Goal: Task Accomplishment & Management: Use online tool/utility

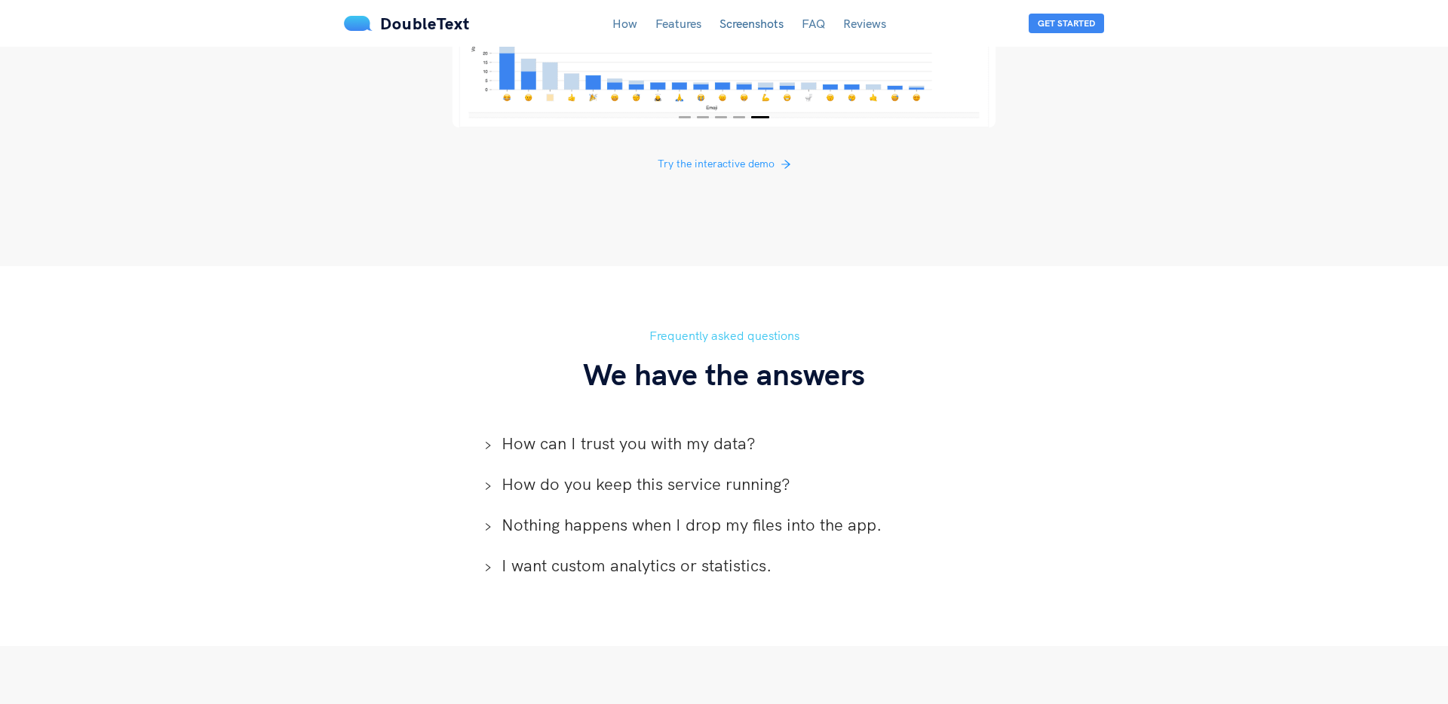
scroll to position [3552, 0]
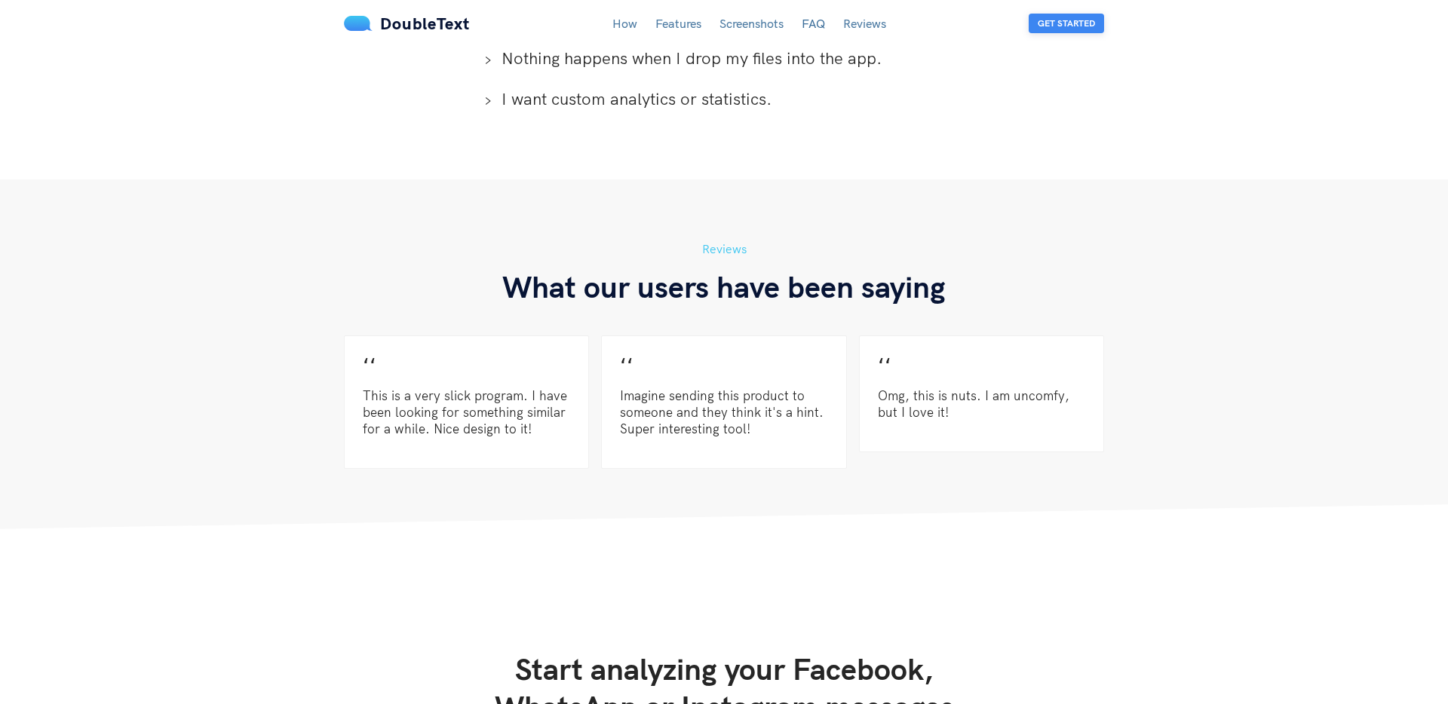
click at [1067, 25] on button "Get Started" at bounding box center [1066, 24] width 75 height 20
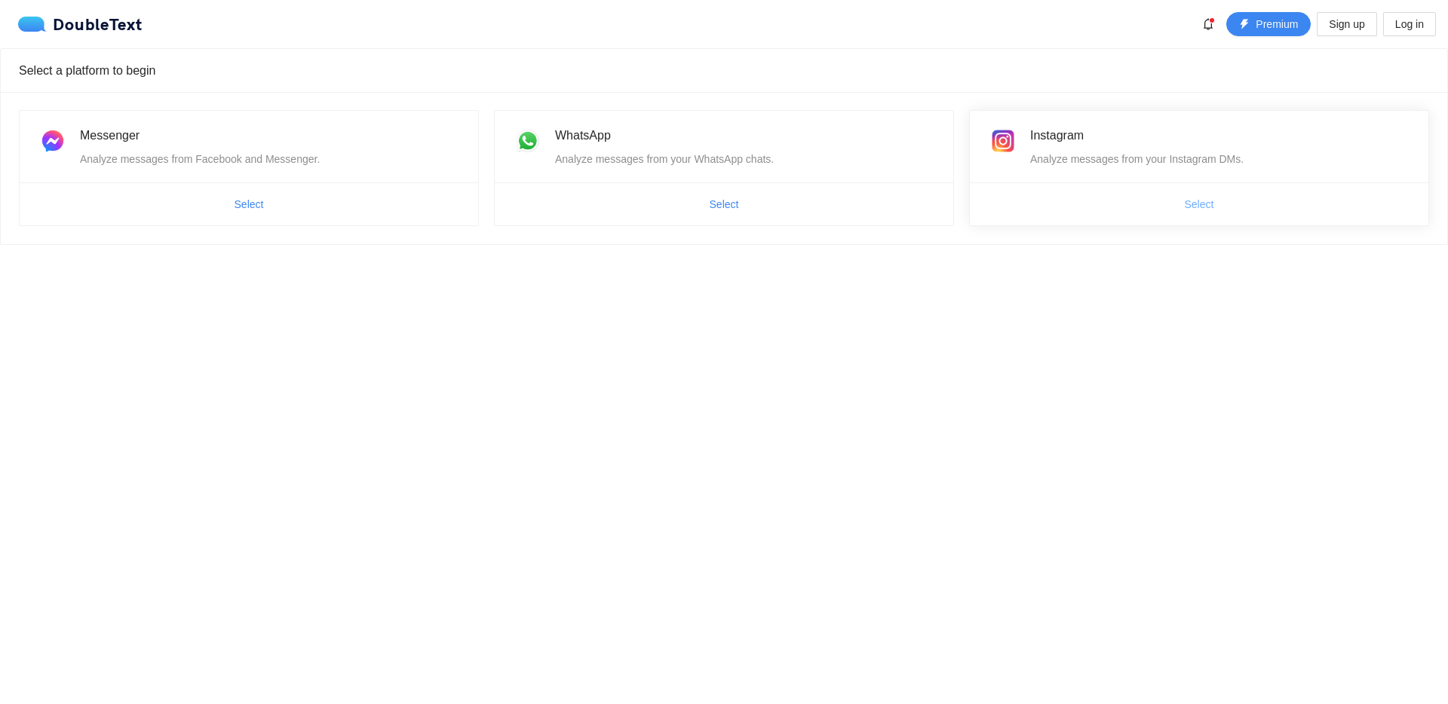
click at [1192, 195] on button "Select" at bounding box center [1200, 204] width 54 height 24
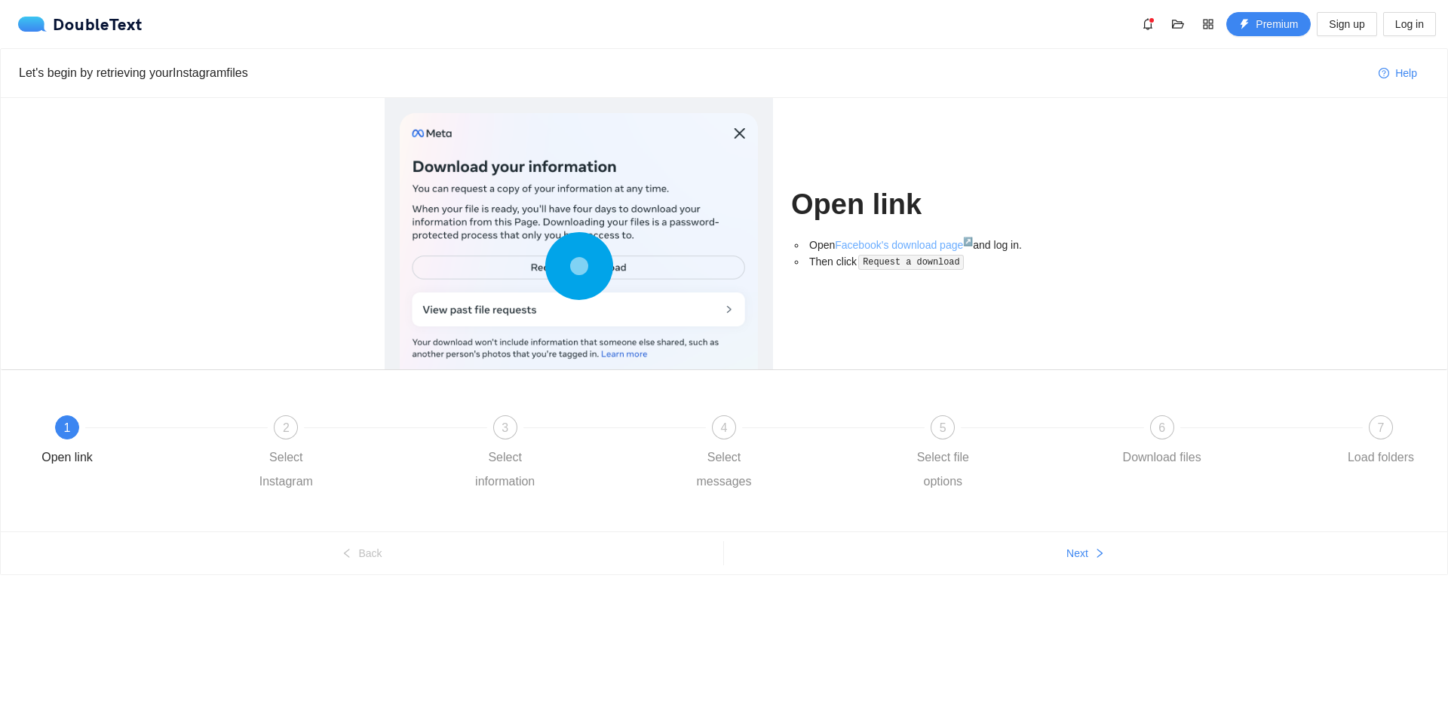
click at [920, 244] on link "Facebook's download page ↗" at bounding box center [904, 245] width 138 height 12
click at [271, 20] on div "DoubleText Premium Sign up Log in" at bounding box center [727, 24] width 1418 height 24
click at [1169, 22] on span "folder-open" at bounding box center [1178, 24] width 23 height 12
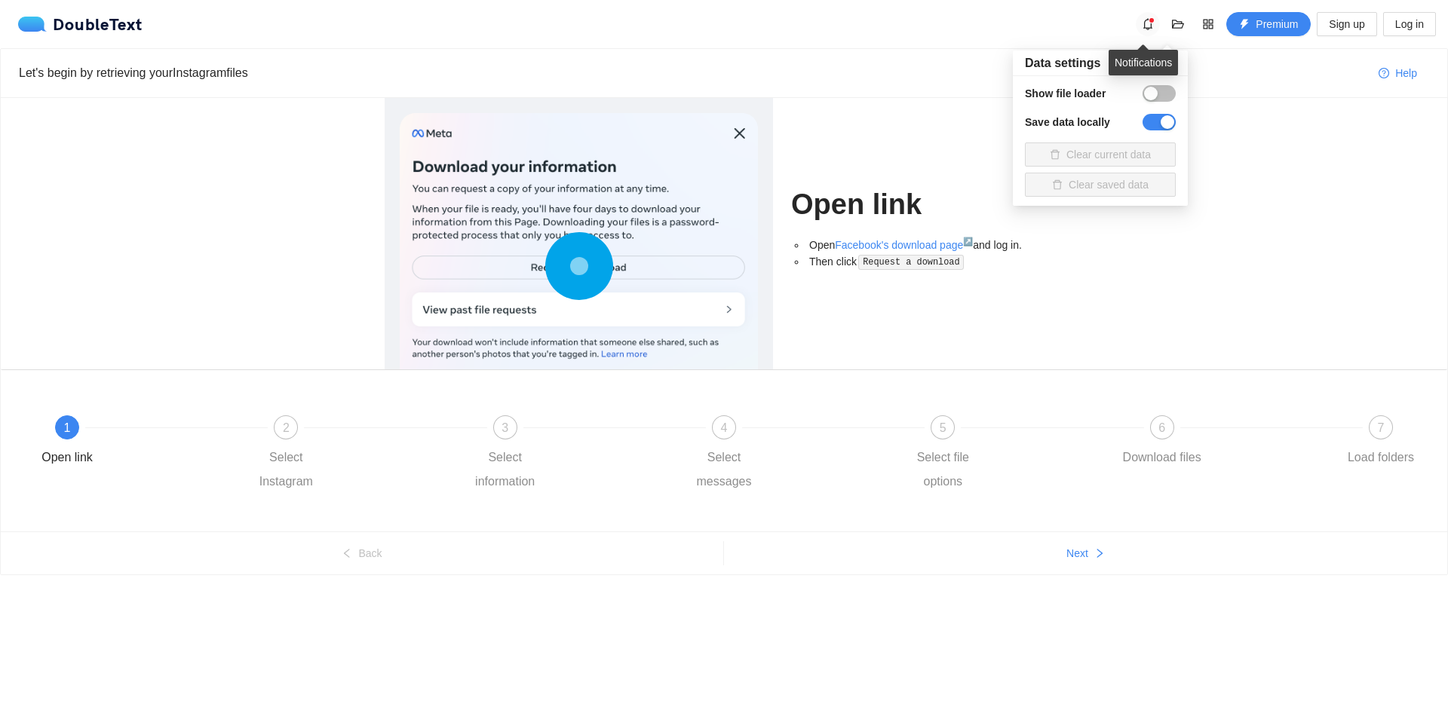
click at [1146, 28] on icon "bell" at bounding box center [1148, 24] width 12 height 12
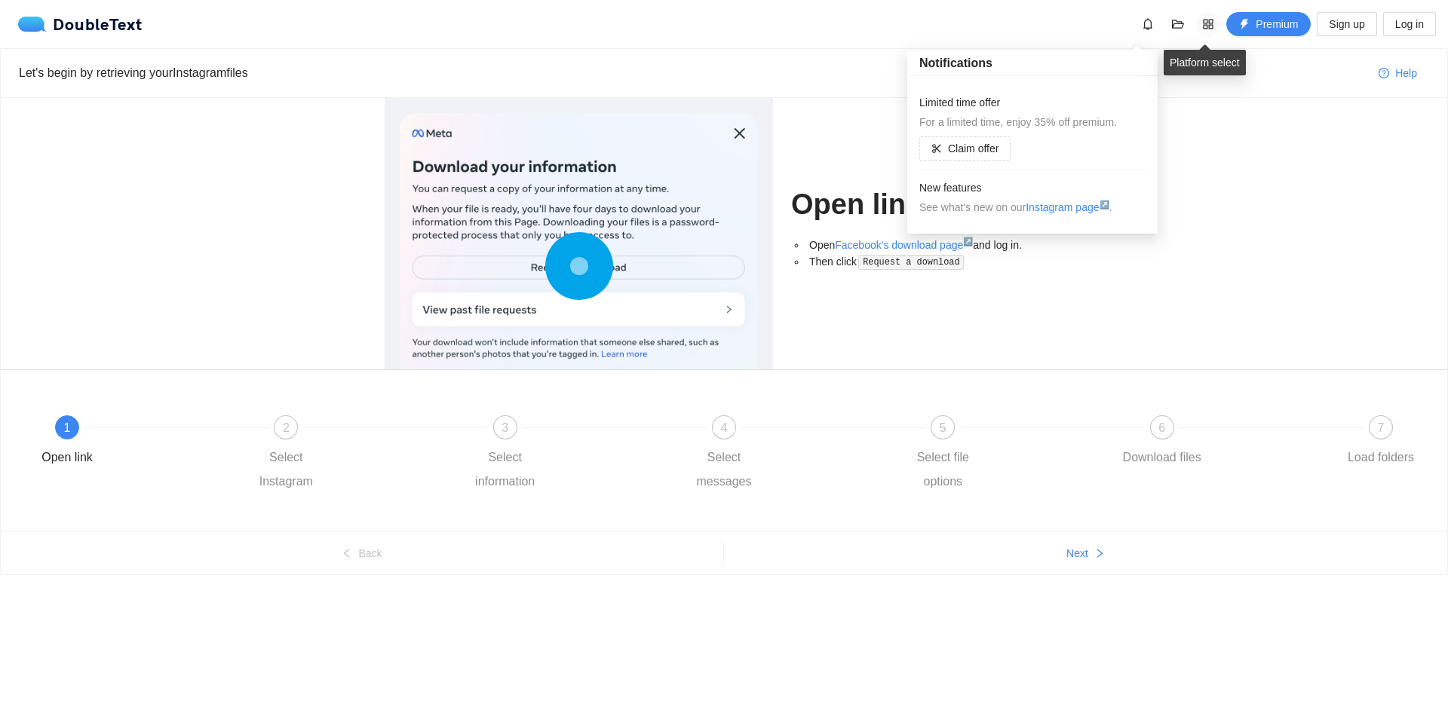
click at [1203, 23] on icon "appstore" at bounding box center [1208, 24] width 12 height 12
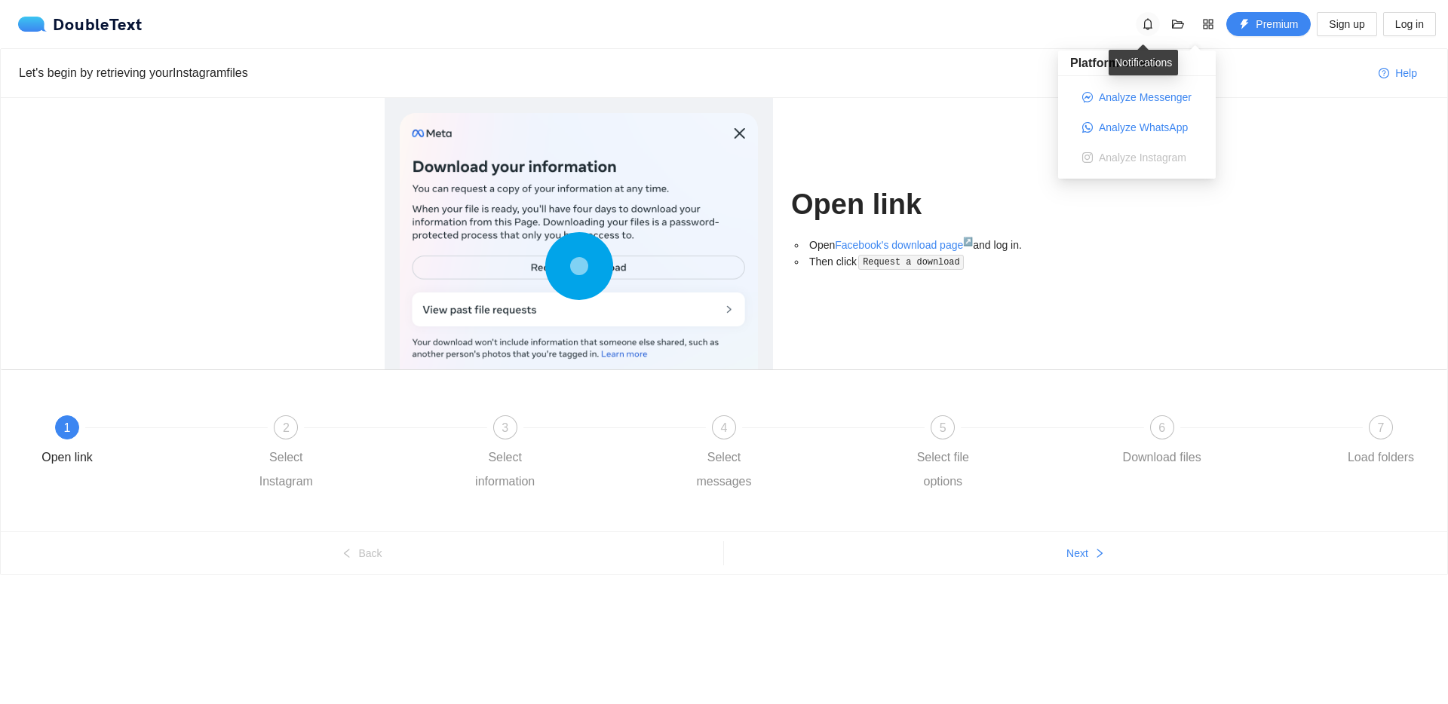
click at [1157, 26] on button "button" at bounding box center [1148, 24] width 24 height 24
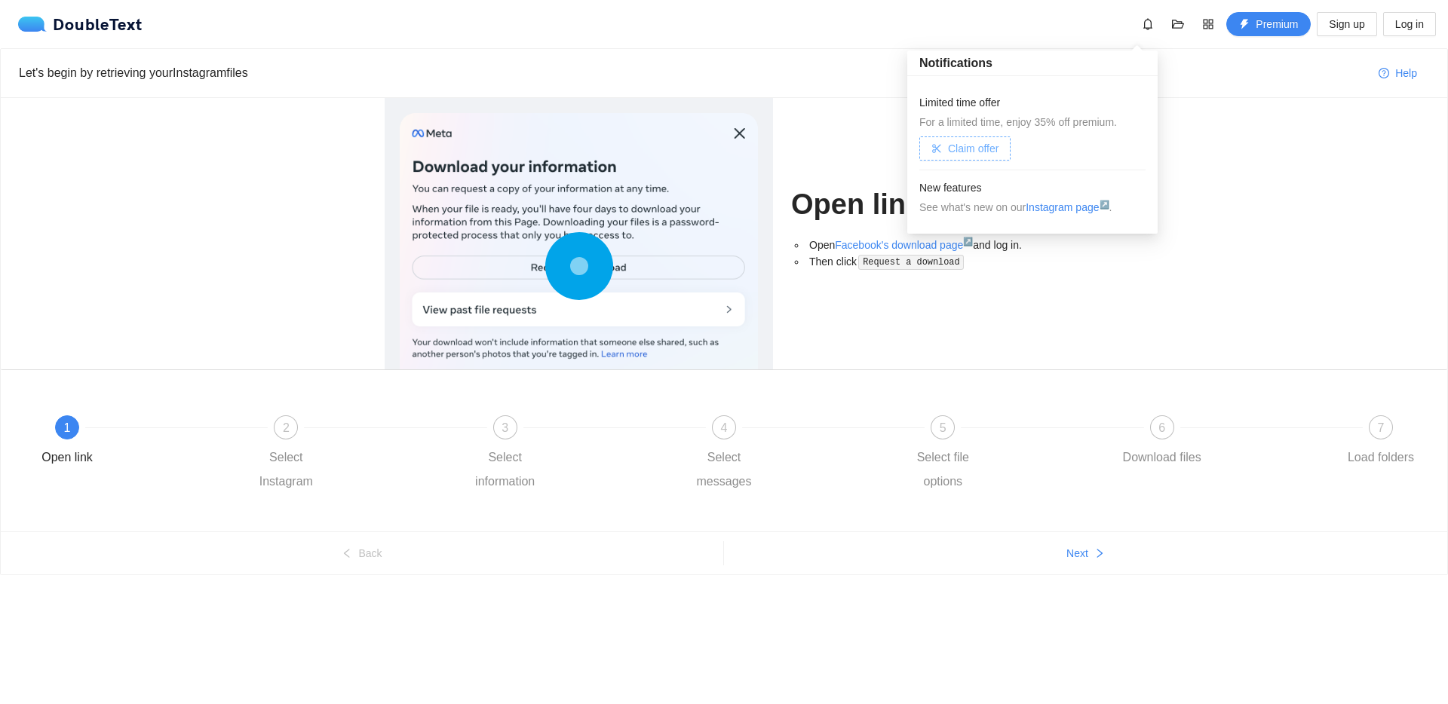
click at [966, 156] on span "Claim offer" at bounding box center [973, 148] width 51 height 17
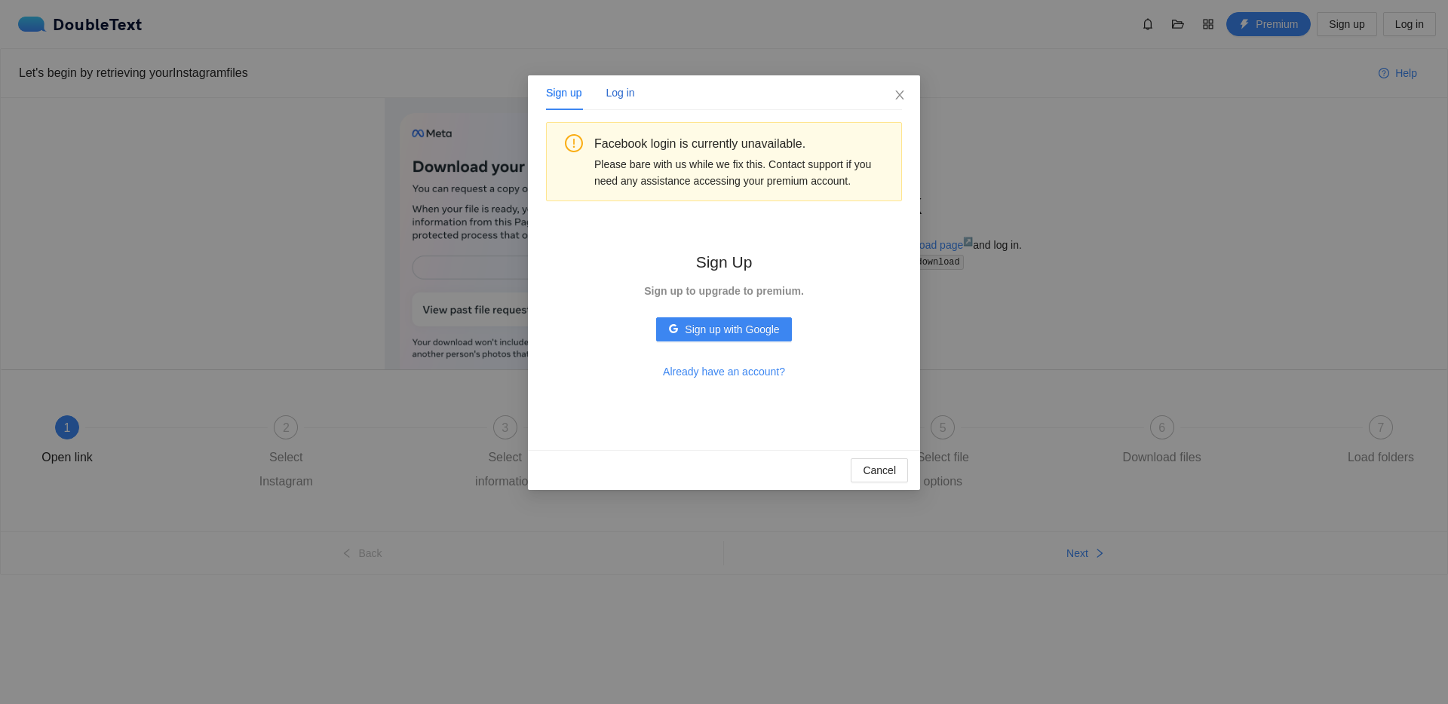
click at [629, 90] on div "Log in" at bounding box center [620, 92] width 29 height 17
click at [554, 94] on div "Sign up" at bounding box center [563, 92] width 35 height 17
click at [1028, 189] on div "Sign up Log in Facebook login is currently unavailable. Please bare with us whi…" at bounding box center [724, 352] width 1448 height 704
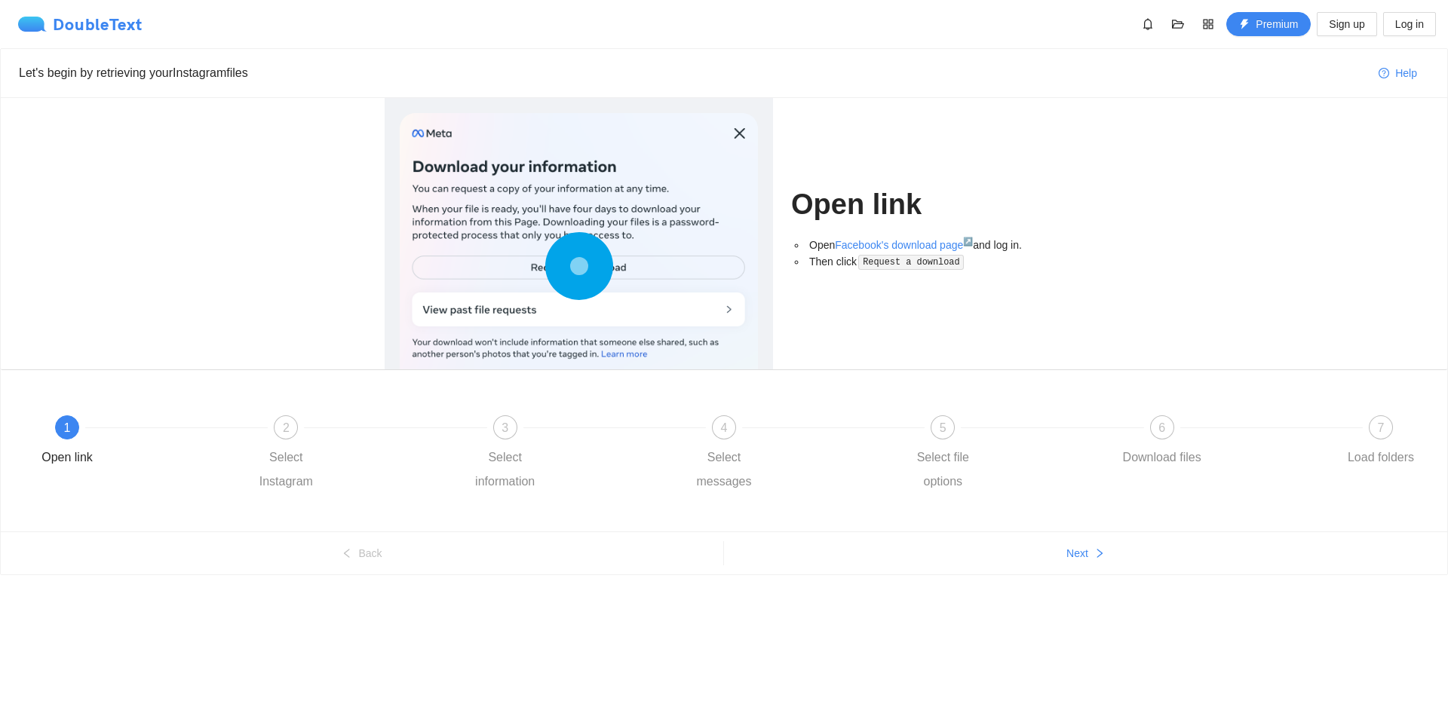
click at [41, 23] on img at bounding box center [35, 24] width 35 height 15
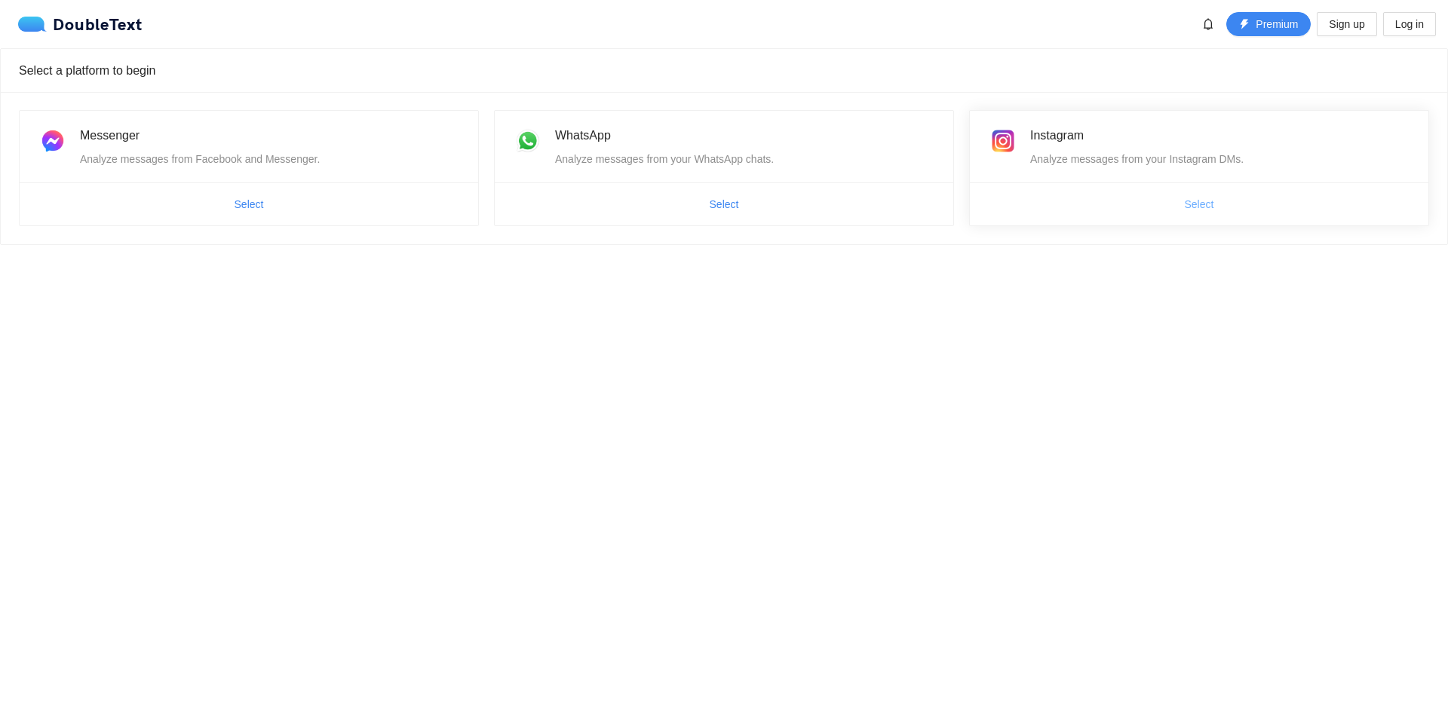
click at [1201, 201] on span "Select" at bounding box center [1199, 204] width 29 height 17
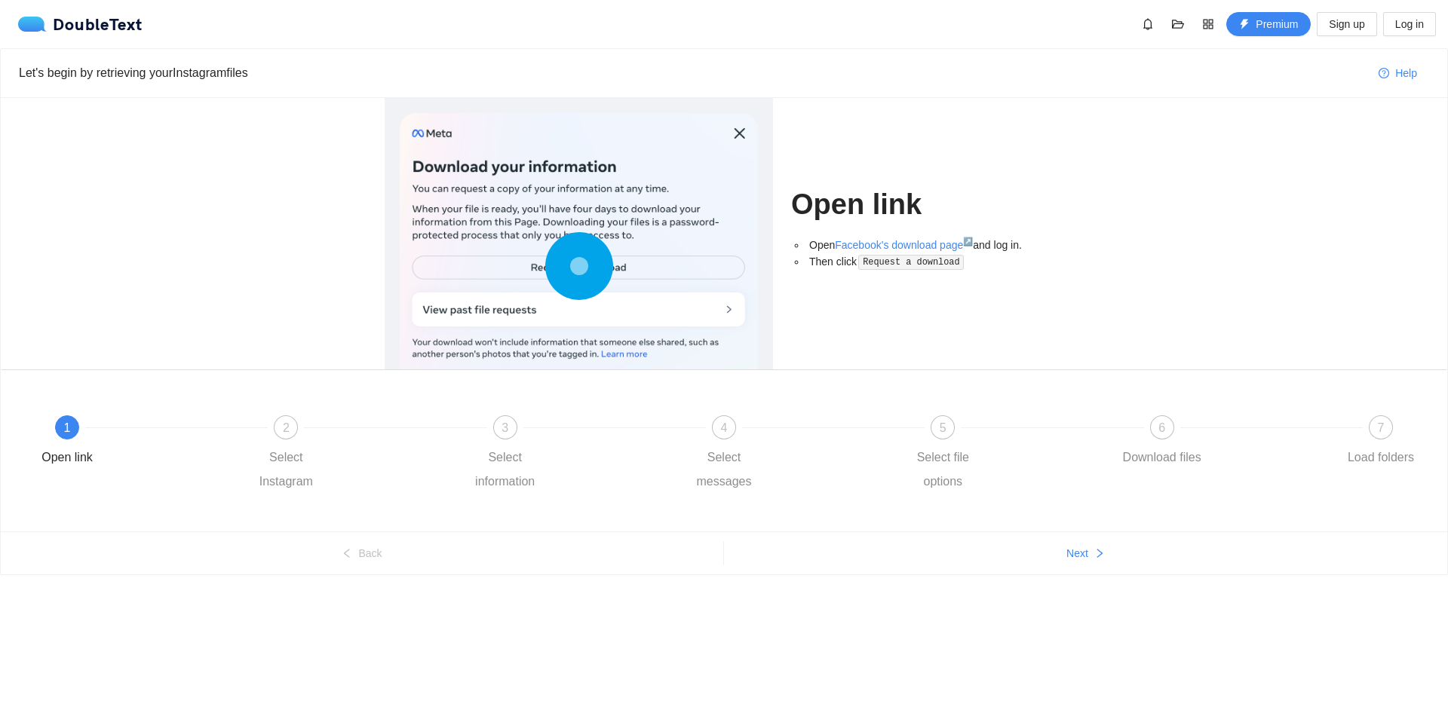
click at [573, 252] on circle at bounding box center [579, 266] width 64 height 64
click at [1063, 552] on button "Next" at bounding box center [1085, 554] width 723 height 24
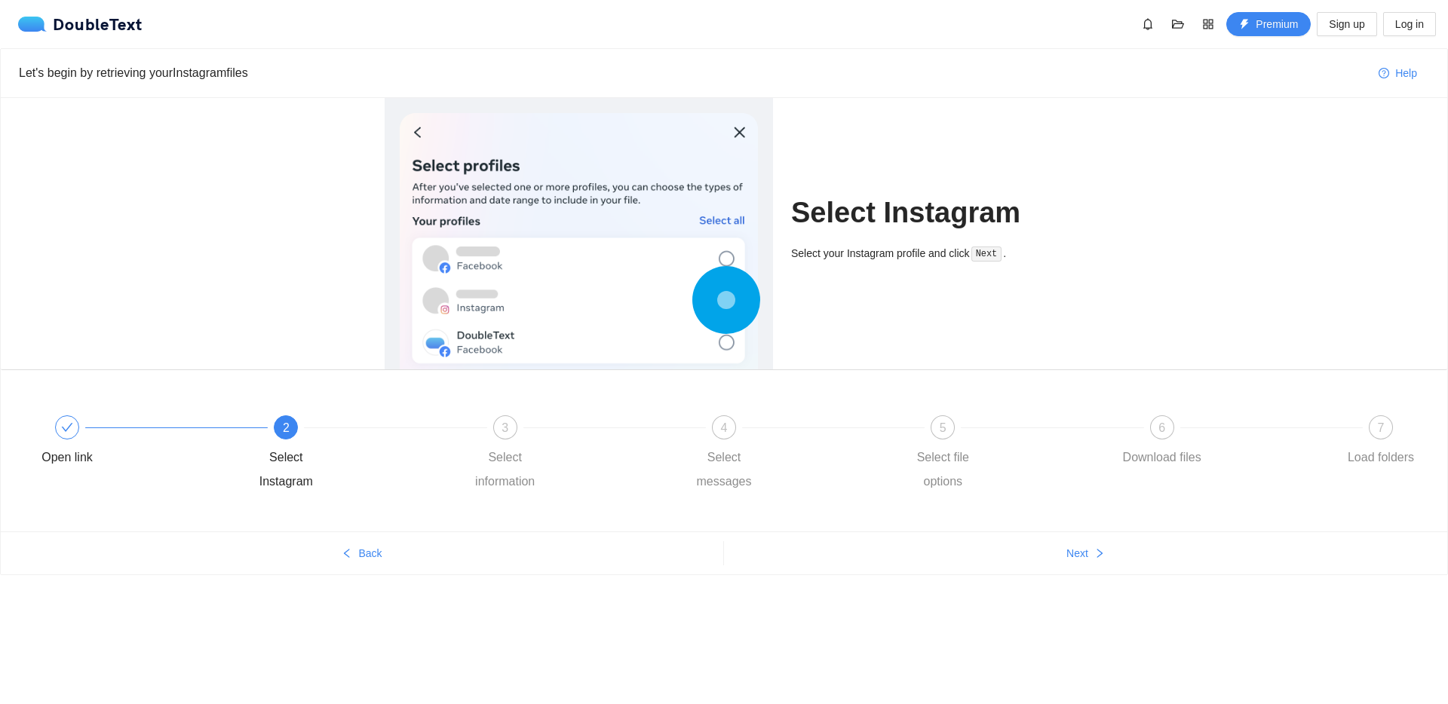
click at [275, 433] on div "2" at bounding box center [286, 428] width 24 height 24
click at [290, 458] on div "Select Instagram" at bounding box center [285, 470] width 87 height 48
click at [1074, 548] on span "Next" at bounding box center [1077, 553] width 22 height 17
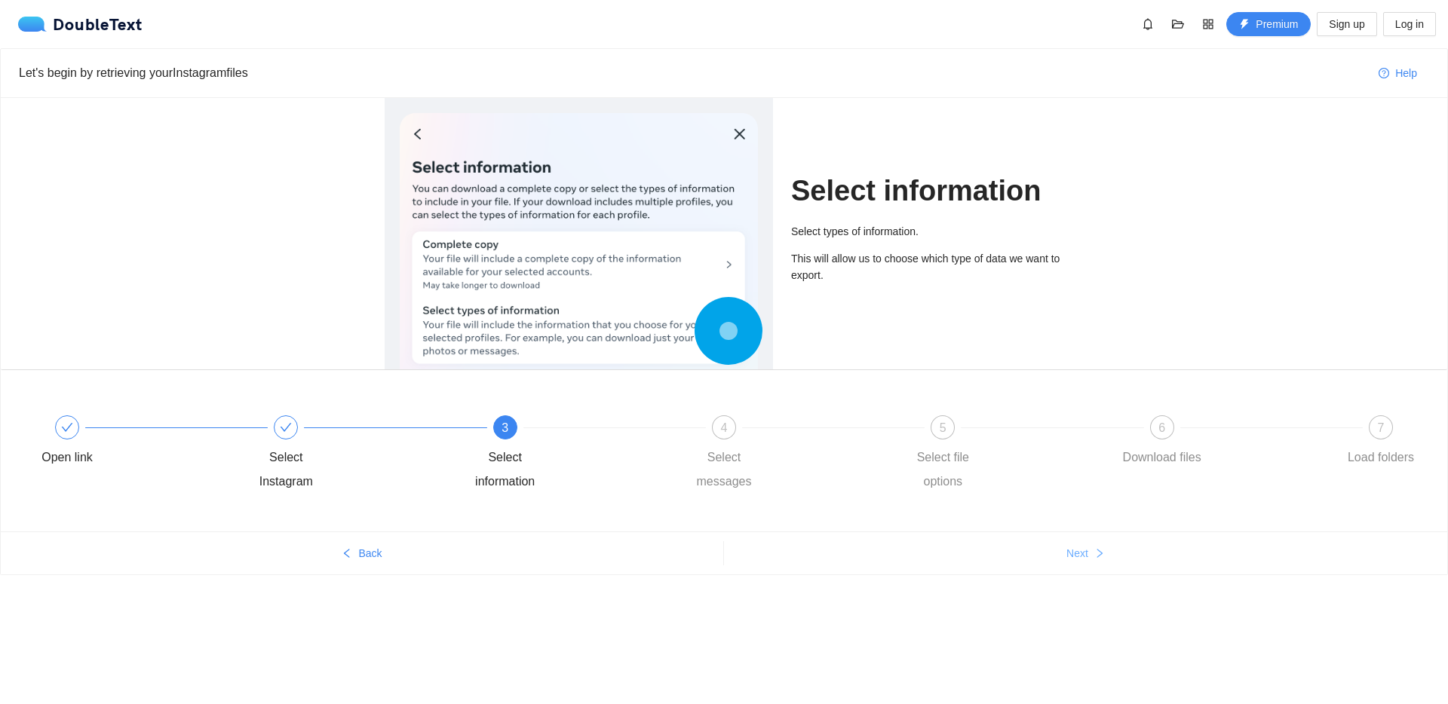
click at [1074, 548] on span "Next" at bounding box center [1077, 553] width 22 height 17
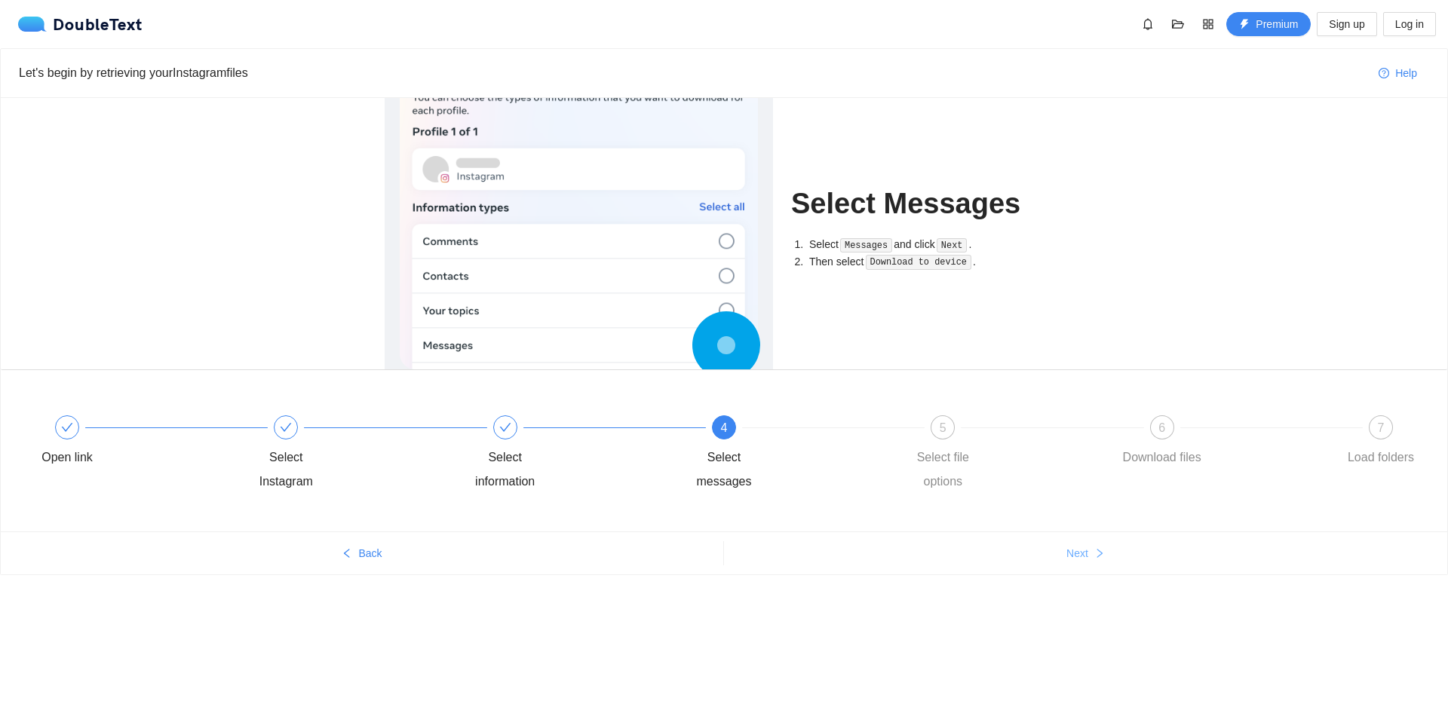
click at [1075, 548] on span "Next" at bounding box center [1077, 553] width 22 height 17
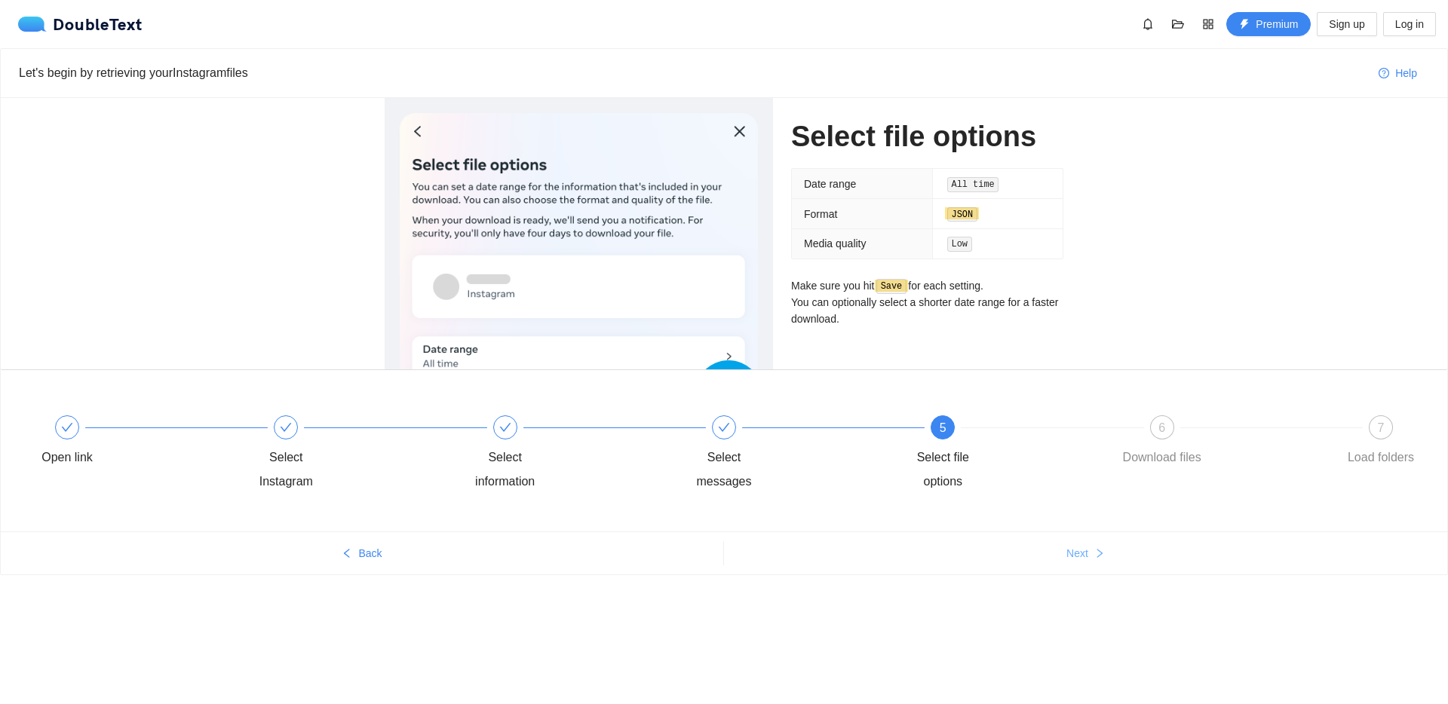
click at [1078, 549] on span "Next" at bounding box center [1077, 553] width 22 height 17
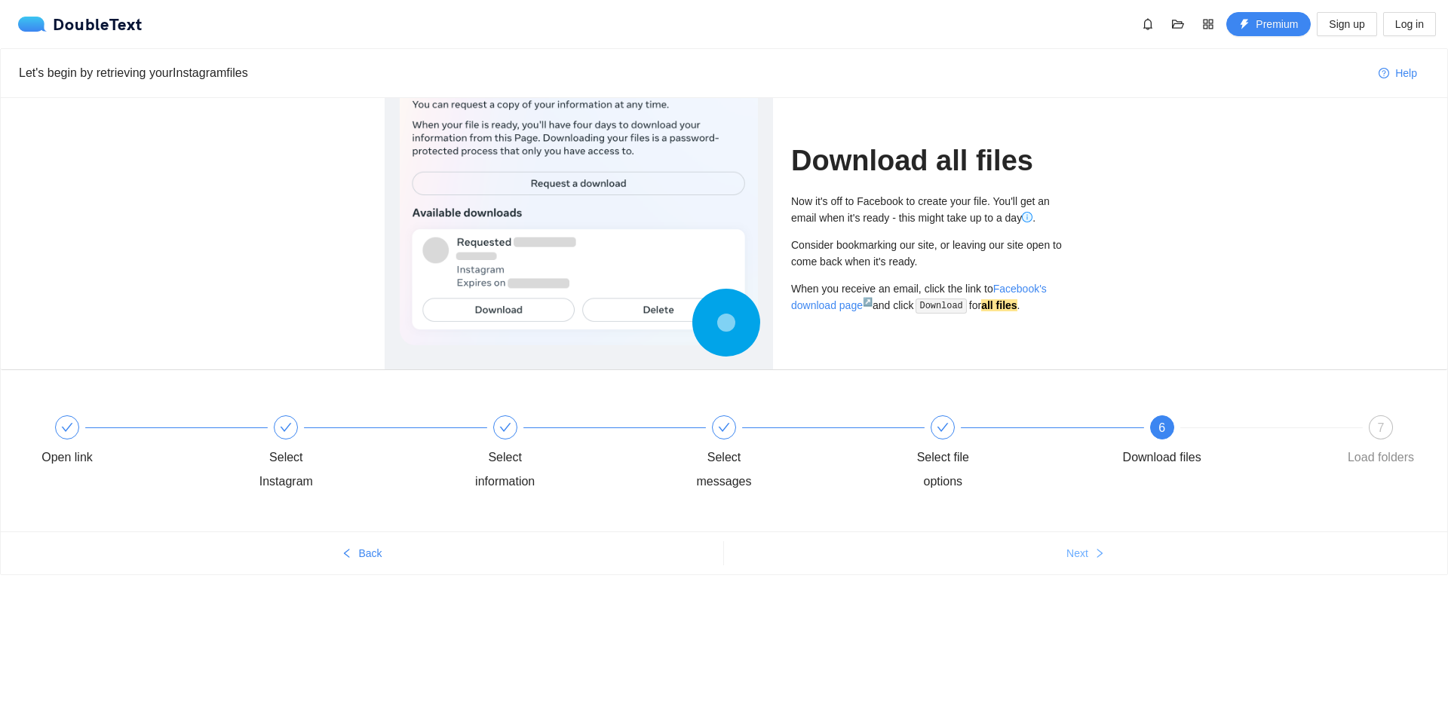
click at [1083, 548] on span "Next" at bounding box center [1077, 553] width 22 height 17
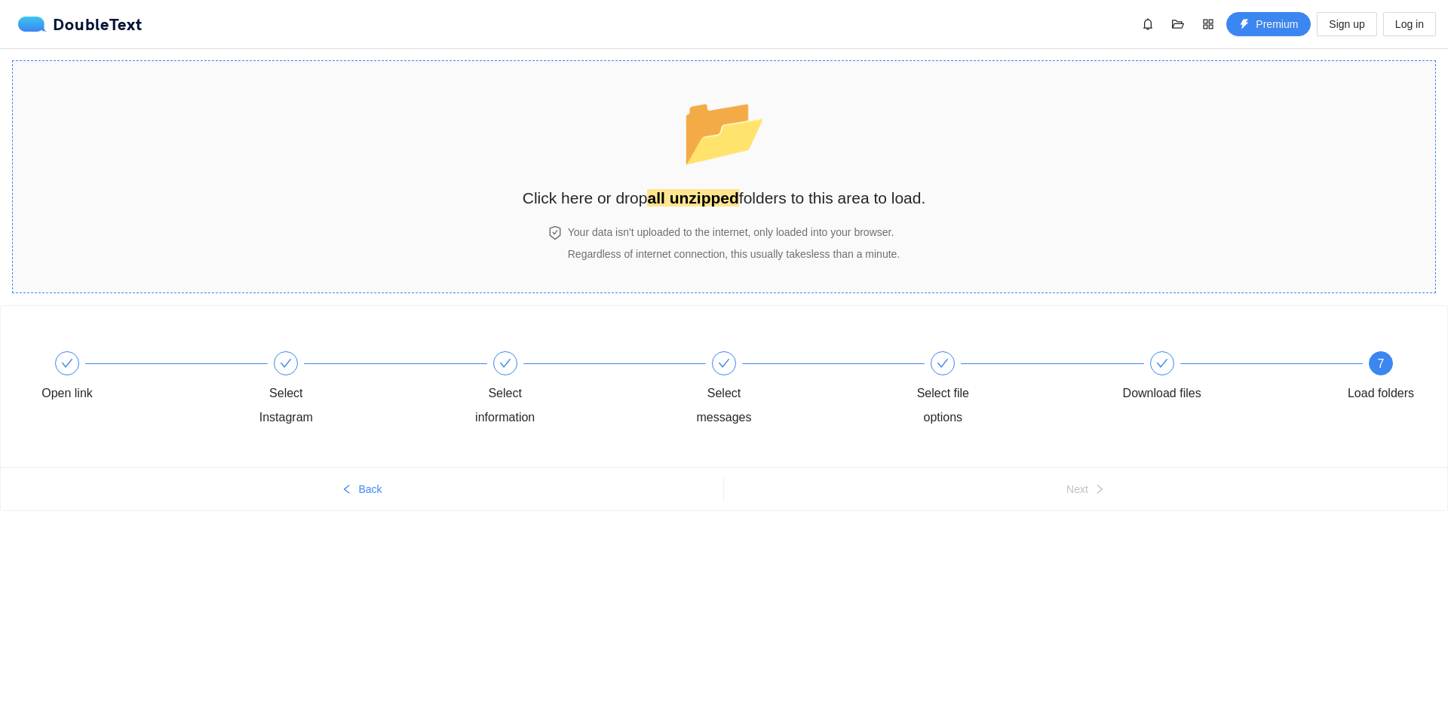
click at [677, 212] on div "📂 Click here or drop all unzipped folders to this area to load." at bounding box center [725, 147] width 404 height 142
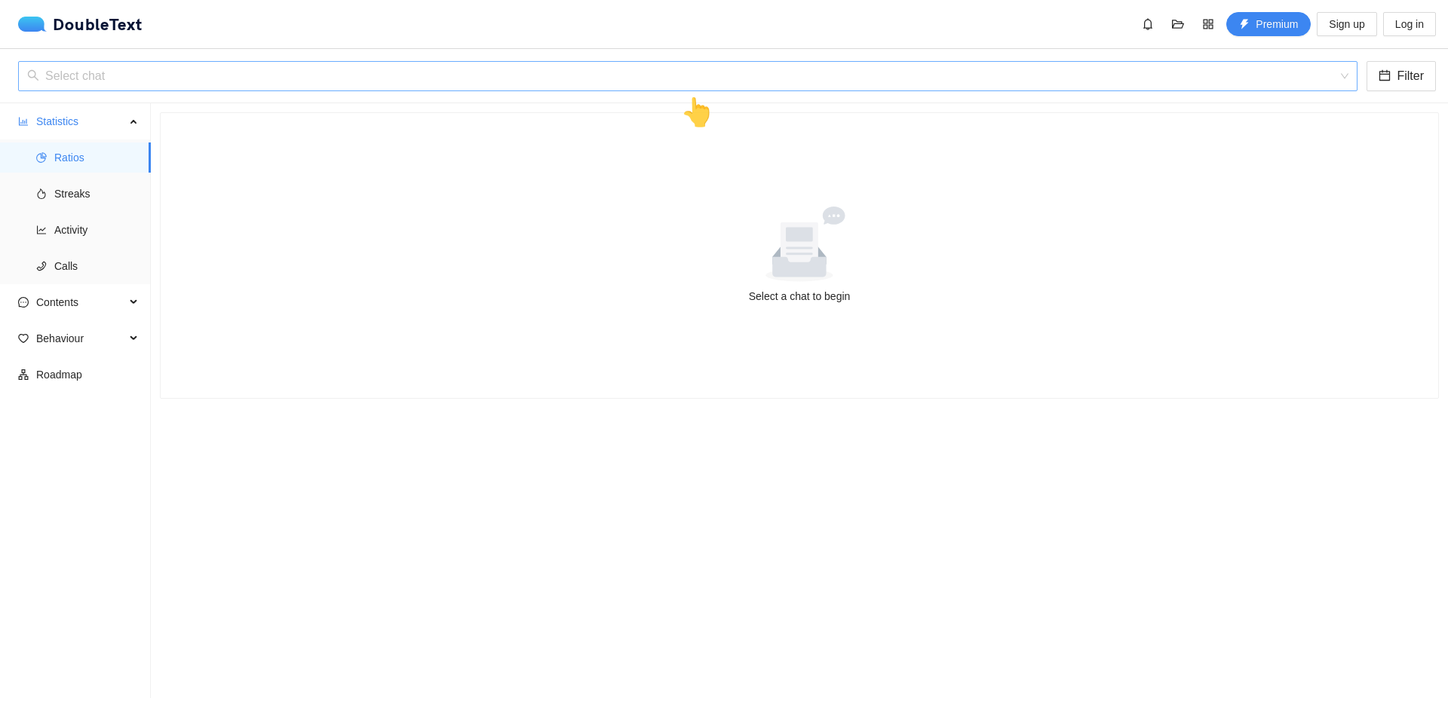
click at [112, 82] on input "search" at bounding box center [682, 76] width 1311 height 29
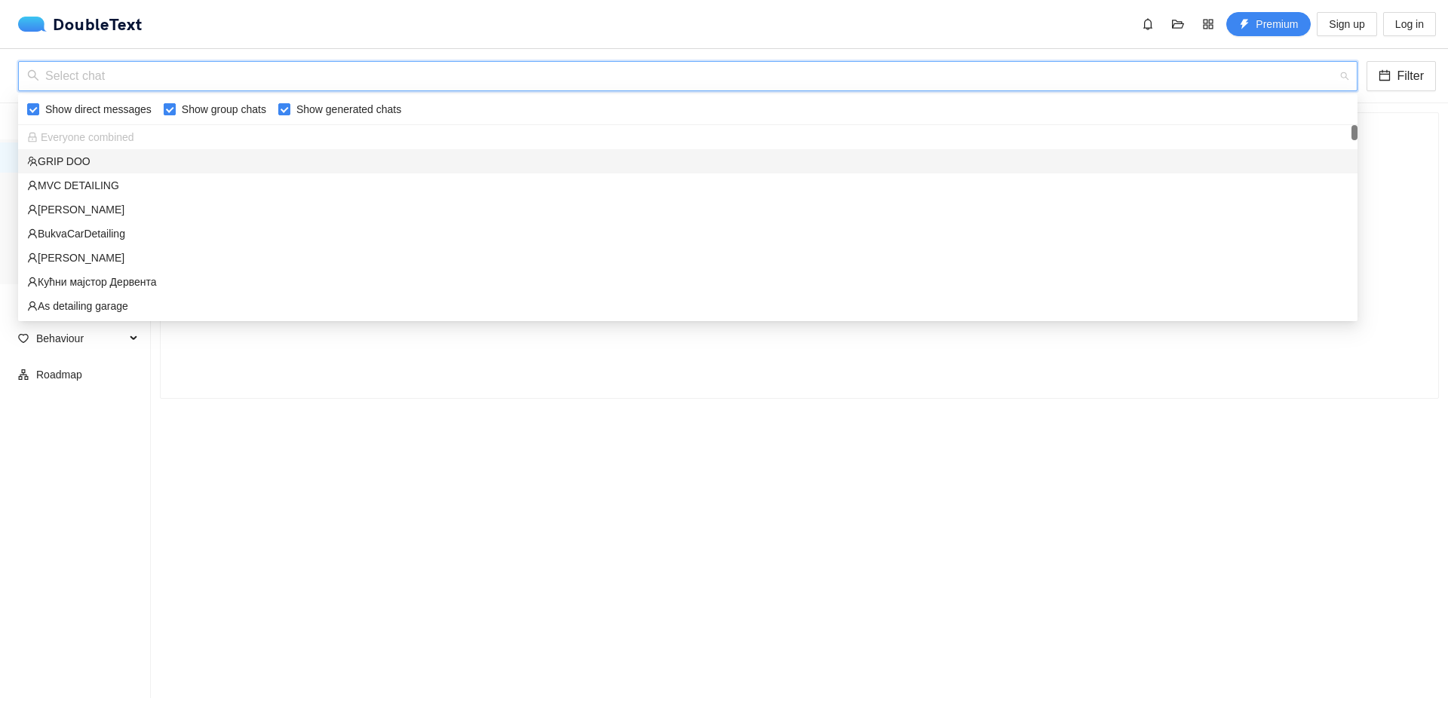
click at [237, 106] on span "Show group chats" at bounding box center [224, 109] width 97 height 17
click at [176, 106] on input "Show group chats" at bounding box center [170, 109] width 12 height 12
click at [237, 106] on span "Show group chats" at bounding box center [224, 109] width 97 height 17
click at [176, 106] on input "Show group chats" at bounding box center [170, 109] width 12 height 12
click at [245, 101] on span "Show group chats" at bounding box center [224, 109] width 97 height 17
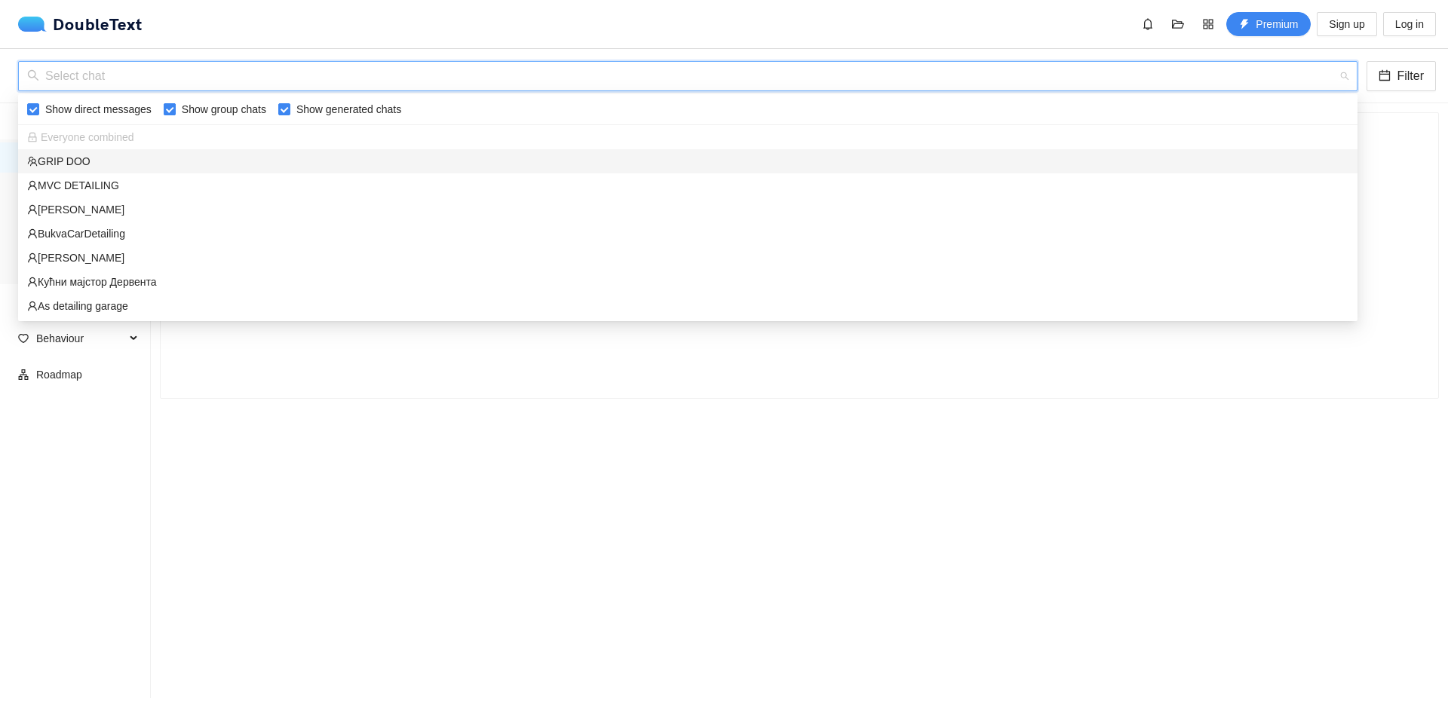
click at [176, 103] on input "Show group chats" at bounding box center [170, 109] width 12 height 12
checkbox input "false"
click at [342, 103] on span "Show generated chats" at bounding box center [348, 109] width 117 height 17
click at [290, 103] on input "Show generated chats" at bounding box center [284, 109] width 12 height 12
click at [346, 105] on span "Show generated chats" at bounding box center [348, 109] width 117 height 17
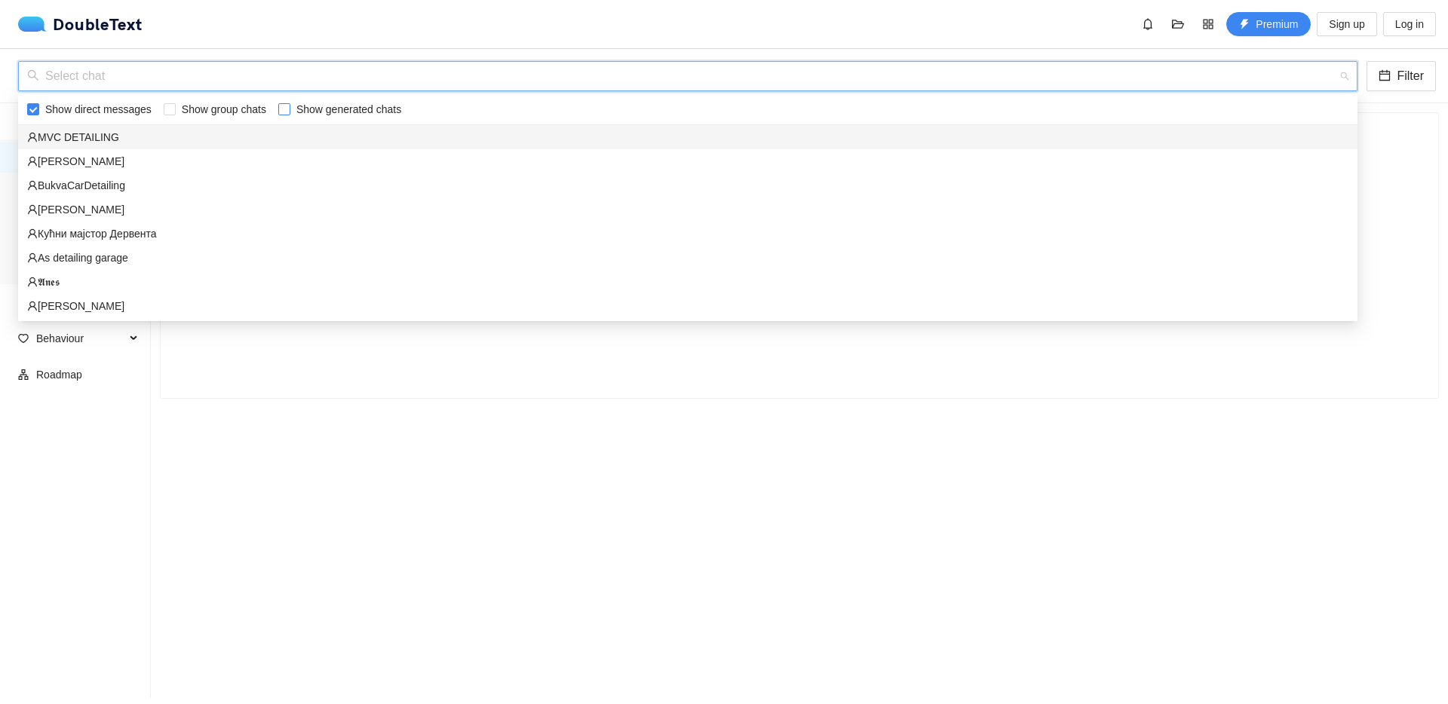
click at [290, 105] on input "Show generated chats" at bounding box center [284, 109] width 12 height 12
click at [379, 104] on span "Show generated chats" at bounding box center [348, 109] width 117 height 17
click at [290, 104] on input "Show generated chats" at bounding box center [284, 109] width 12 height 12
checkbox input "false"
click at [120, 141] on div "MVC DETAILING" at bounding box center [687, 137] width 1321 height 17
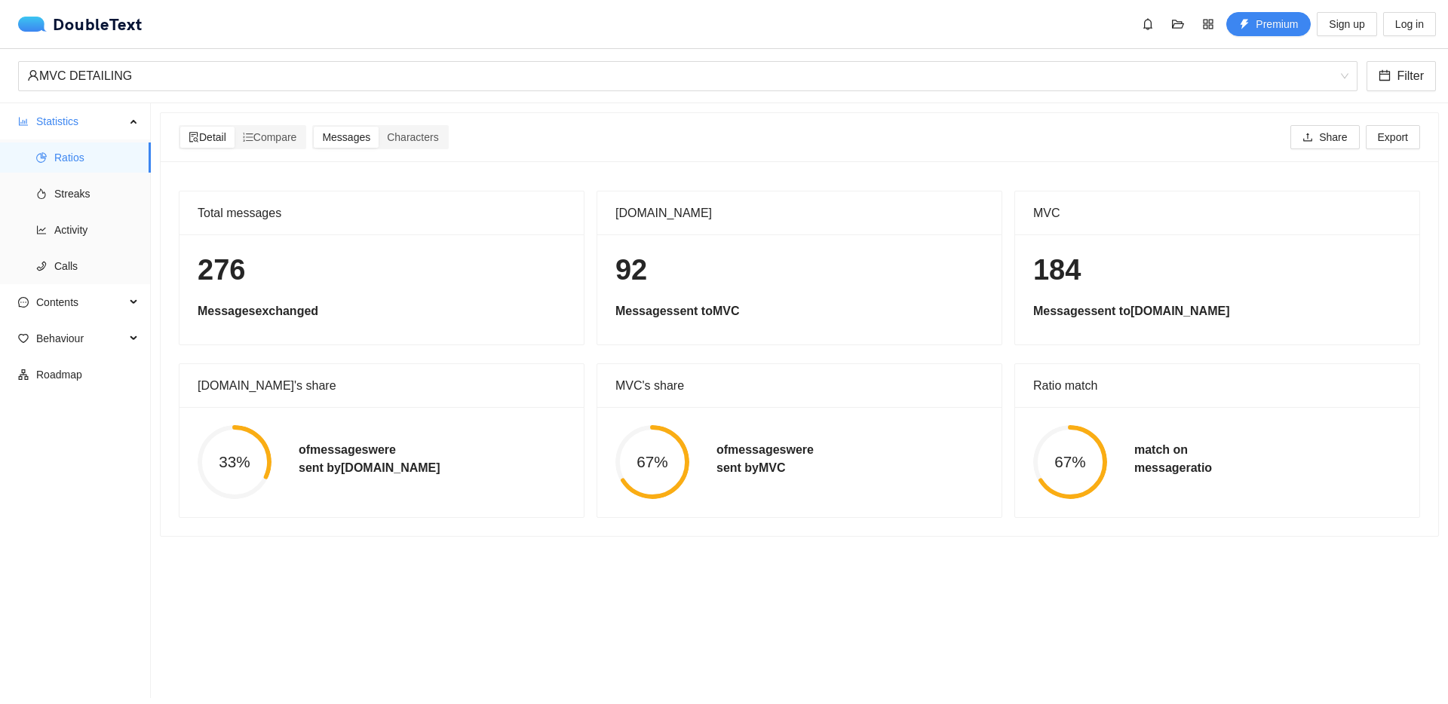
click at [1156, 453] on h5 "match on message ratio" at bounding box center [1173, 459] width 78 height 36
click at [1159, 465] on h5 "match on message ratio" at bounding box center [1173, 459] width 78 height 36
click at [84, 190] on span "Streaks" at bounding box center [96, 194] width 84 height 30
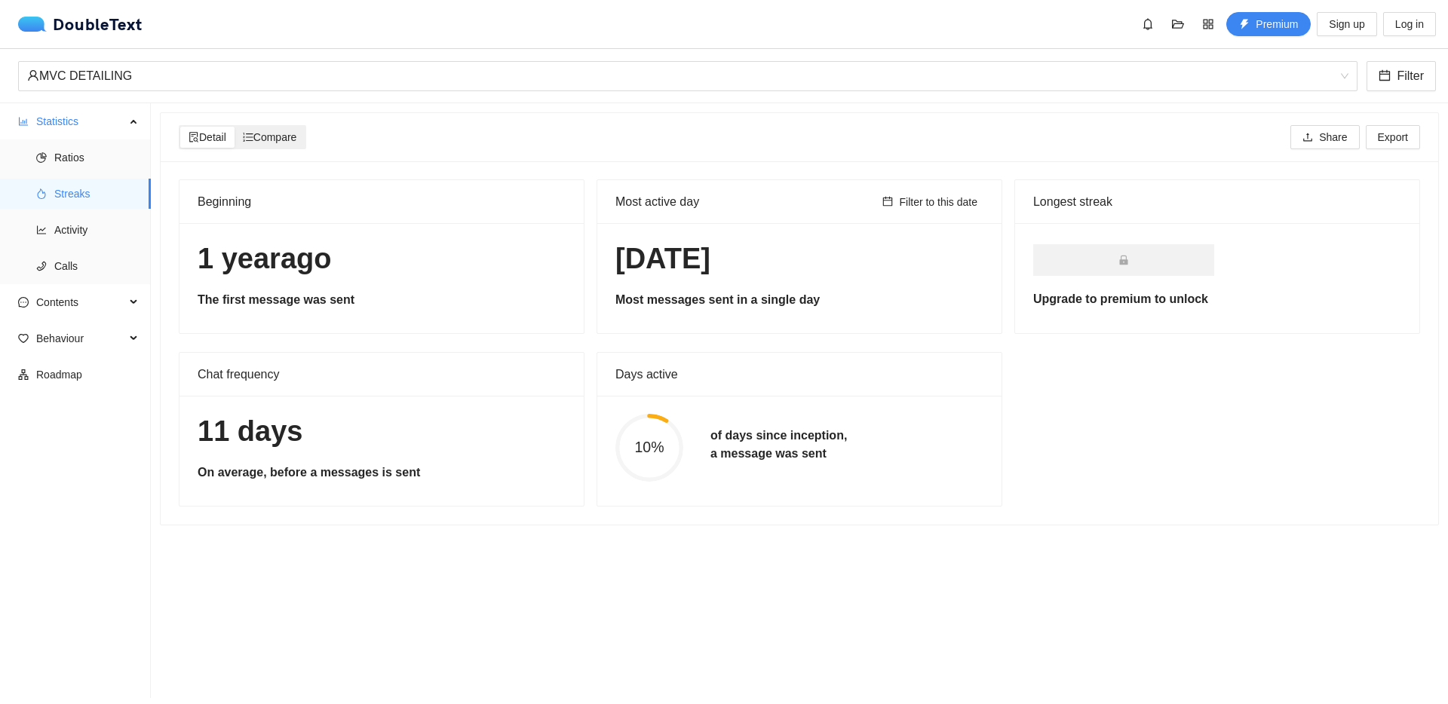
click at [281, 133] on span "Compare" at bounding box center [270, 137] width 54 height 12
click at [235, 127] on input "Compare" at bounding box center [235, 127] width 0 height 0
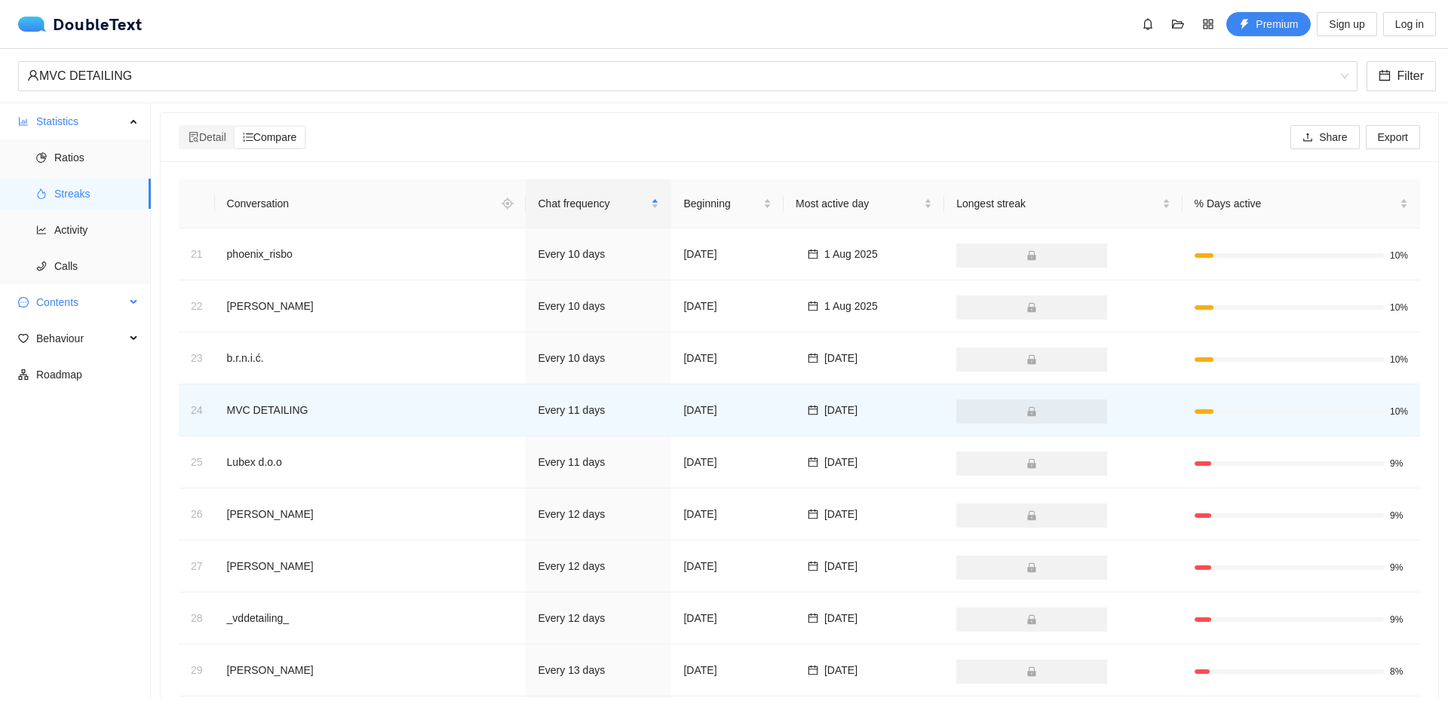
click at [72, 305] on span "Contents" at bounding box center [80, 302] width 89 height 30
click at [78, 341] on span "Word Cloud" at bounding box center [96, 339] width 84 height 30
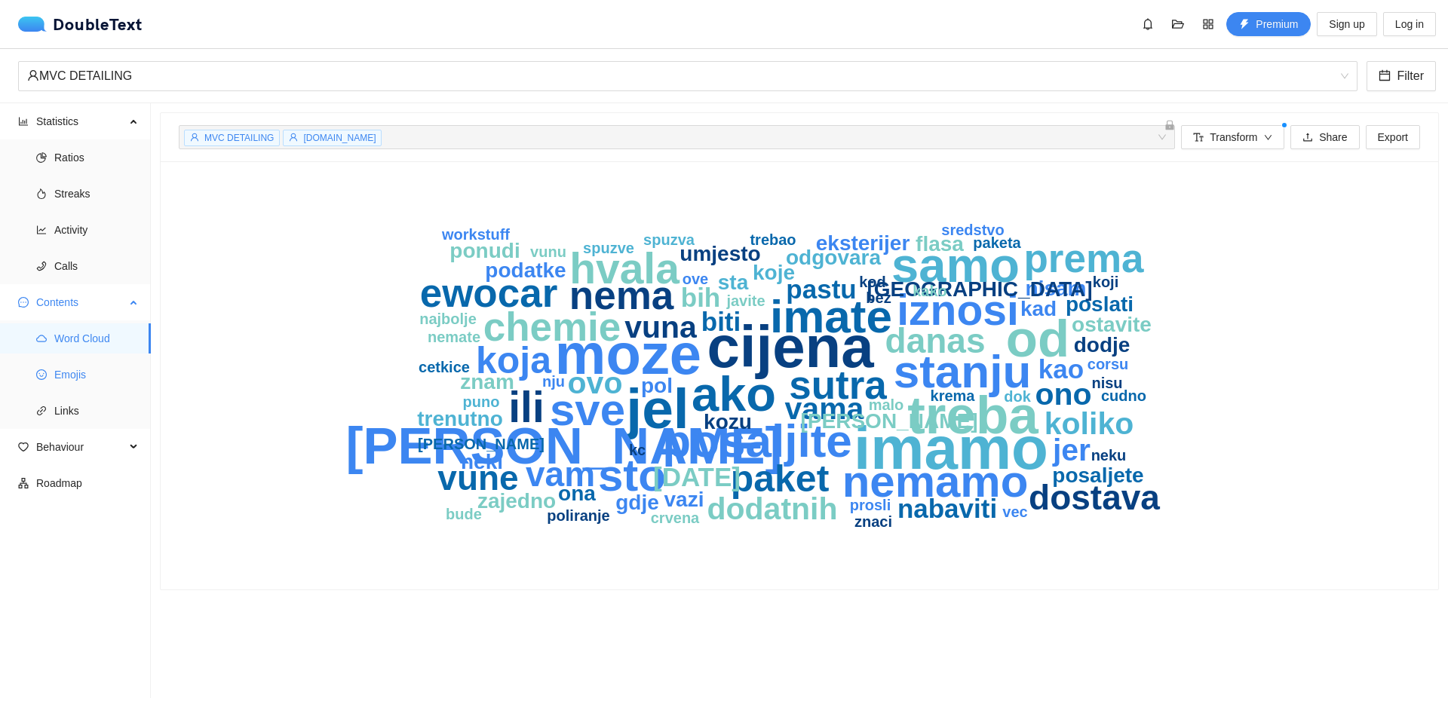
click at [69, 373] on span "Emojis" at bounding box center [96, 375] width 84 height 30
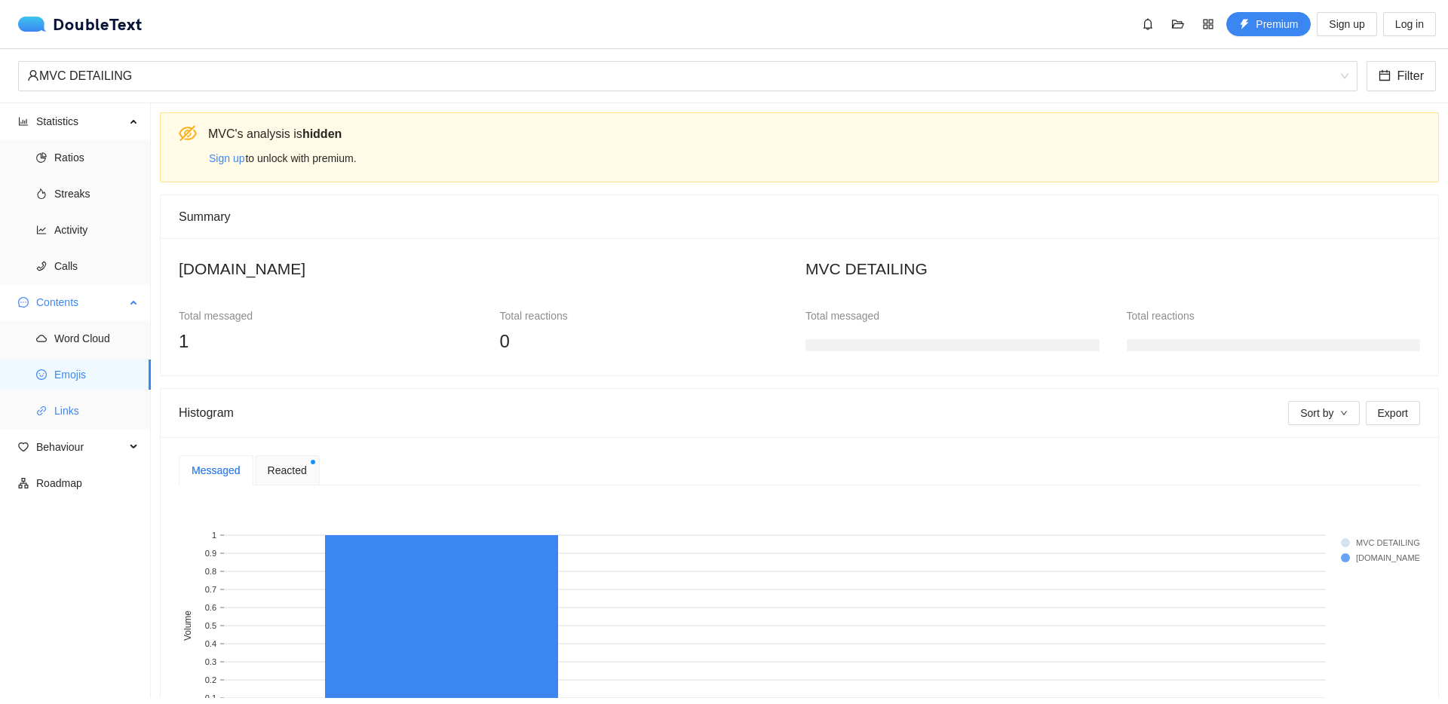
click at [77, 397] on span "Links" at bounding box center [96, 411] width 84 height 30
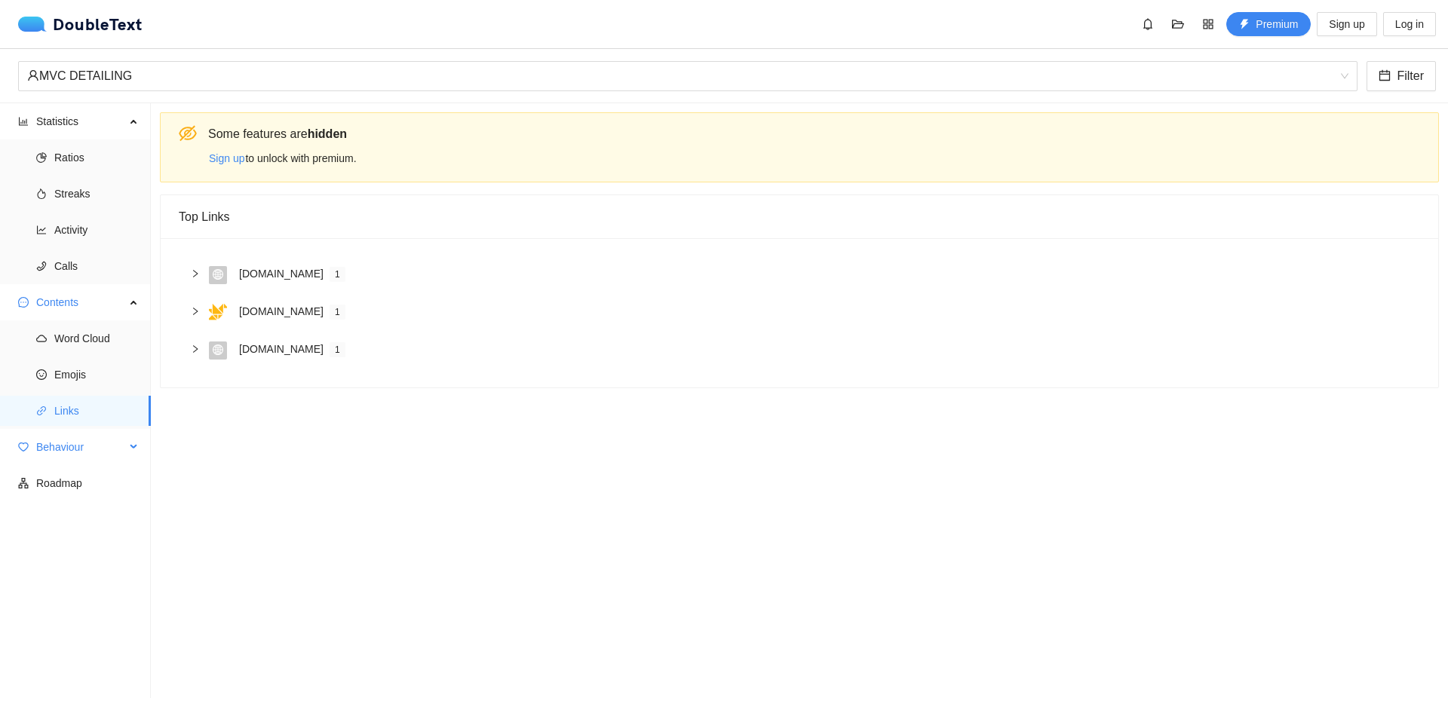
click at [69, 453] on span "Behaviour" at bounding box center [80, 447] width 89 height 30
click at [113, 485] on span "Engagement" at bounding box center [96, 483] width 84 height 30
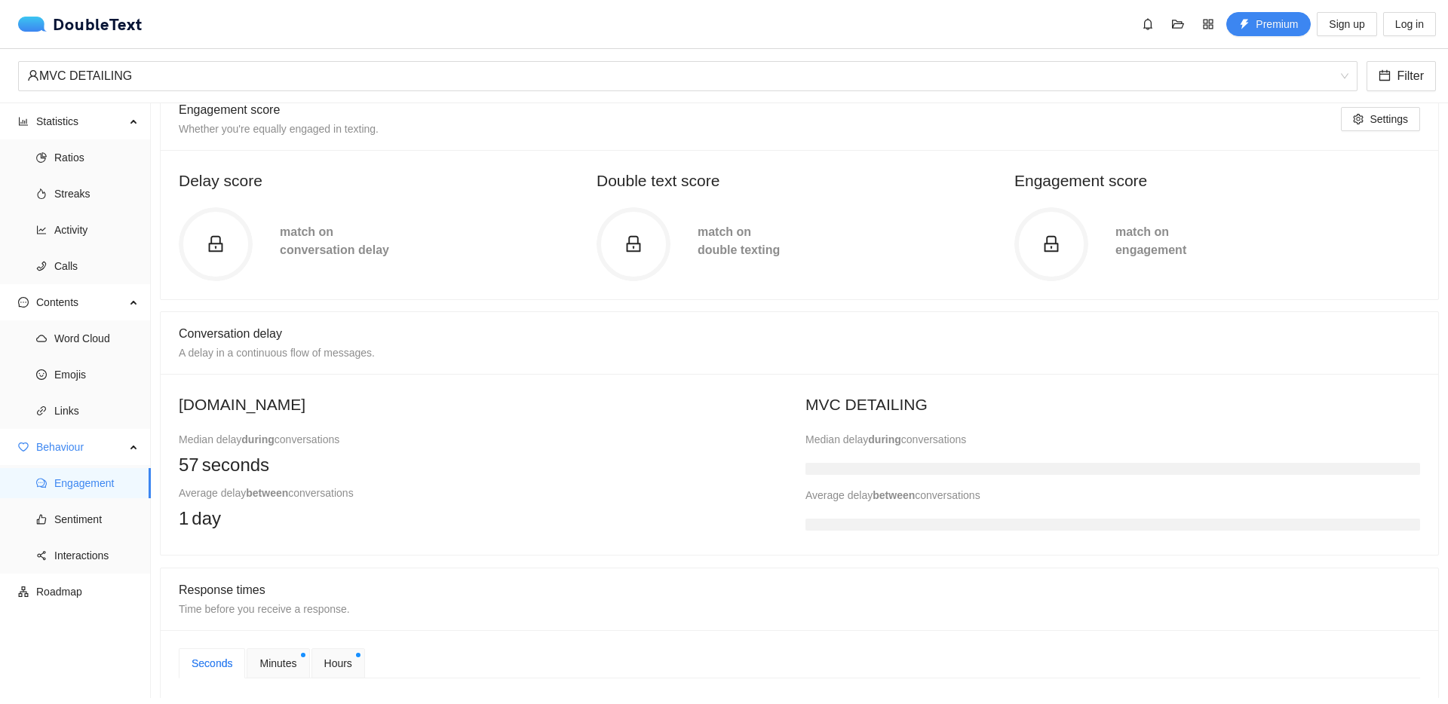
scroll to position [152, 0]
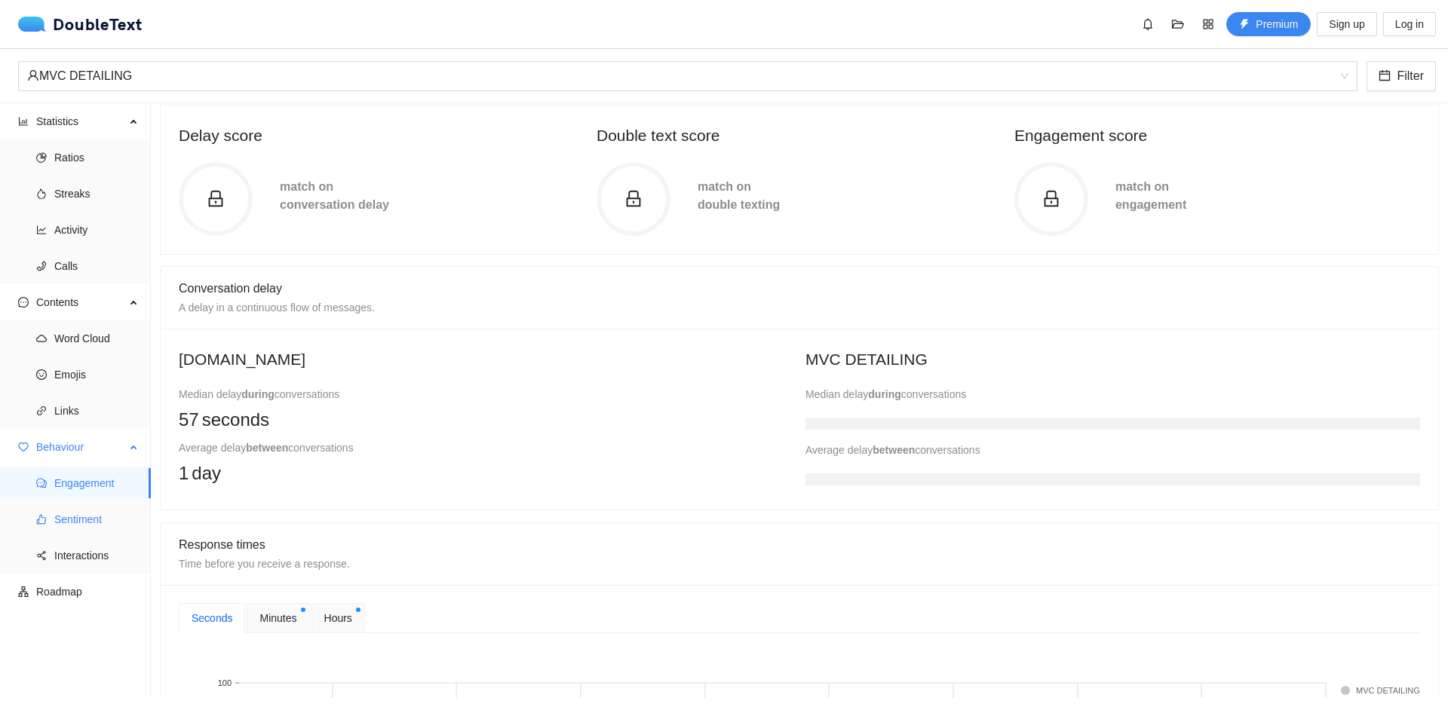
click at [81, 513] on span "Sentiment" at bounding box center [96, 520] width 84 height 30
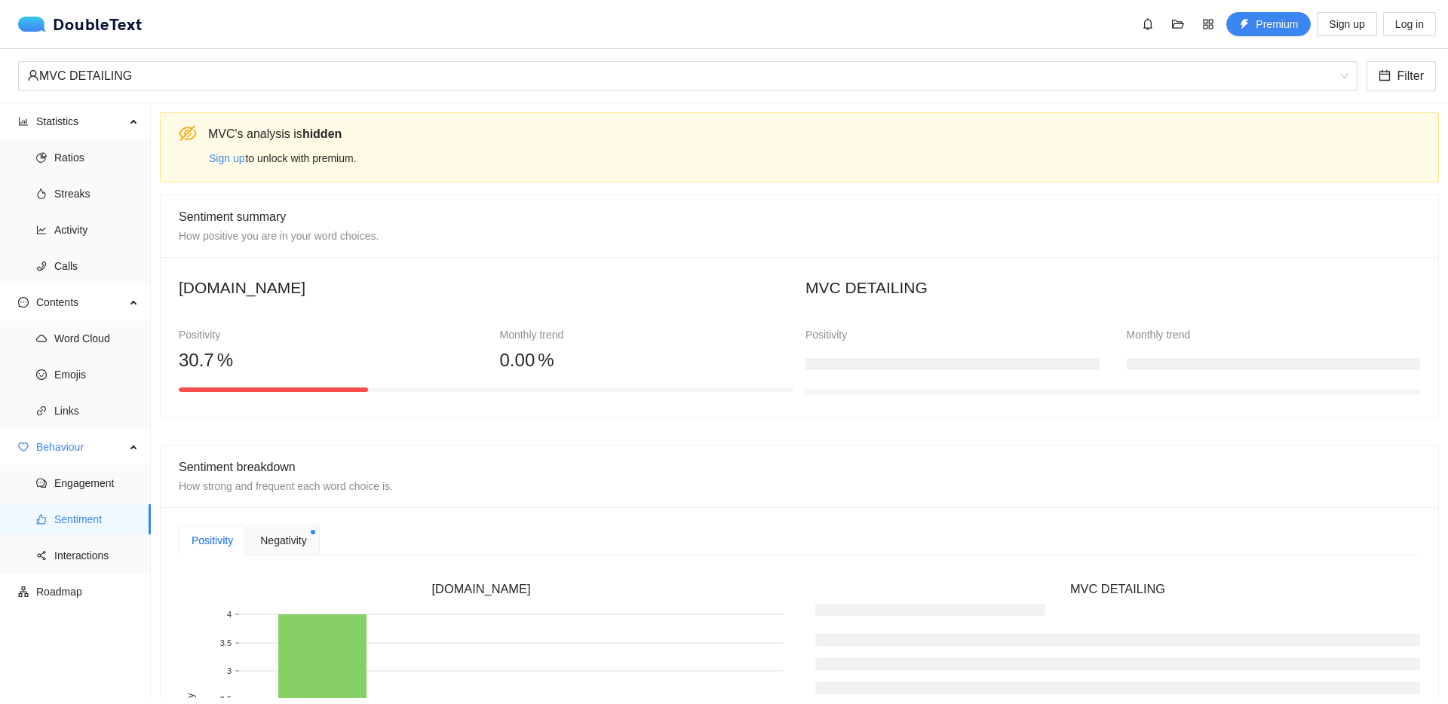
drag, startPoint x: 1295, startPoint y: 69, endPoint x: 1135, endPoint y: 93, distance: 161.7
click at [1294, 69] on div "MVC DETAILING" at bounding box center [681, 76] width 1308 height 29
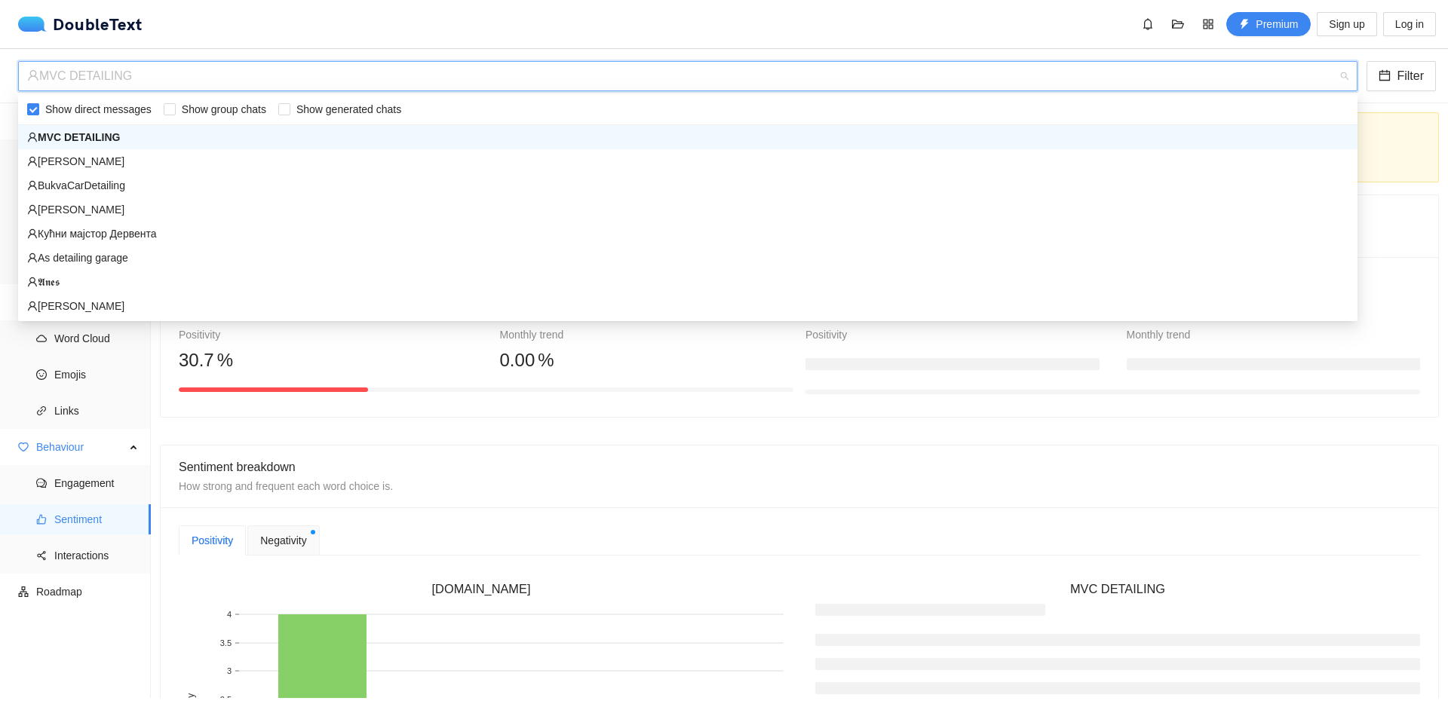
click at [34, 110] on input "Show direct messages" at bounding box center [33, 109] width 12 height 12
checkbox input "false"
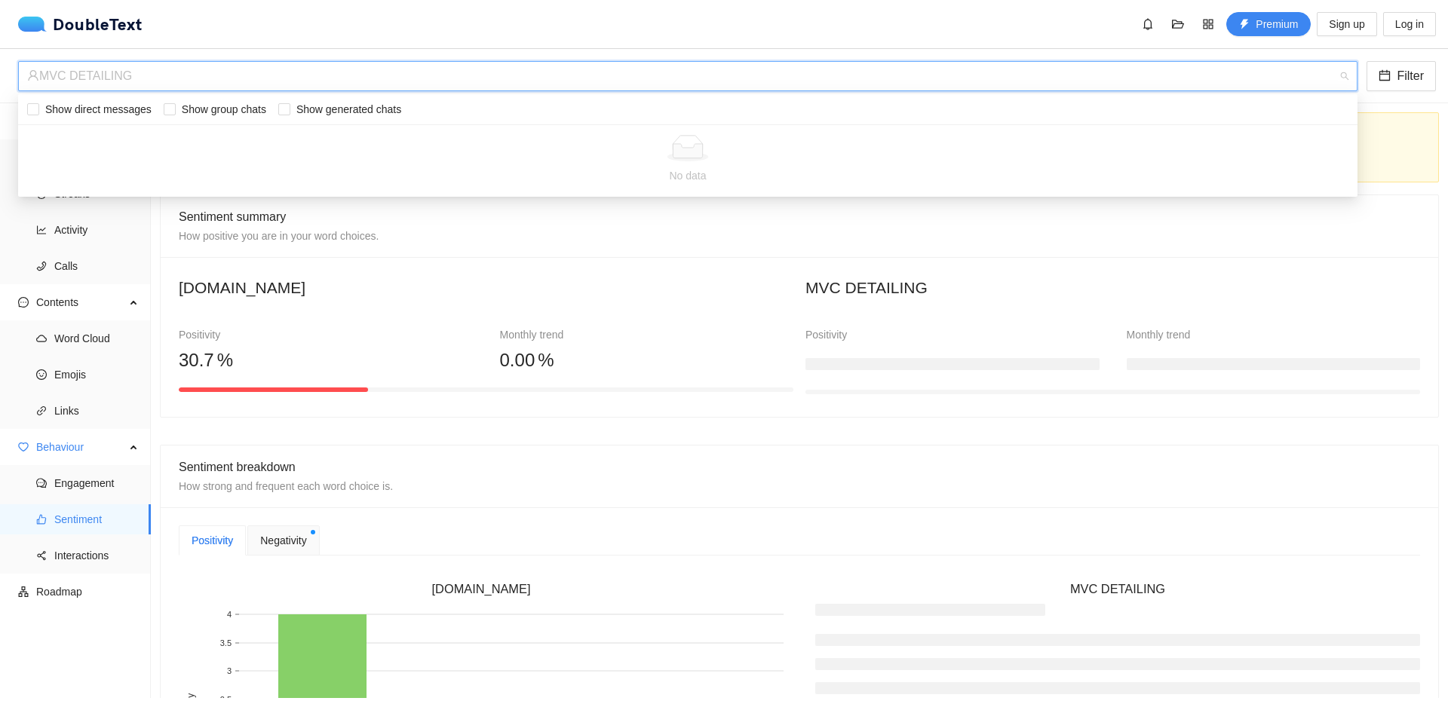
click at [291, 54] on div "MVC DETAILING Filter" at bounding box center [724, 76] width 1448 height 54
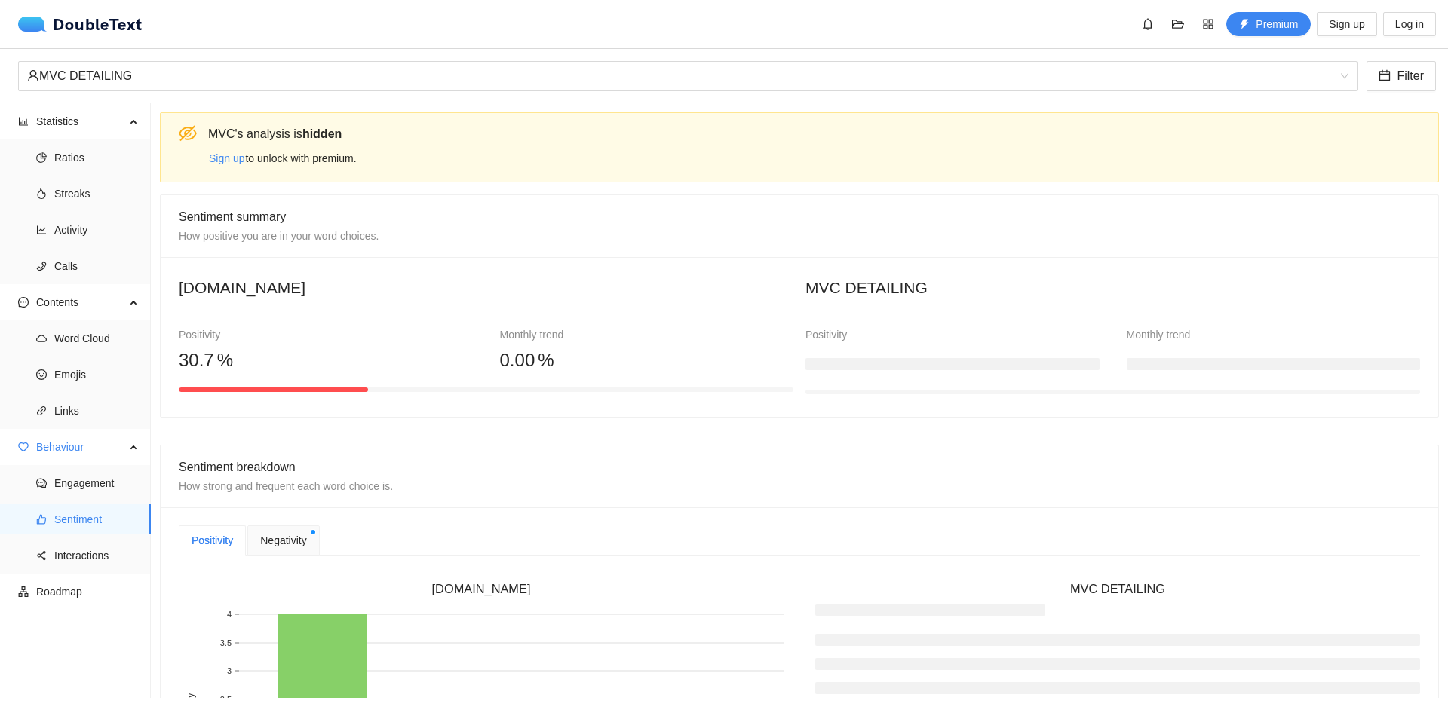
click at [291, 45] on div "DoubleText Premium Sign up Log in" at bounding box center [724, 24] width 1448 height 48
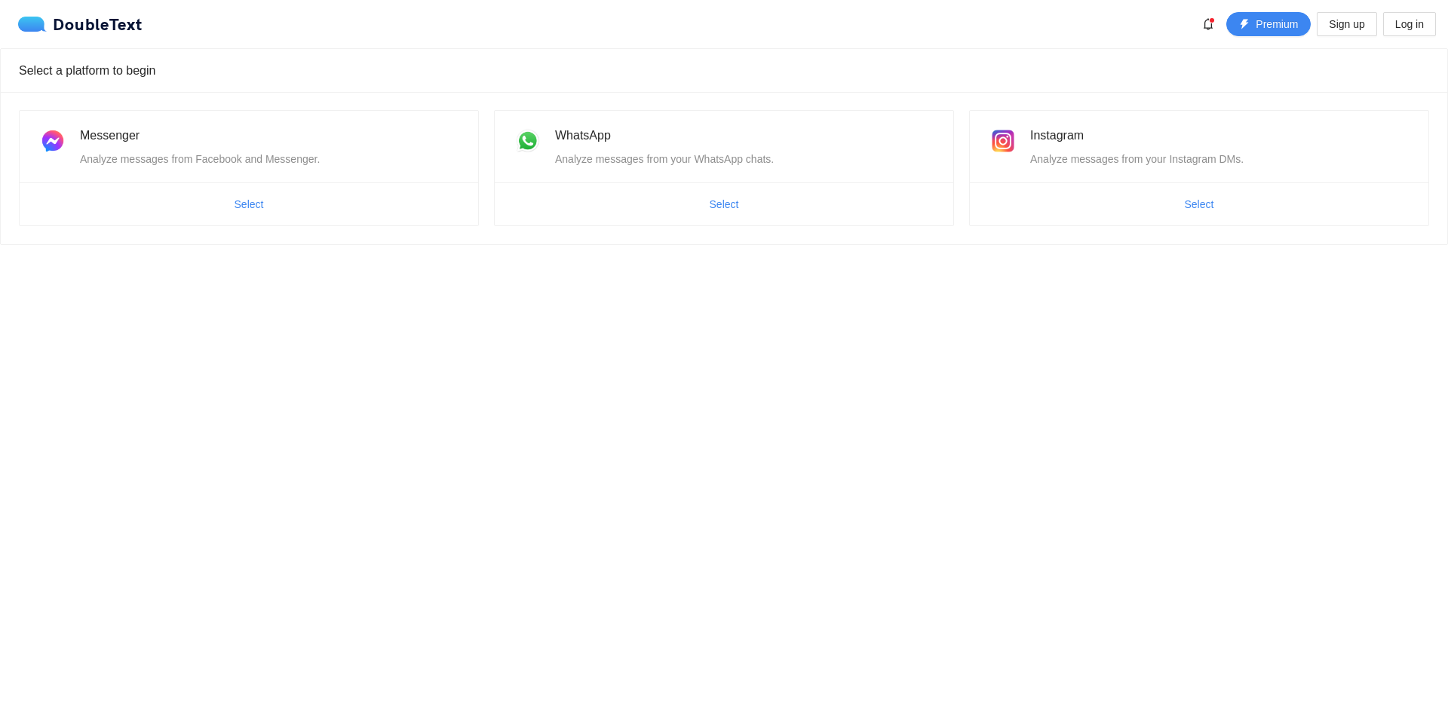
click at [87, 7] on div "DoubleText Premium Sign up Log in" at bounding box center [724, 24] width 1448 height 48
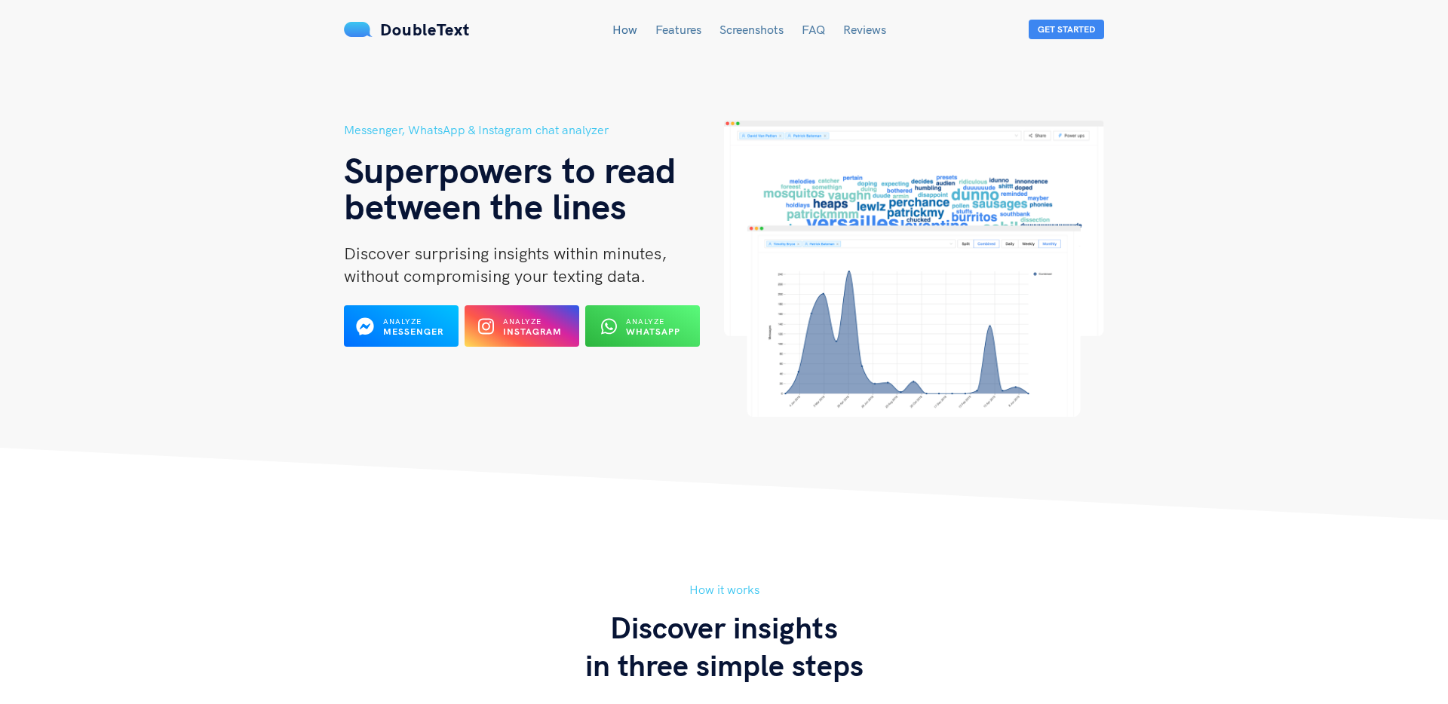
click at [855, 472] on header "Messenger, WhatsApp & Instagram chat analyzer Superpowers to read between the l…" at bounding box center [724, 260] width 1448 height 520
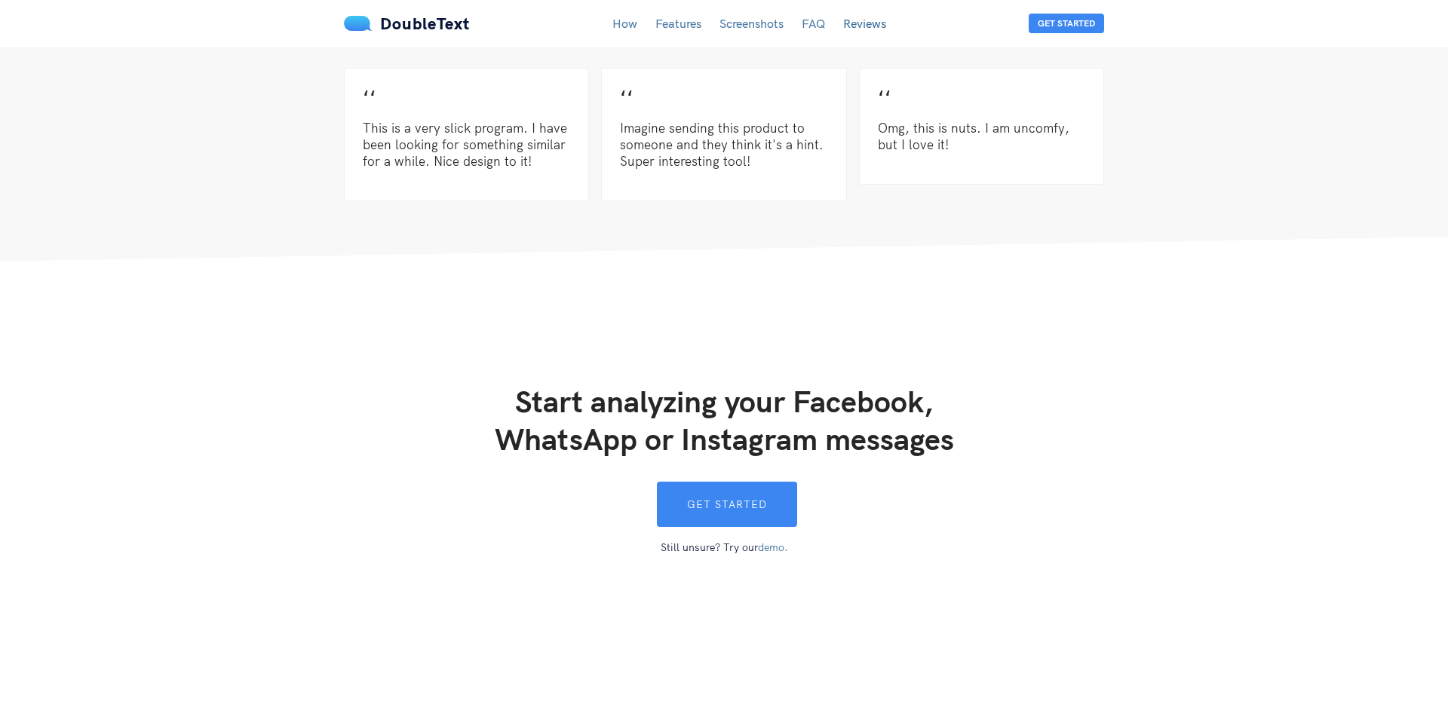
scroll to position [4207, 0]
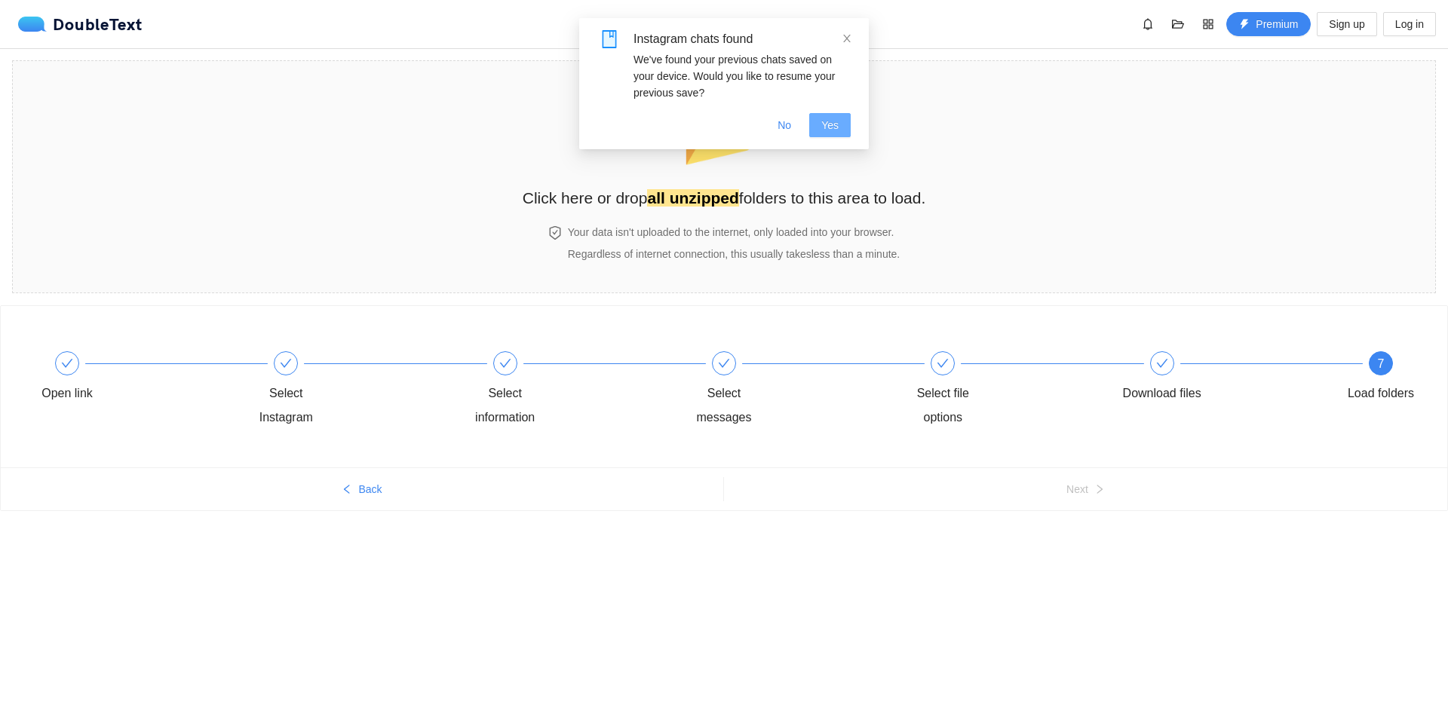
click at [830, 127] on span "Yes" at bounding box center [829, 125] width 17 height 17
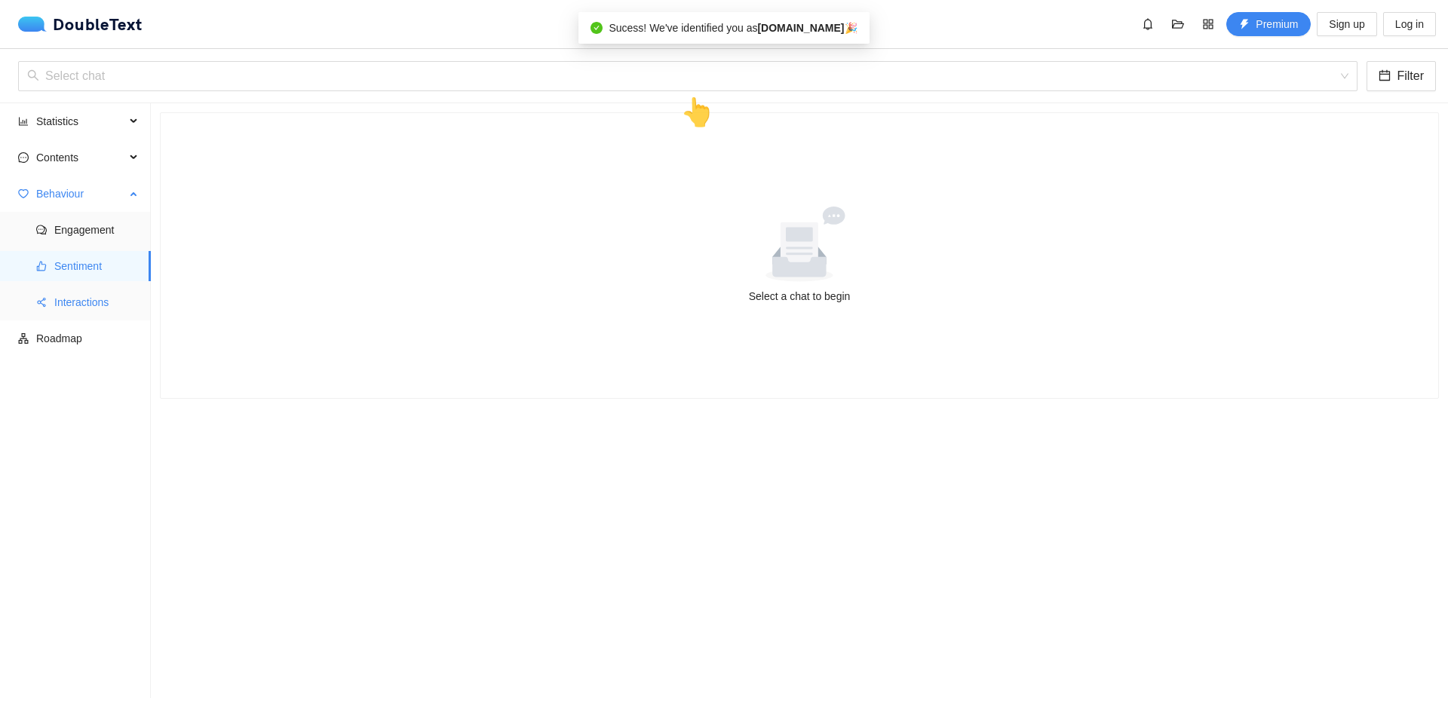
drag, startPoint x: 349, startPoint y: 201, endPoint x: 95, endPoint y: 311, distance: 277.0
click at [340, 208] on div "Select a chat to begin" at bounding box center [800, 255] width 1278 height 285
click at [78, 273] on span "Sentiment" at bounding box center [96, 266] width 84 height 30
click at [84, 295] on span "Interactions" at bounding box center [96, 302] width 84 height 30
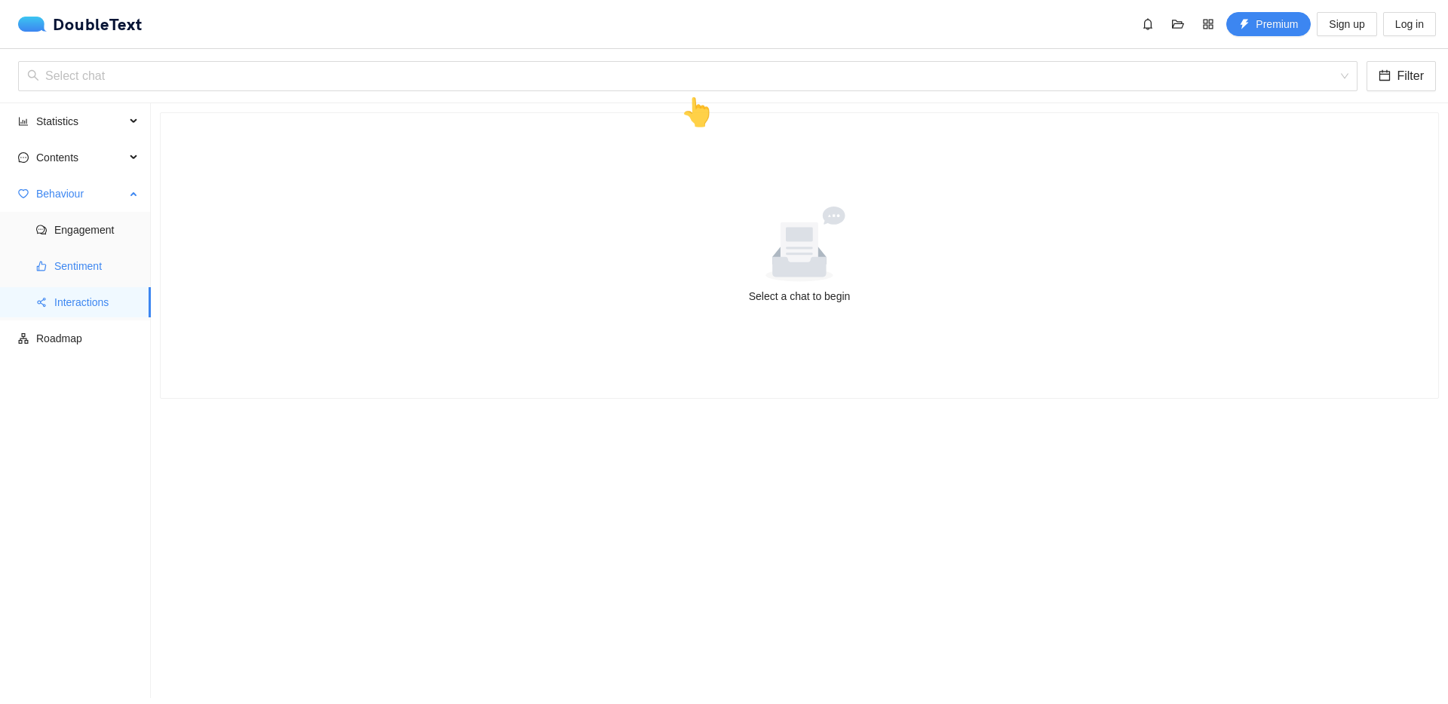
click at [84, 264] on span "Sentiment" at bounding box center [96, 266] width 84 height 30
click at [92, 74] on input "search" at bounding box center [682, 76] width 1311 height 29
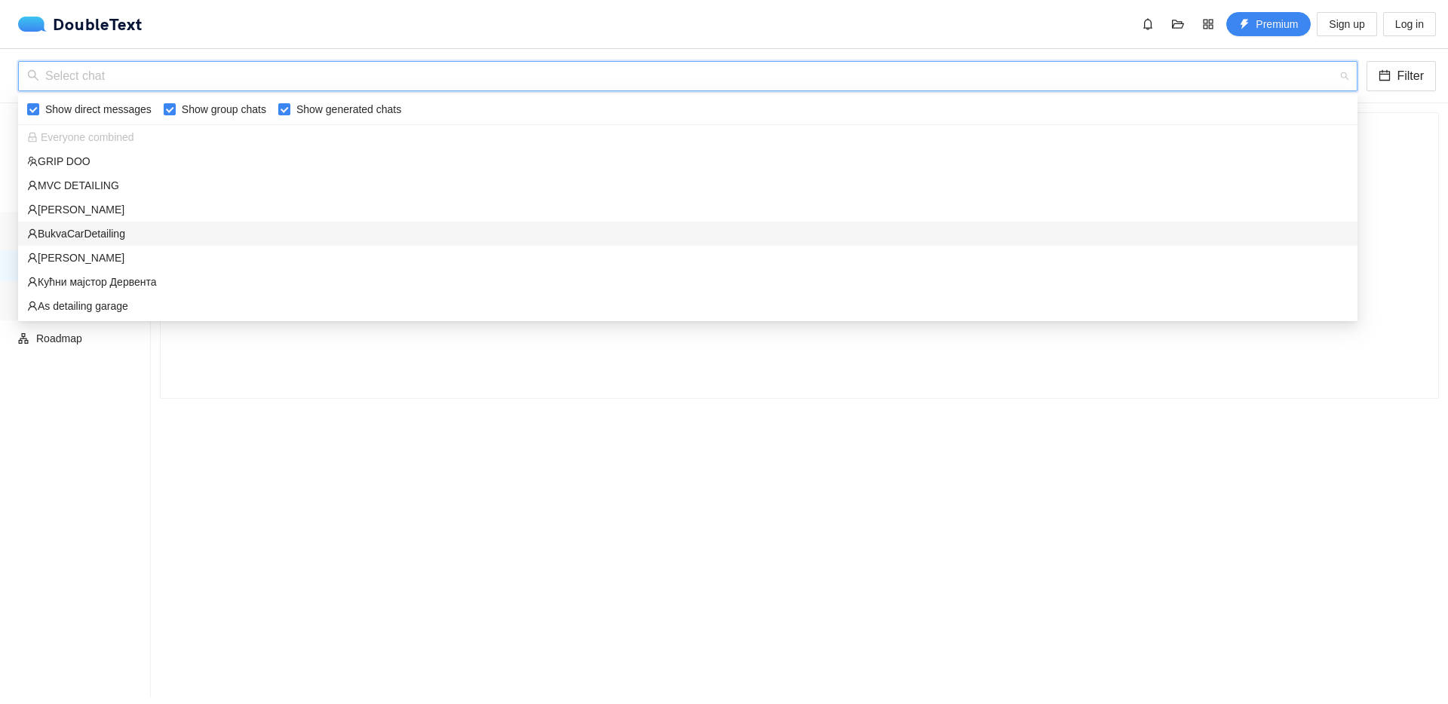
click at [131, 234] on div "BukvaCarDetailing" at bounding box center [687, 234] width 1321 height 17
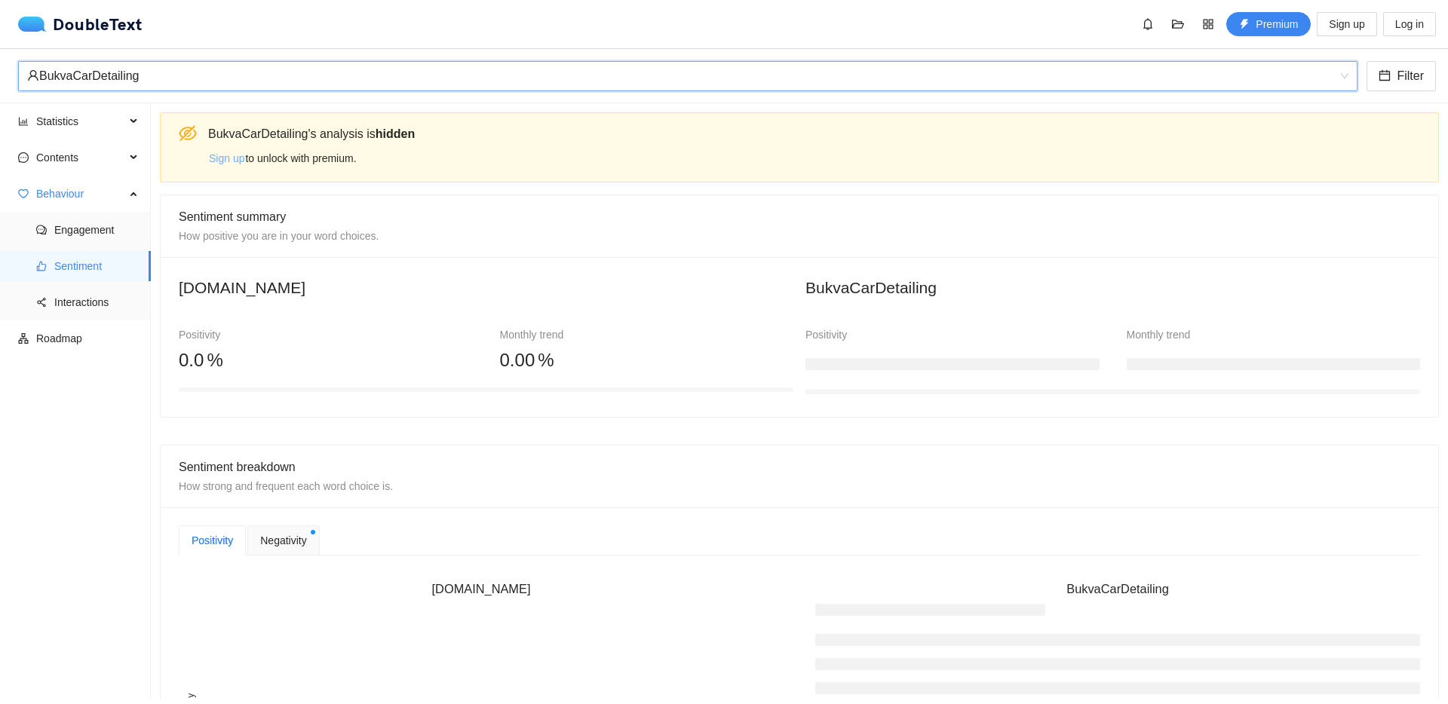
click at [226, 162] on span "Sign up" at bounding box center [226, 158] width 35 height 17
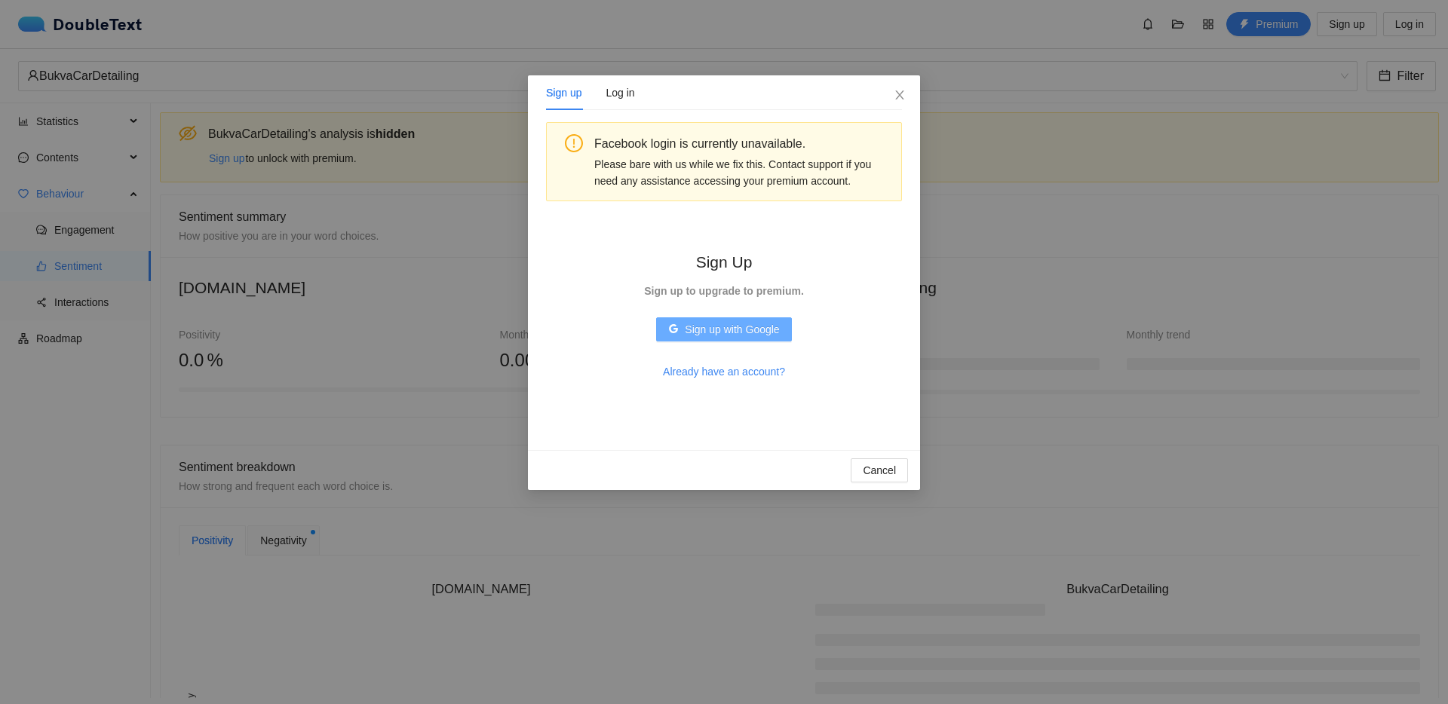
click at [741, 328] on span "Sign up with Google" at bounding box center [732, 329] width 94 height 17
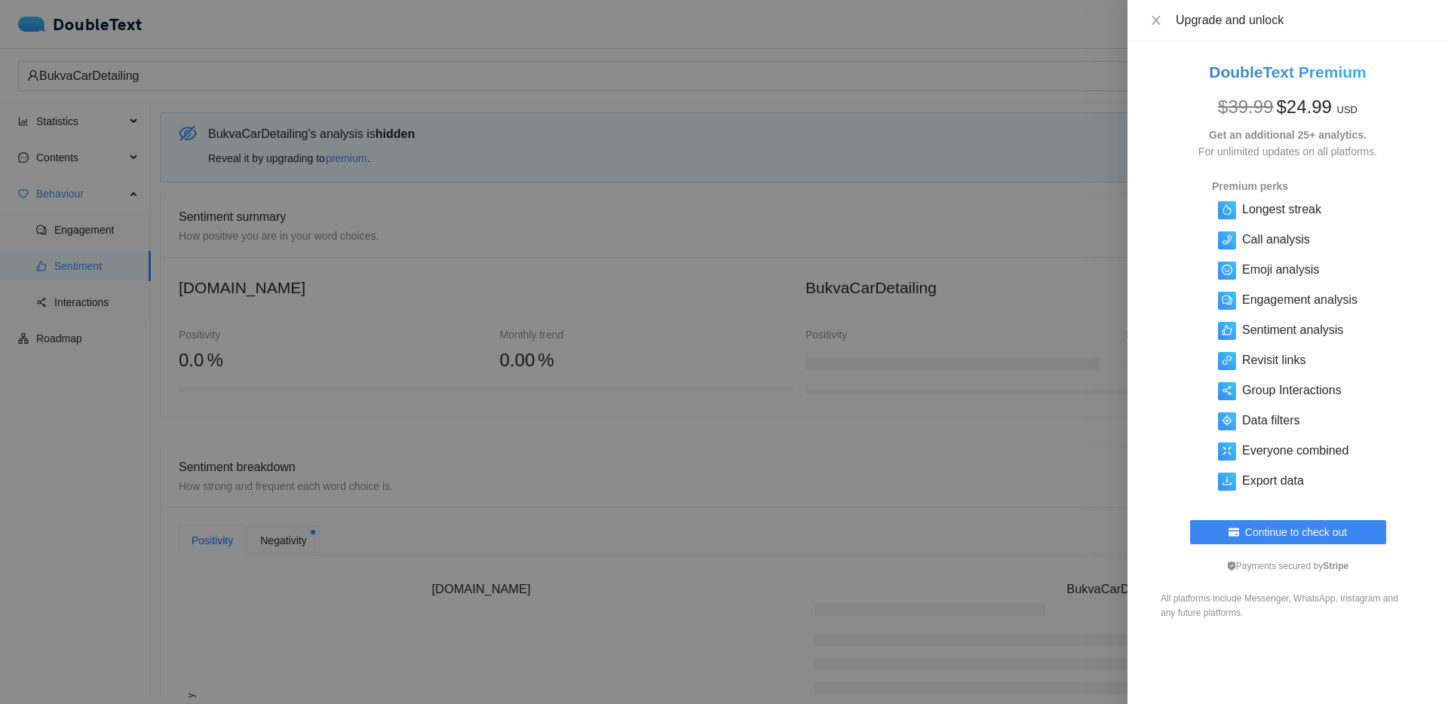
click at [700, 505] on div at bounding box center [724, 352] width 1448 height 704
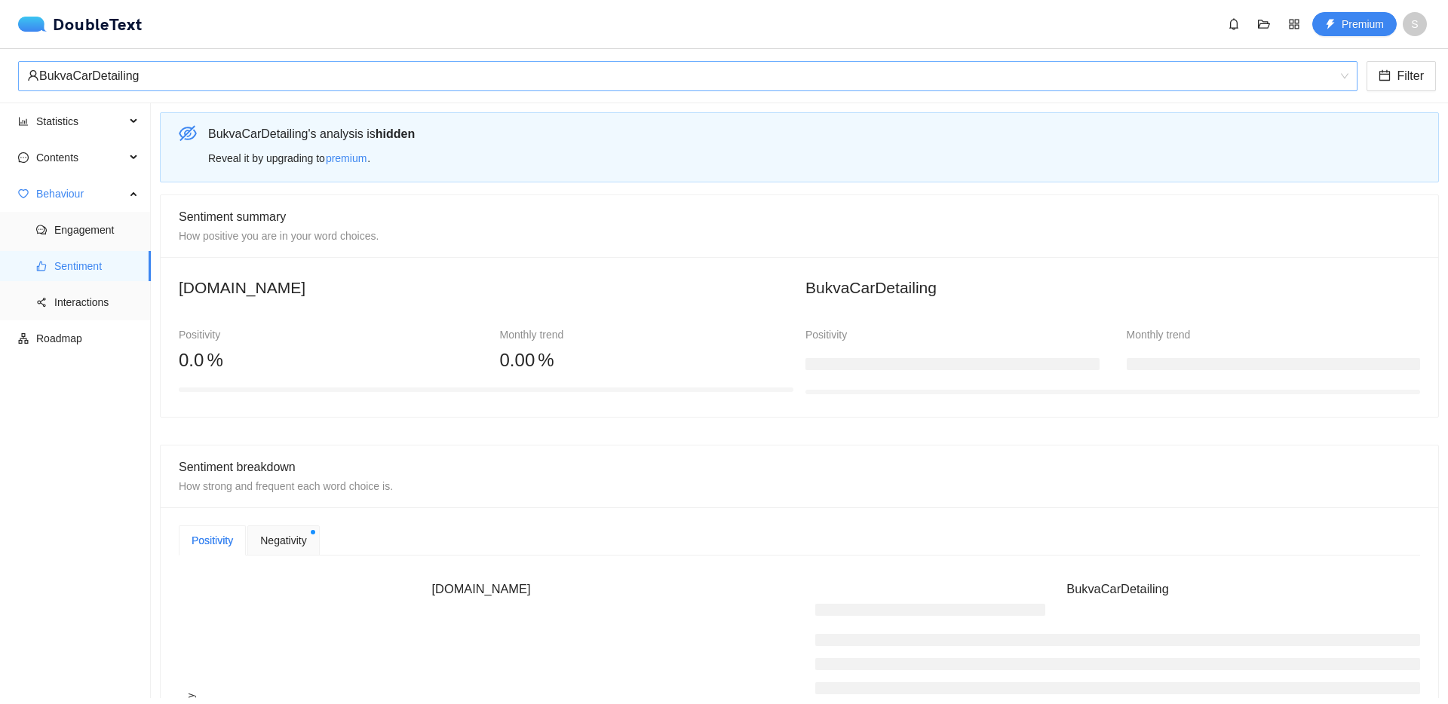
click at [161, 84] on div "BukvaCarDetailing" at bounding box center [681, 76] width 1308 height 29
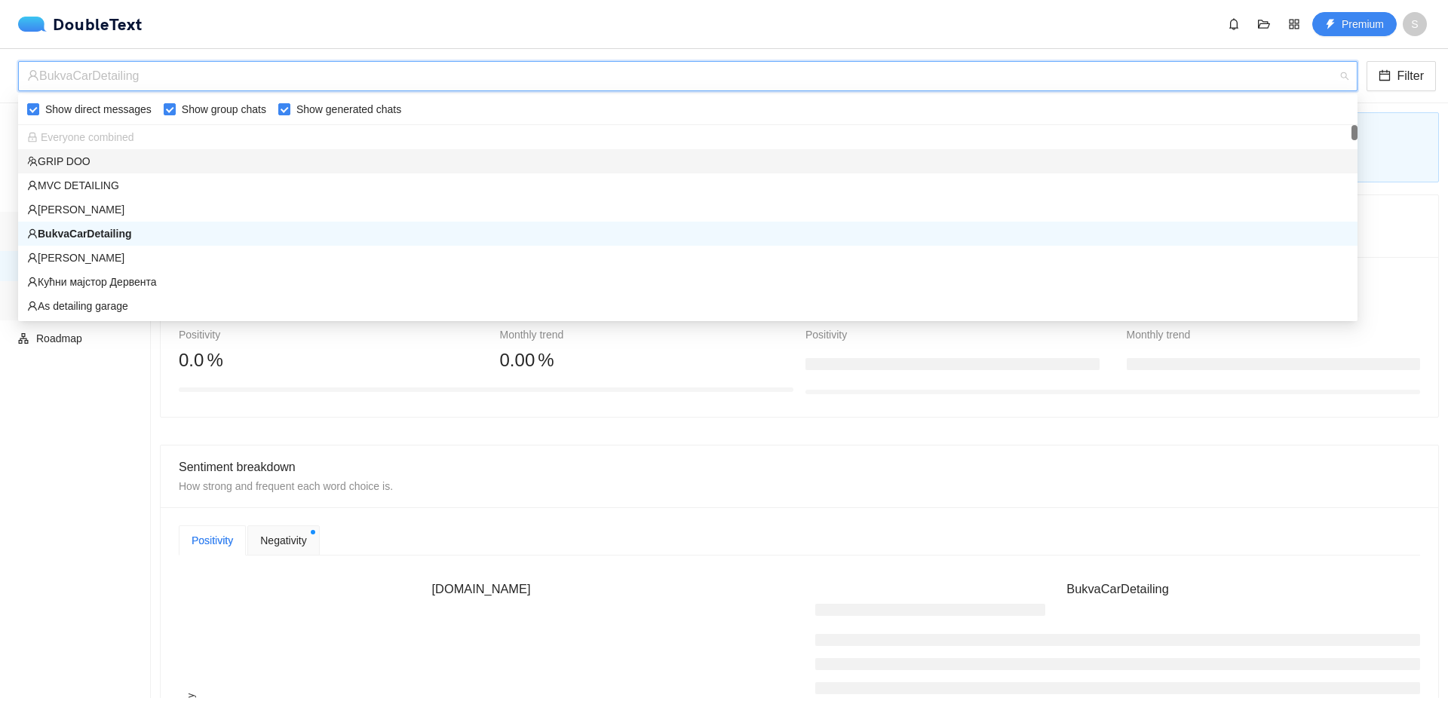
click at [86, 140] on span "Everyone combined" at bounding box center [80, 137] width 107 height 12
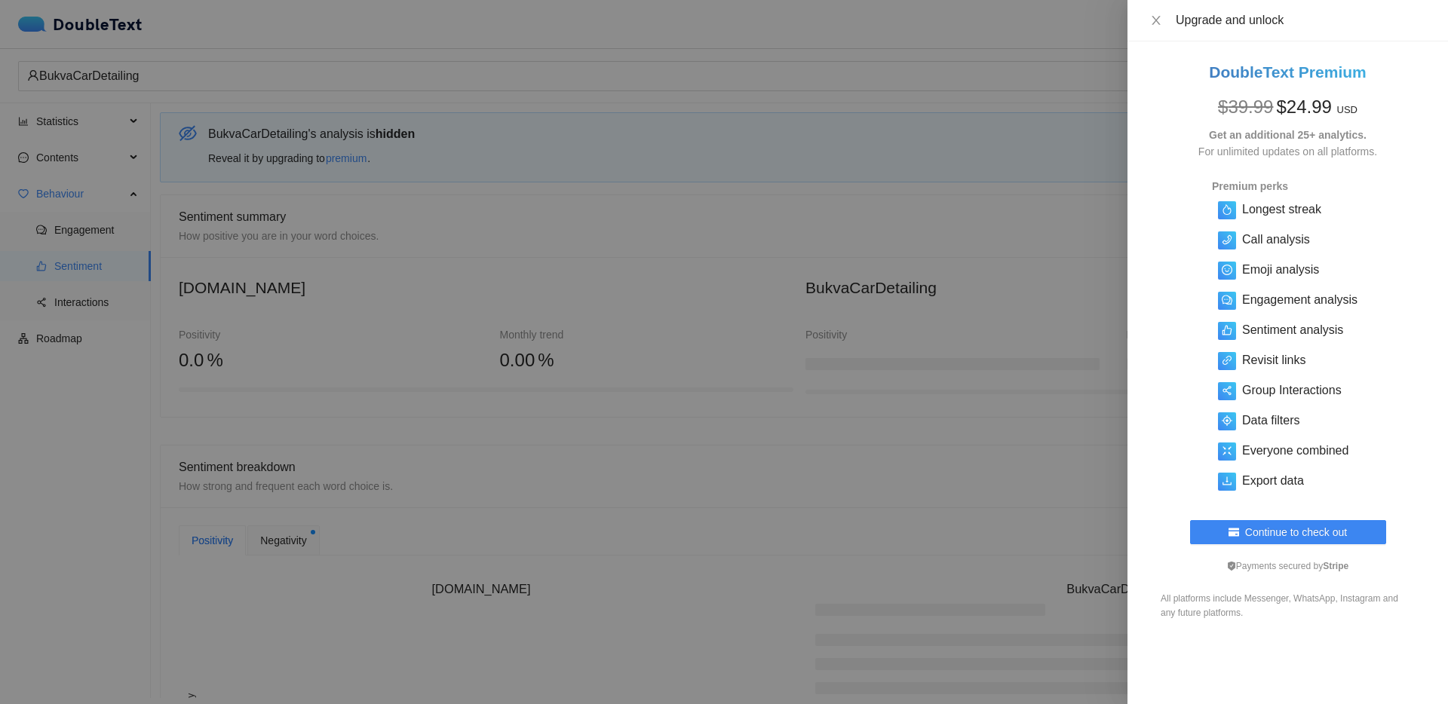
click at [148, 87] on div at bounding box center [724, 352] width 1448 height 704
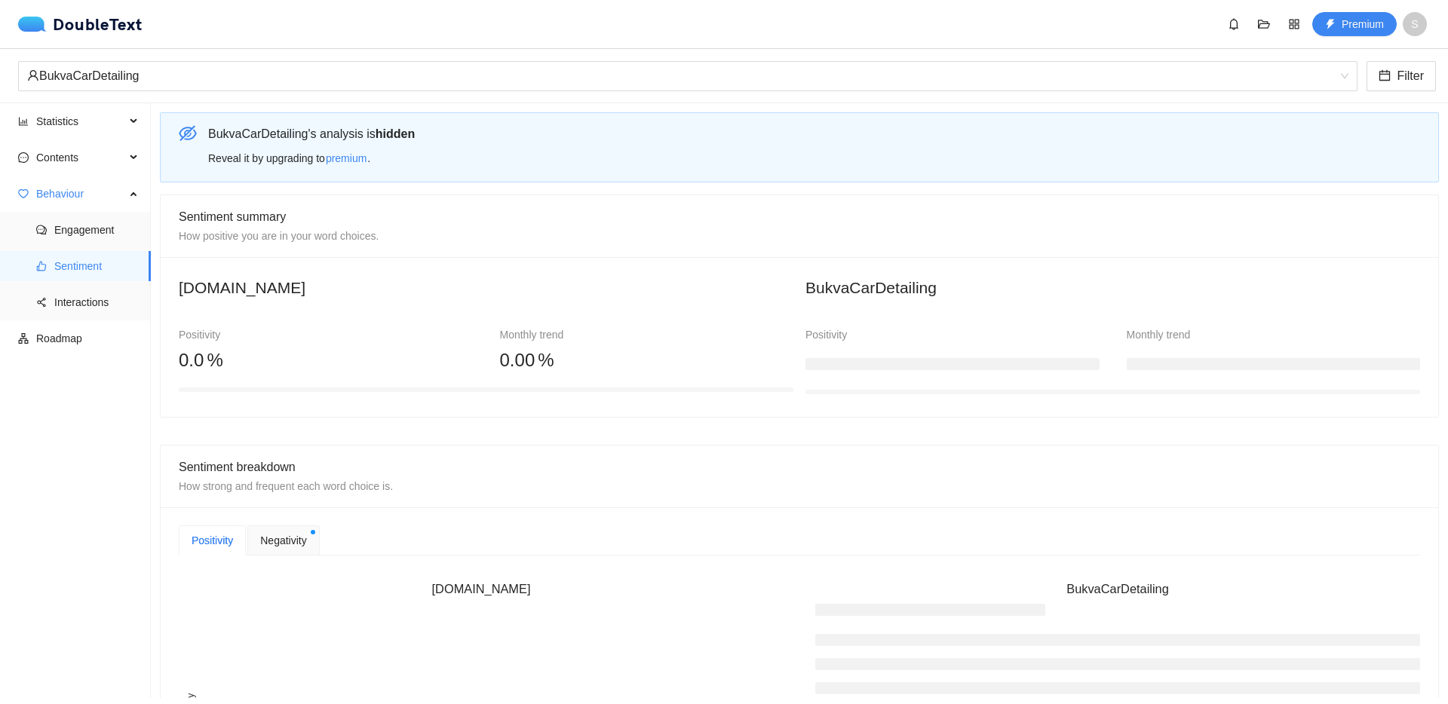
click at [488, 280] on h2 "GRIP.BA" at bounding box center [486, 287] width 615 height 25
click at [49, 118] on span "Statistics" at bounding box center [80, 121] width 89 height 30
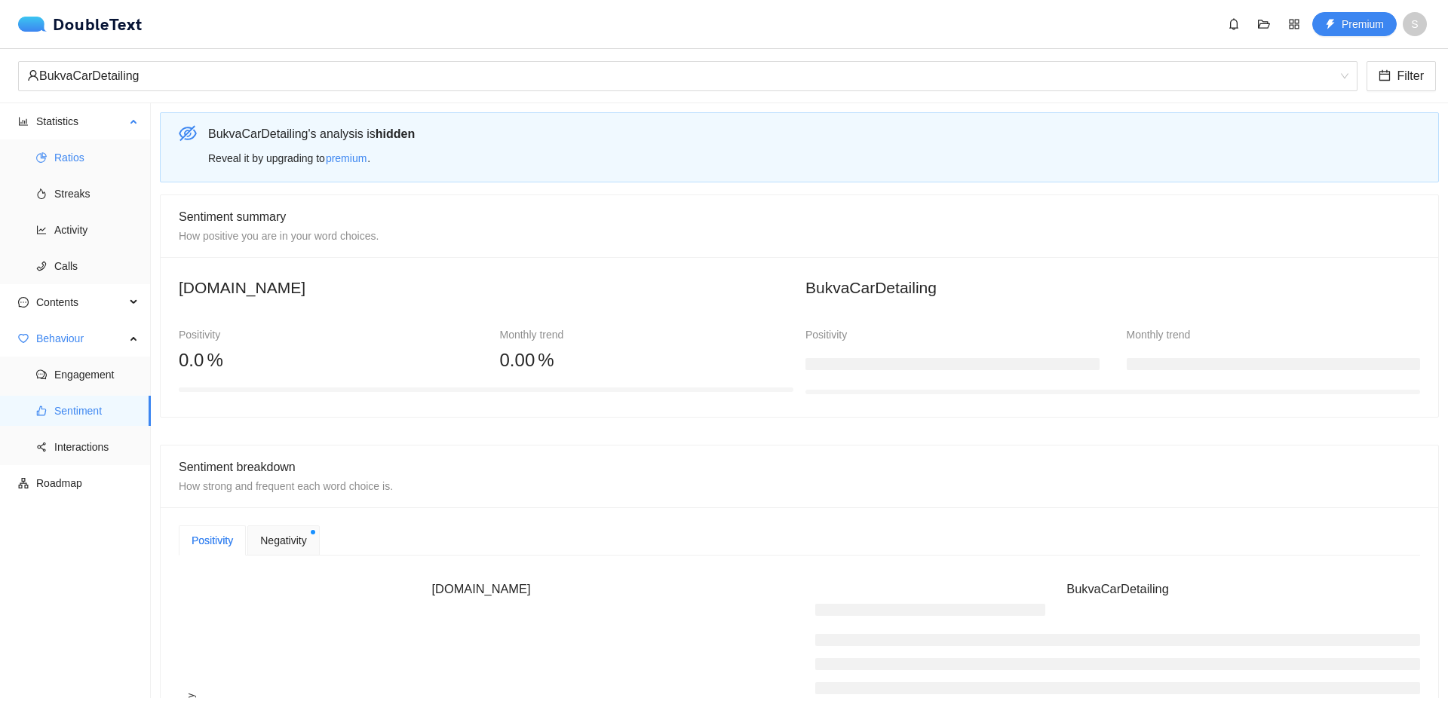
click at [111, 158] on span "Ratios" at bounding box center [96, 158] width 84 height 30
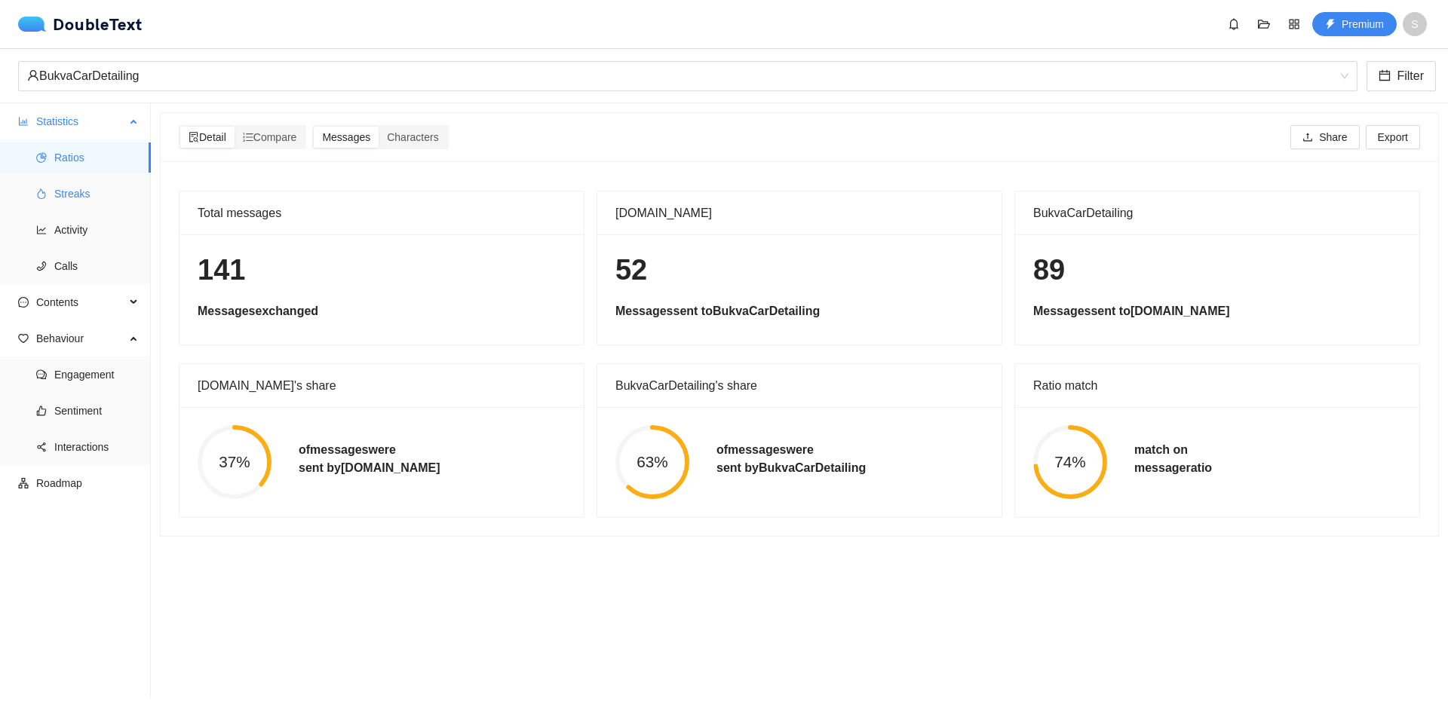
click at [103, 193] on span "Streaks" at bounding box center [96, 194] width 84 height 30
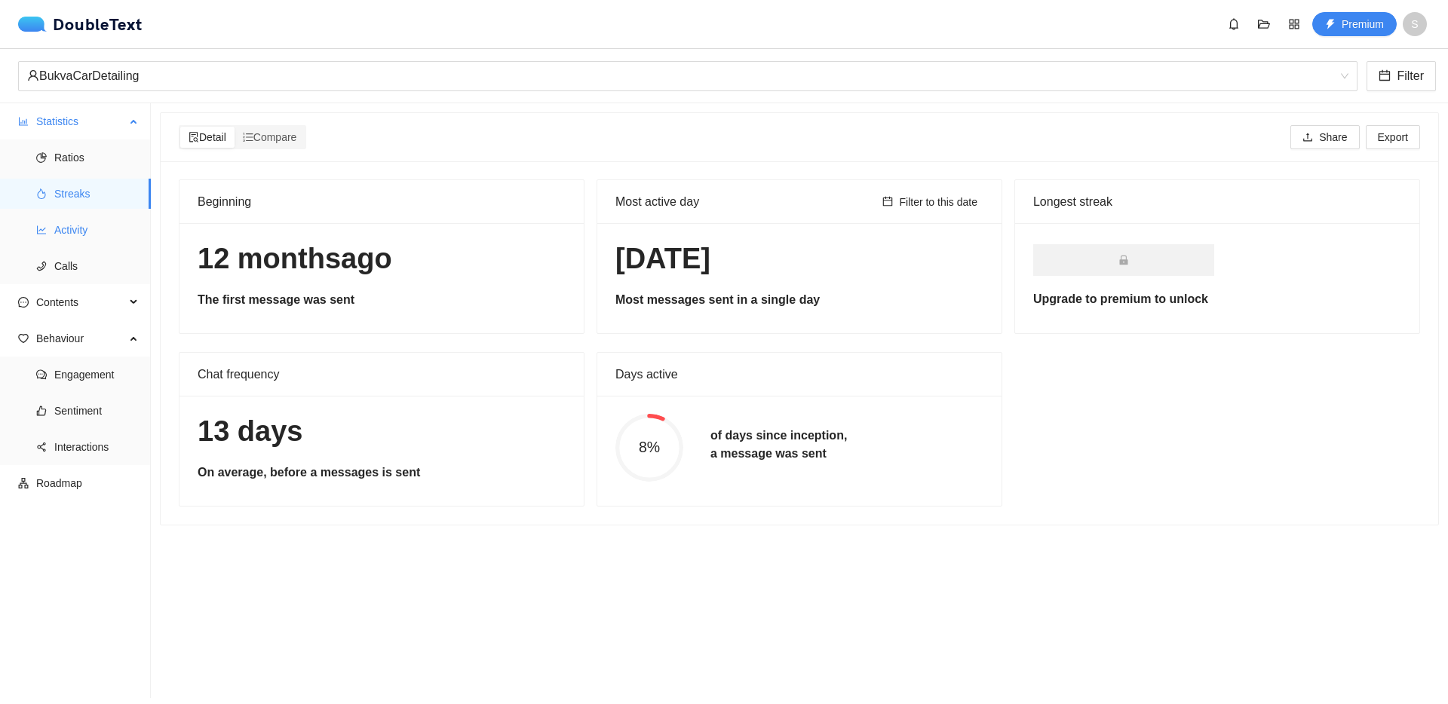
click at [93, 229] on span "Activity" at bounding box center [96, 230] width 84 height 30
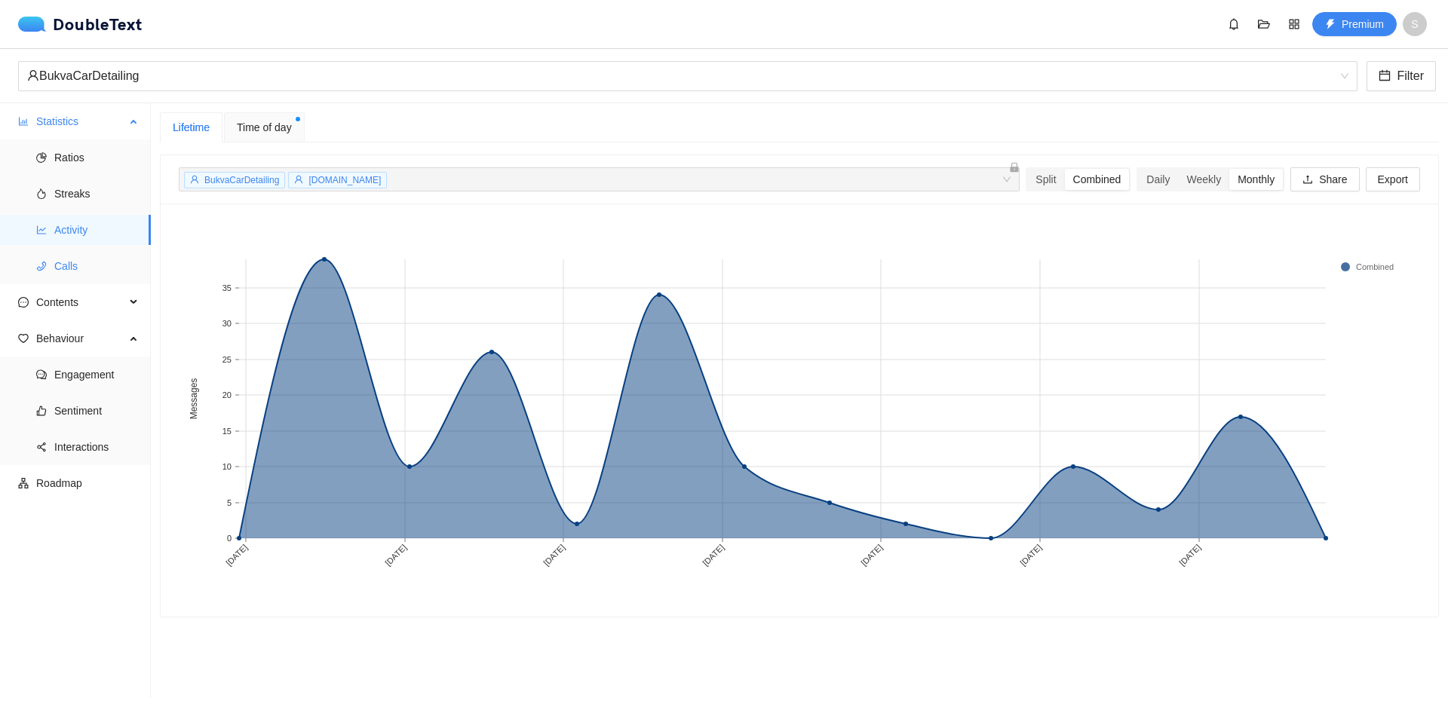
click at [94, 265] on span "Calls" at bounding box center [96, 266] width 84 height 30
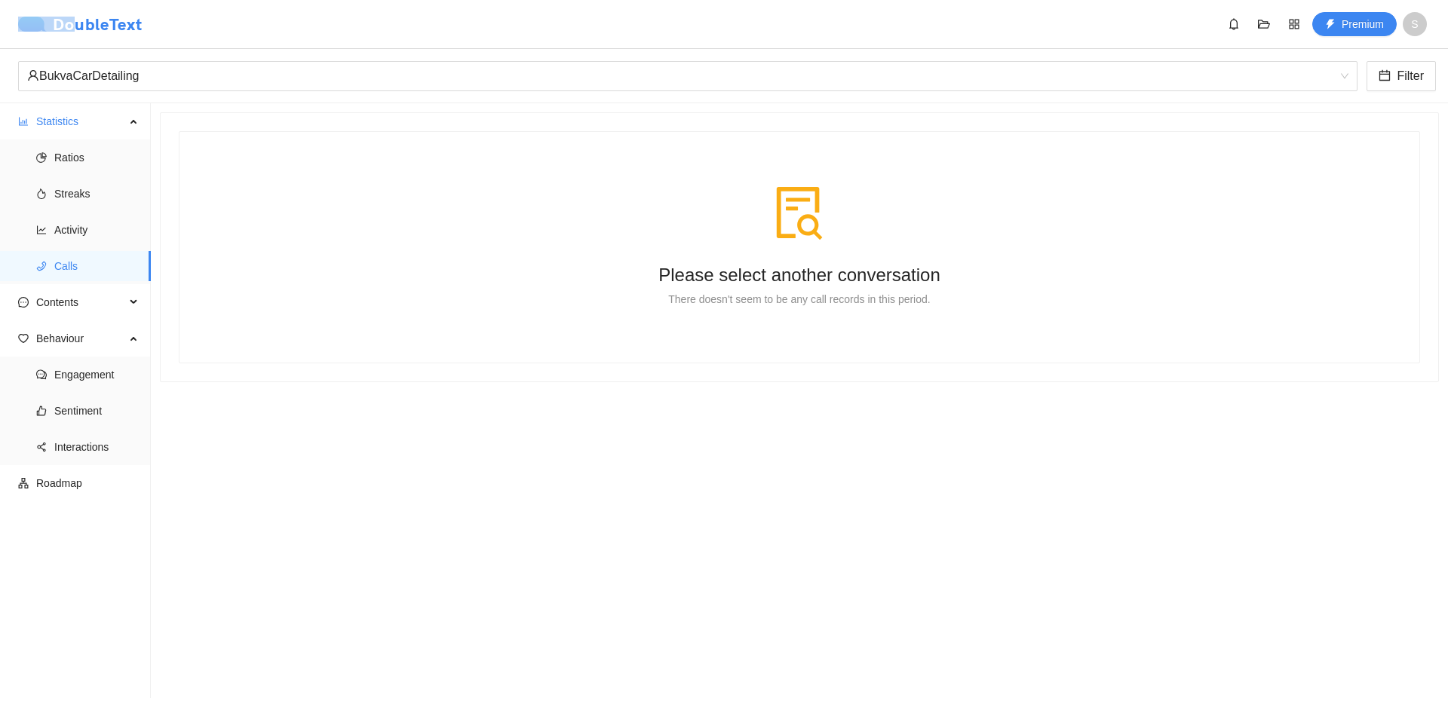
drag, startPoint x: 107, startPoint y: 29, endPoint x: 72, endPoint y: 29, distance: 35.5
click at [72, 29] on div "DoubleText Premium S" at bounding box center [727, 24] width 1418 height 24
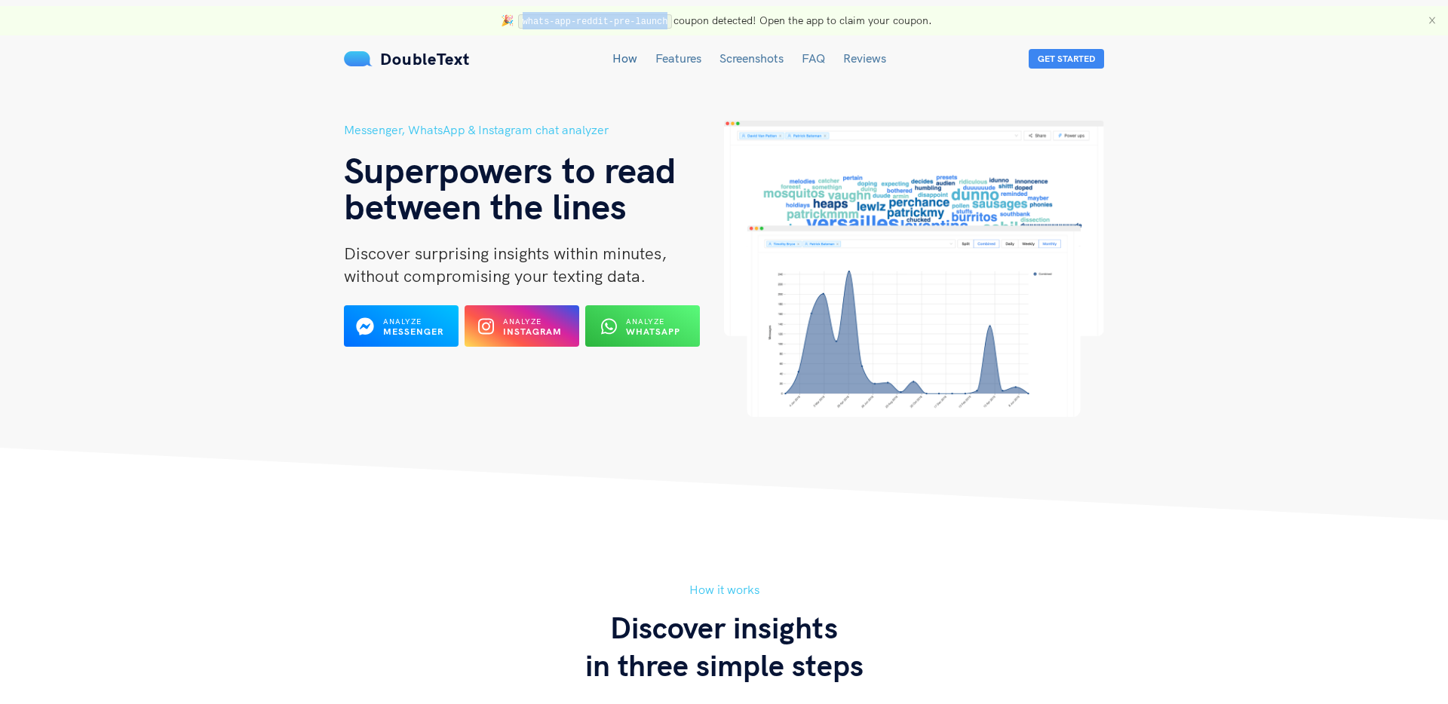
drag, startPoint x: 664, startPoint y: 21, endPoint x: 519, endPoint y: 22, distance: 144.8
click at [519, 22] on code "whats-app-reddit-pre-launch" at bounding box center [595, 21] width 154 height 15
copy code "whats-app-reddit-pre-launch"
click at [1097, 60] on button "Get Started" at bounding box center [1066, 59] width 75 height 20
click at [1076, 60] on button "Get Started" at bounding box center [1066, 59] width 75 height 20
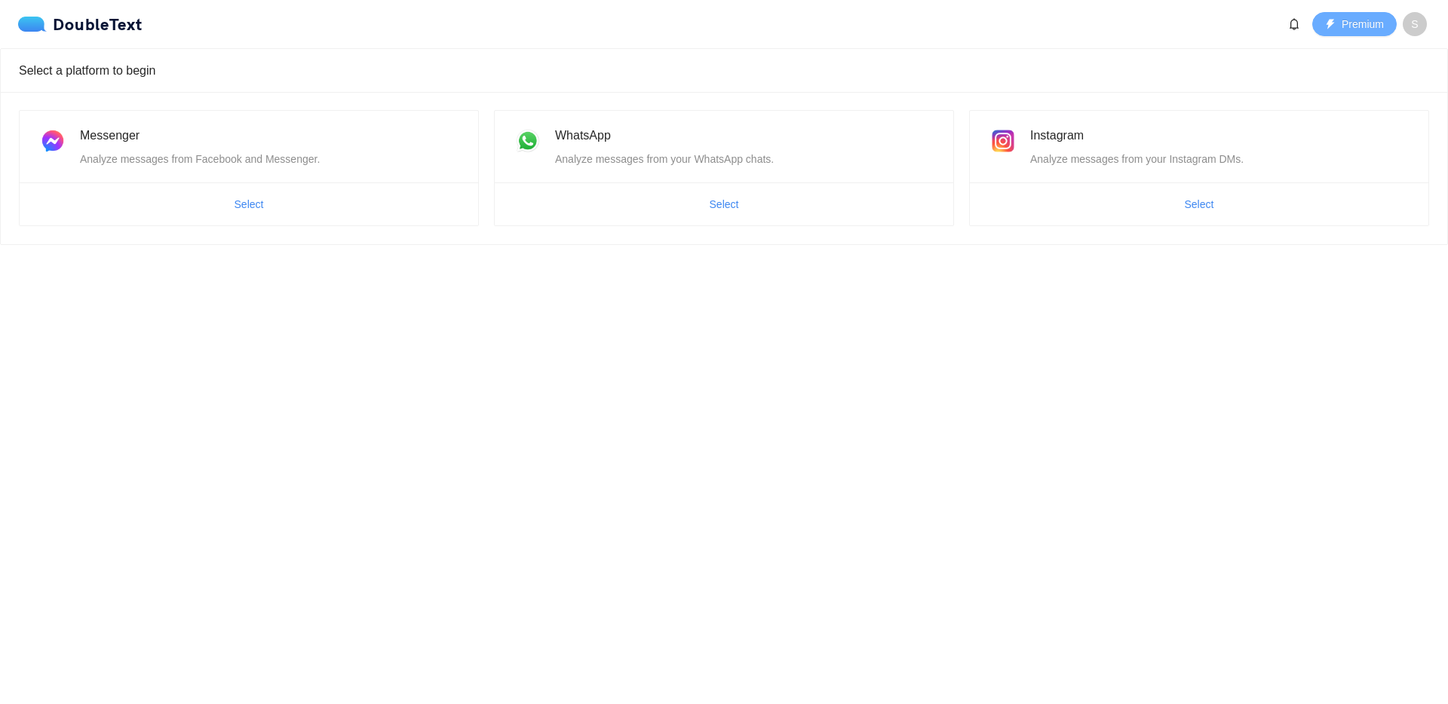
click at [1361, 26] on span "Premium" at bounding box center [1363, 24] width 42 height 17
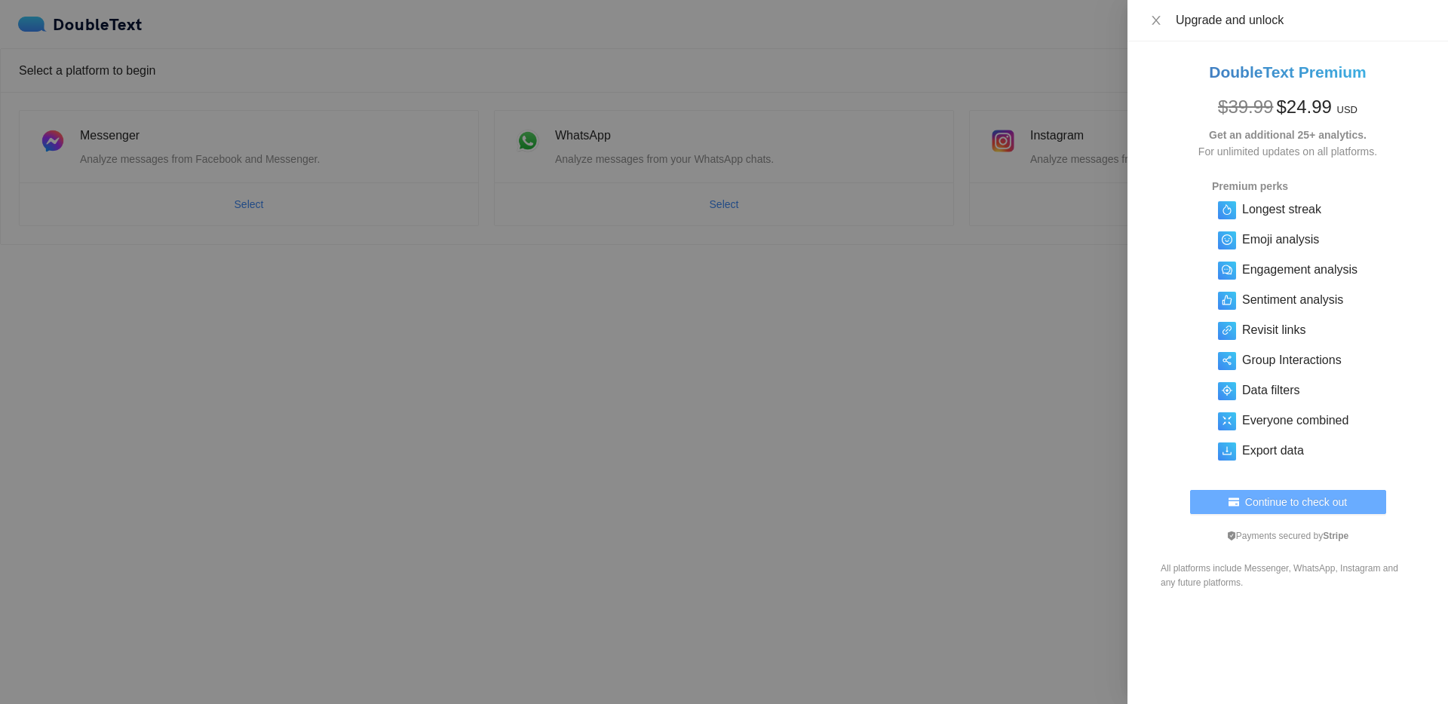
click at [1303, 505] on span "Continue to check out" at bounding box center [1296, 502] width 102 height 17
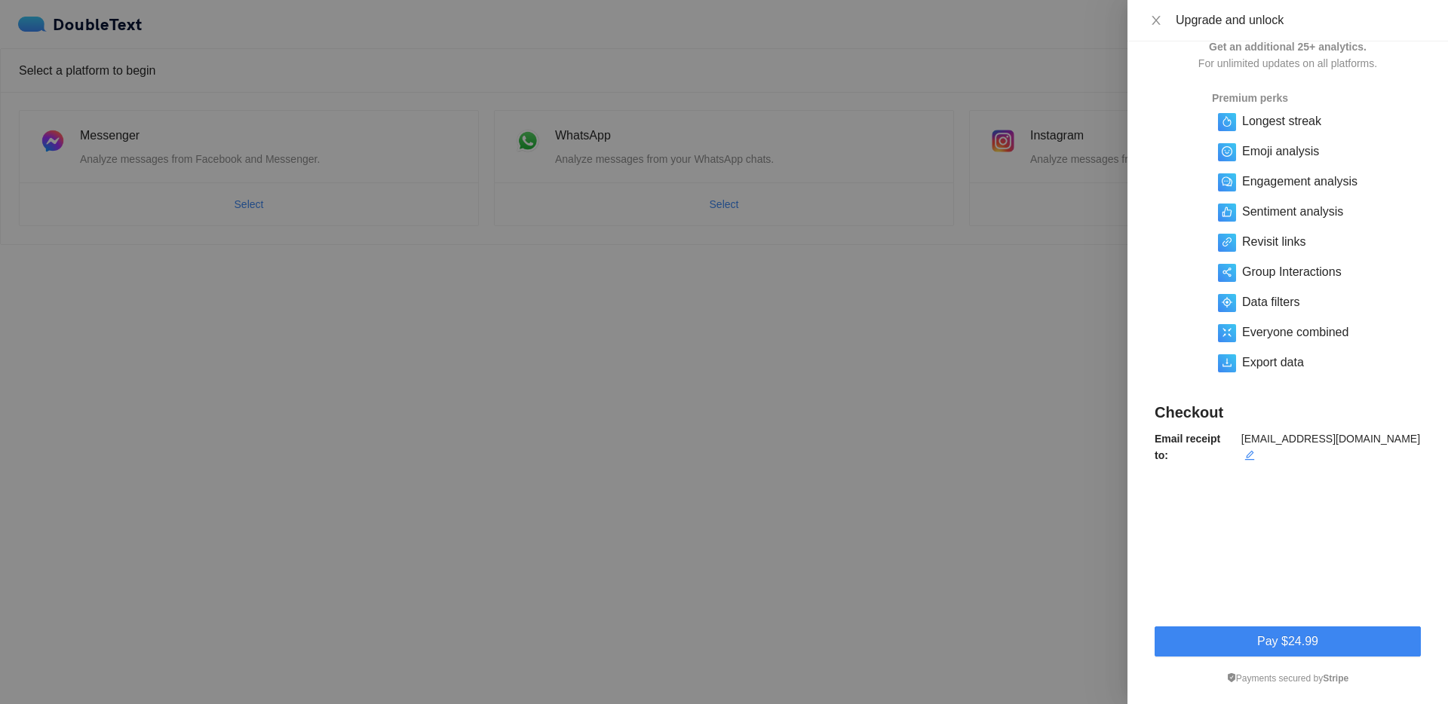
scroll to position [94, 0]
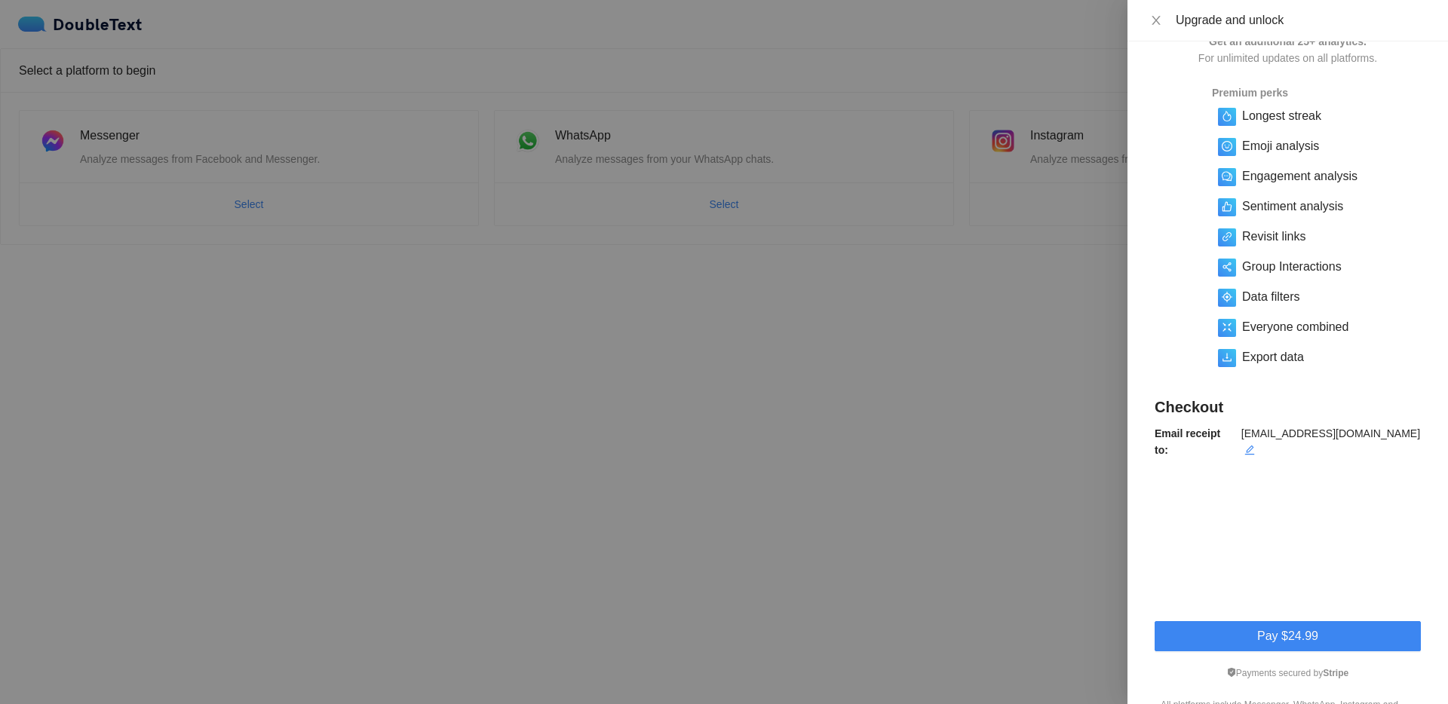
click at [978, 439] on div at bounding box center [724, 352] width 1448 height 704
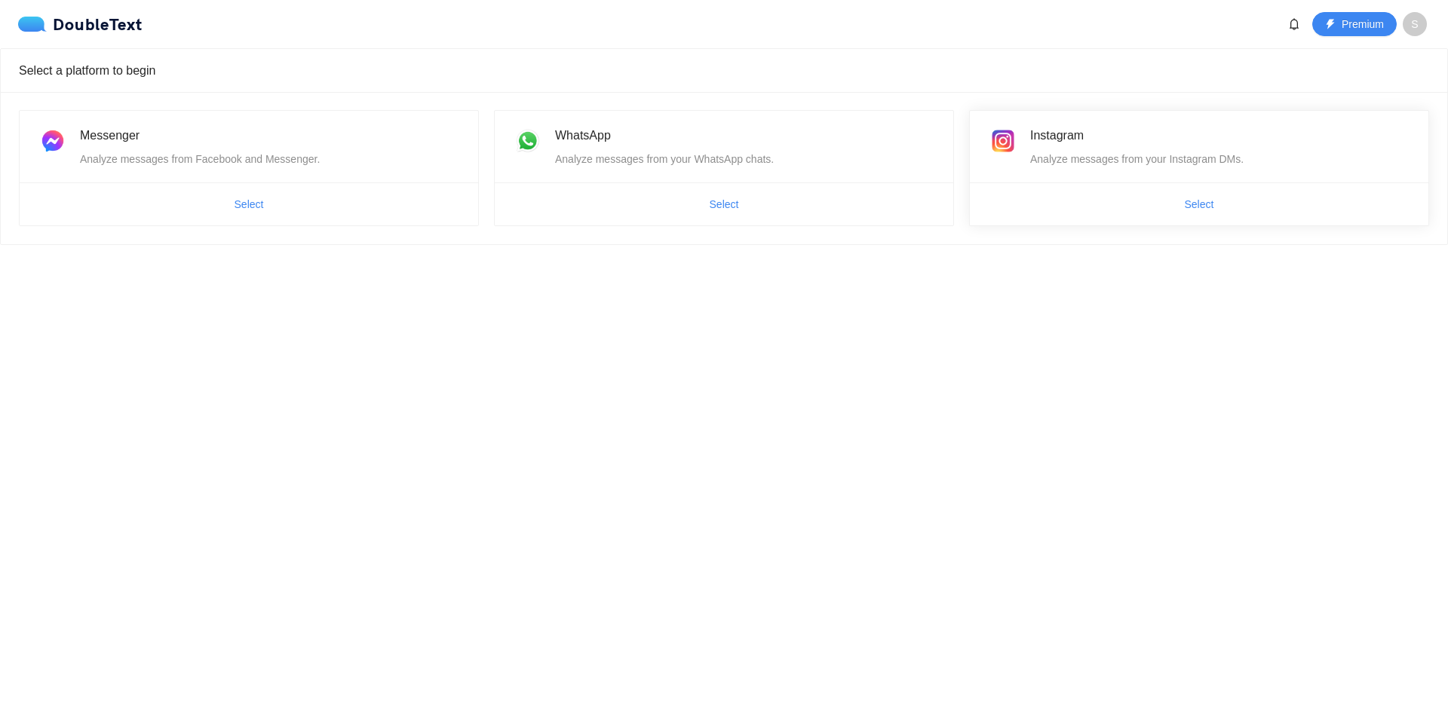
click at [1081, 144] on div "Instagram" at bounding box center [1220, 135] width 380 height 19
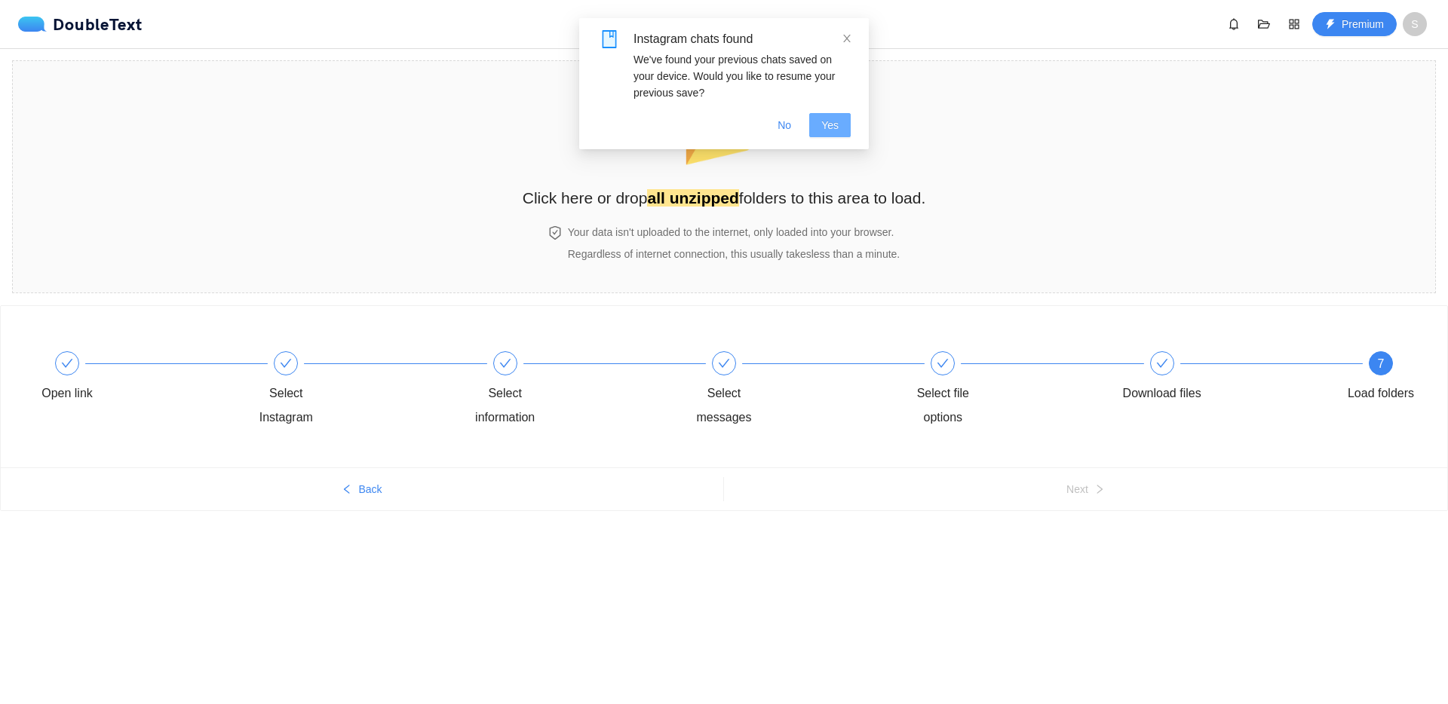
drag, startPoint x: 833, startPoint y: 140, endPoint x: 831, endPoint y: 131, distance: 9.3
click at [833, 140] on div "Instagram chats found We've found your previous chats saved on your device. Wou…" at bounding box center [724, 83] width 290 height 131
click at [830, 117] on span "Yes" at bounding box center [829, 125] width 17 height 17
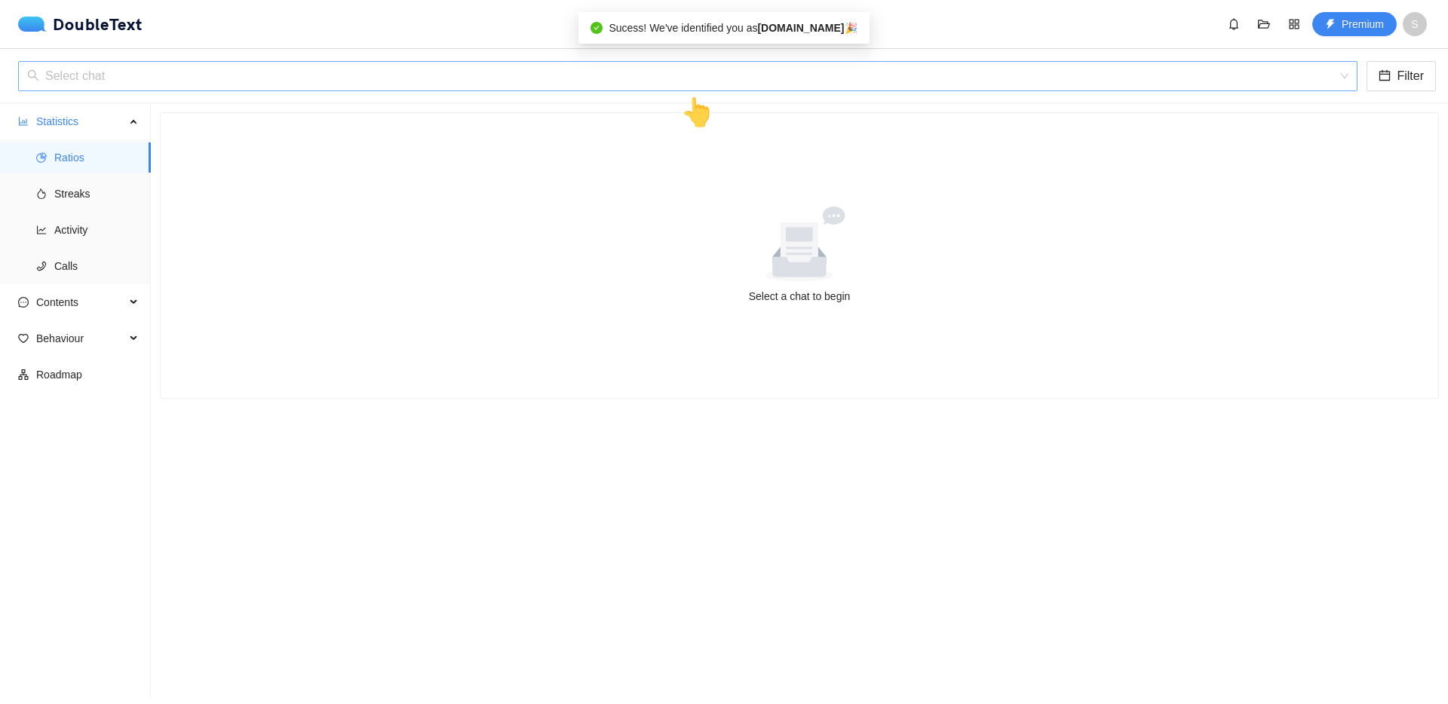
click at [204, 74] on input "search" at bounding box center [682, 76] width 1311 height 29
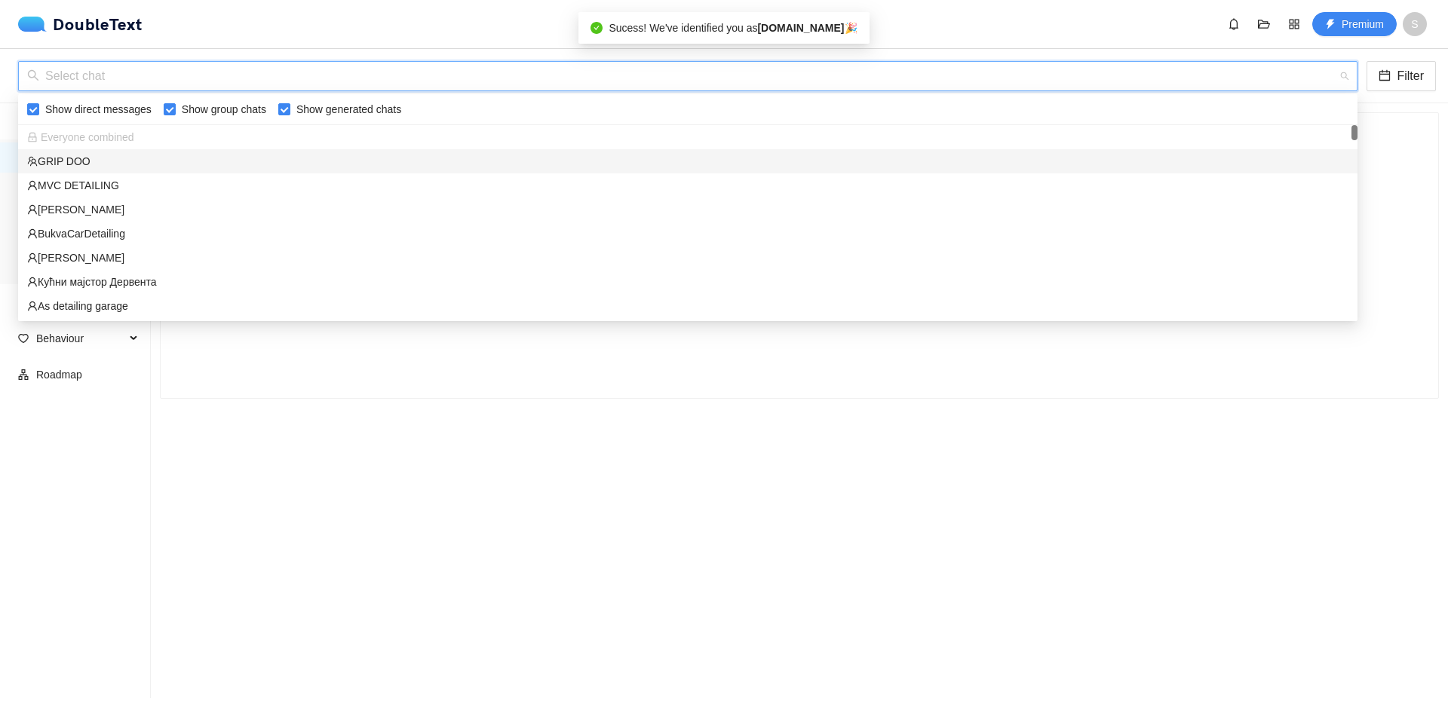
click at [93, 133] on span "Everyone combined" at bounding box center [80, 137] width 107 height 12
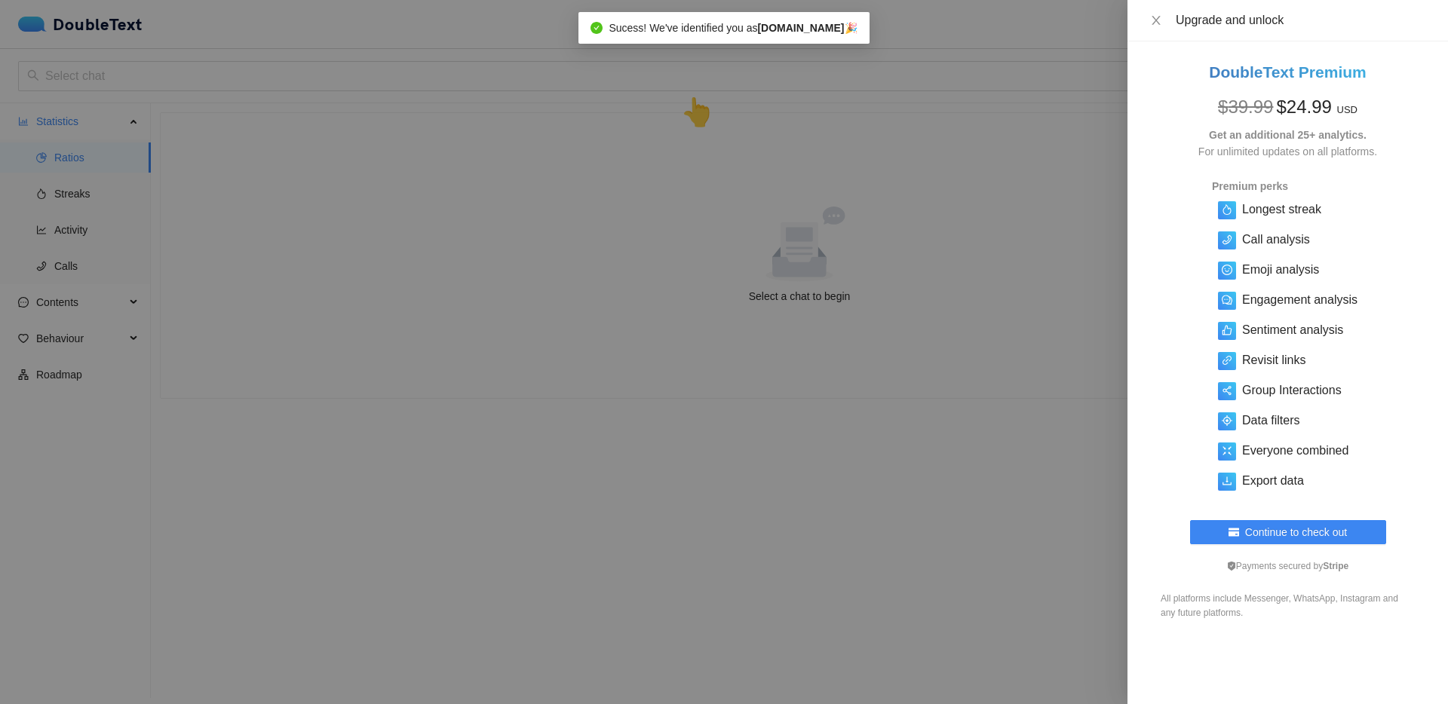
click at [1045, 267] on div at bounding box center [724, 352] width 1448 height 704
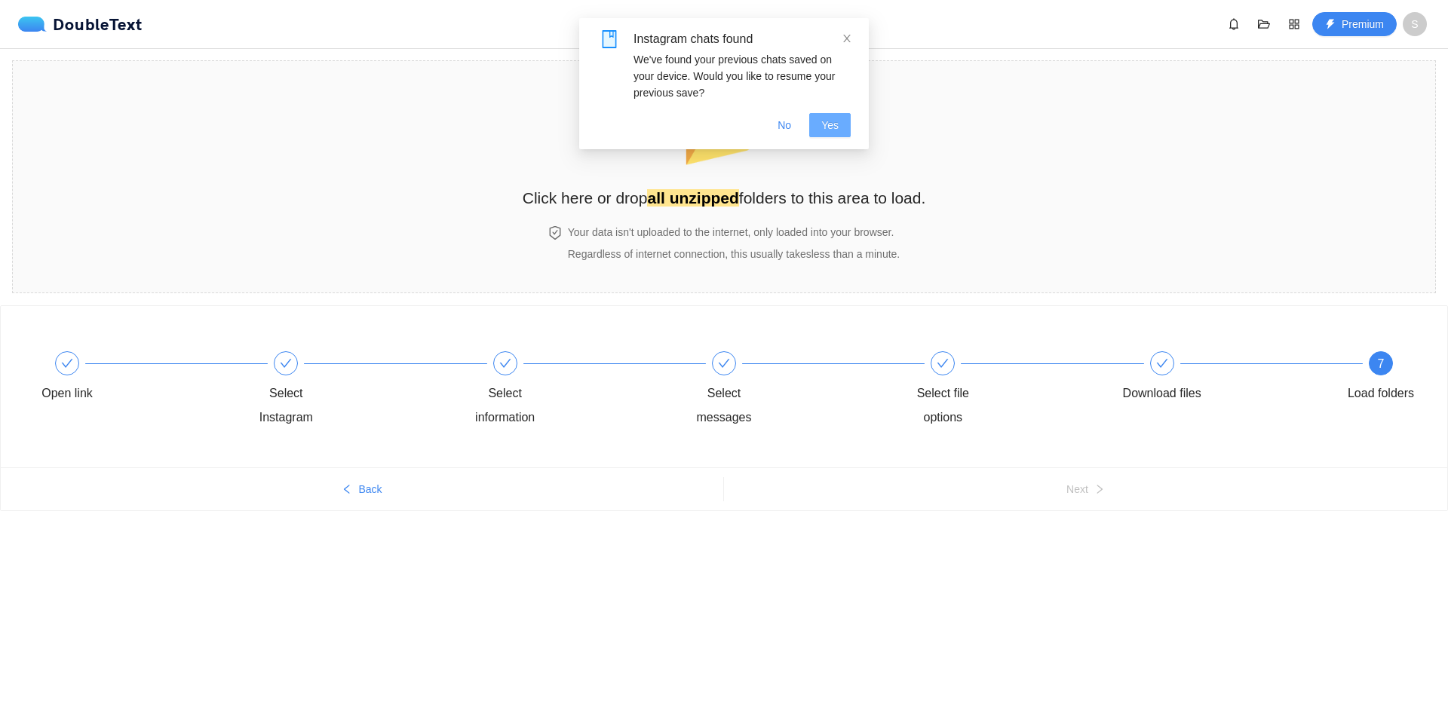
click at [831, 121] on span "Yes" at bounding box center [829, 125] width 17 height 17
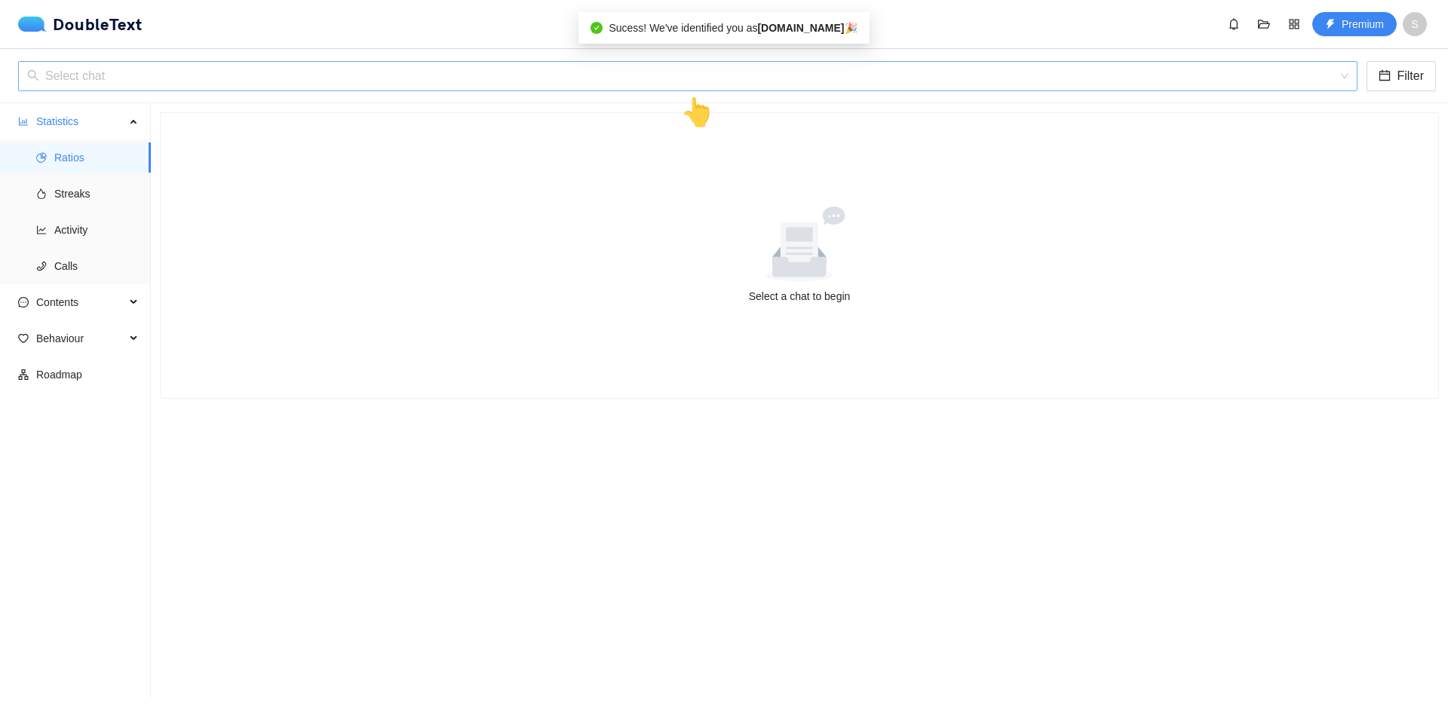
click at [256, 69] on input "search" at bounding box center [682, 76] width 1311 height 29
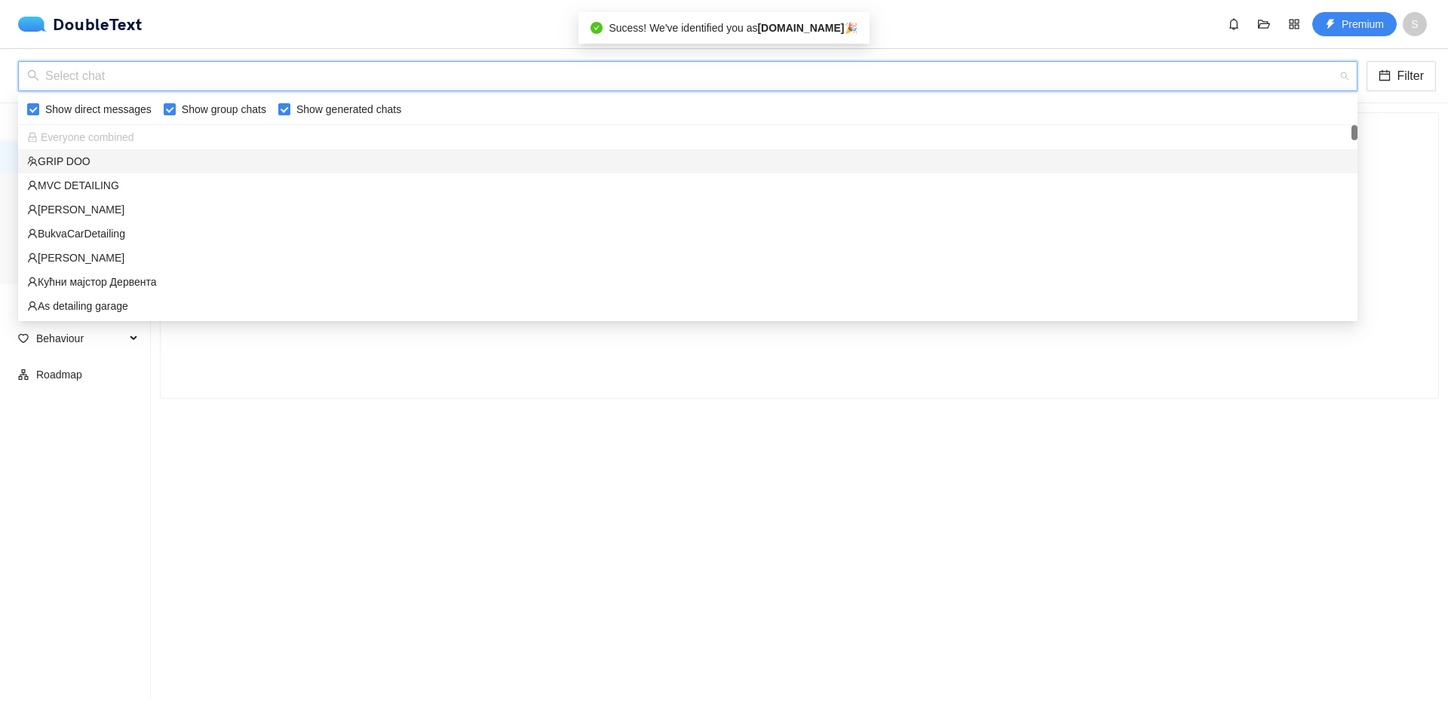
click at [100, 137] on span "Everyone combined" at bounding box center [80, 137] width 107 height 12
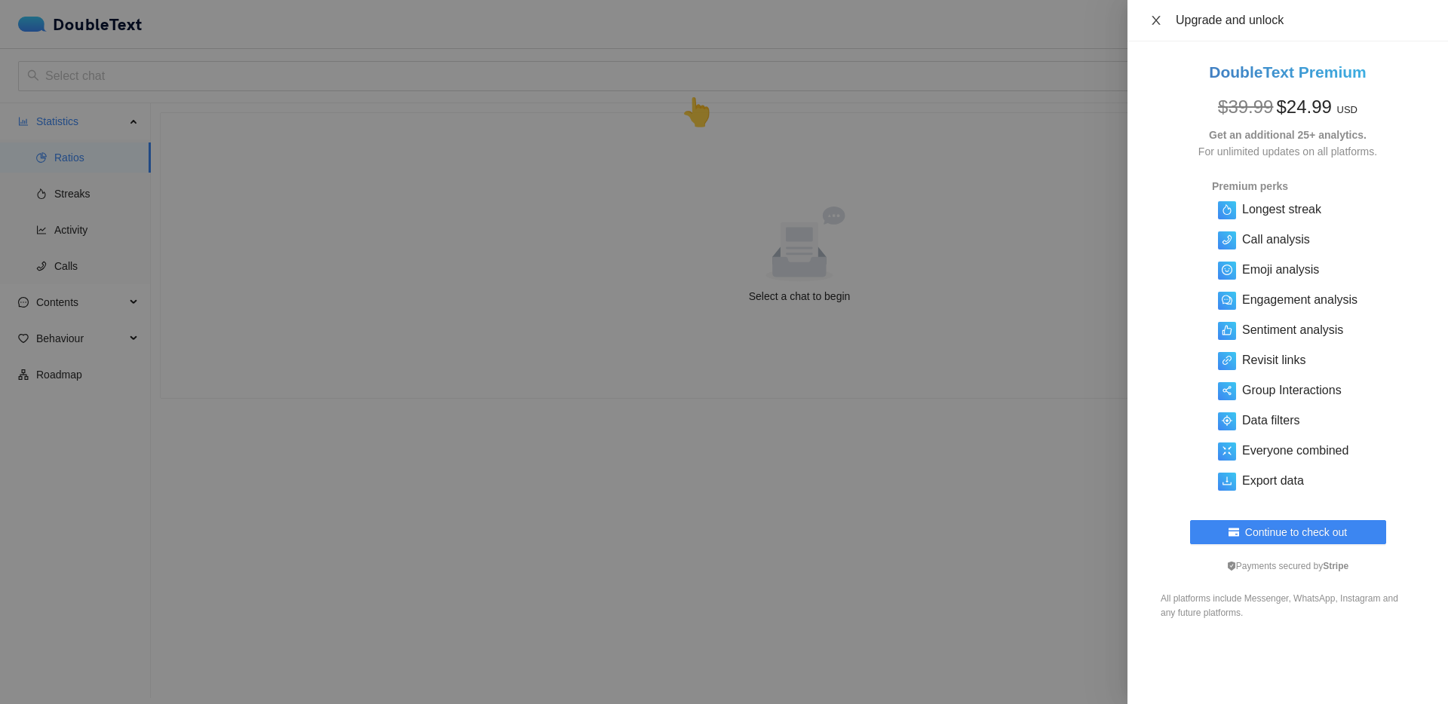
click at [1156, 19] on icon "close" at bounding box center [1156, 20] width 12 height 12
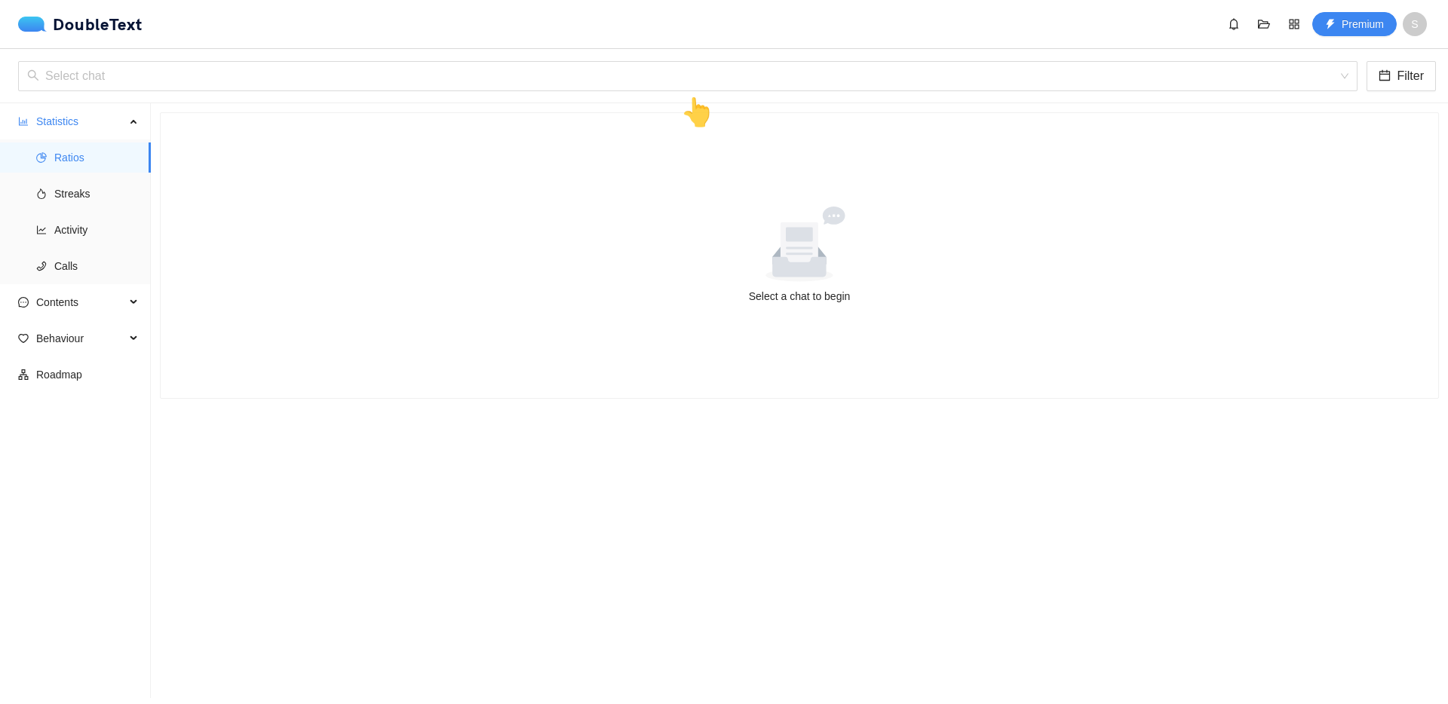
click at [1426, 19] on div "S" at bounding box center [1419, 24] width 33 height 24
click at [1421, 23] on span "S" at bounding box center [1415, 24] width 24 height 24
click at [1354, 28] on span "Premium" at bounding box center [1363, 24] width 42 height 17
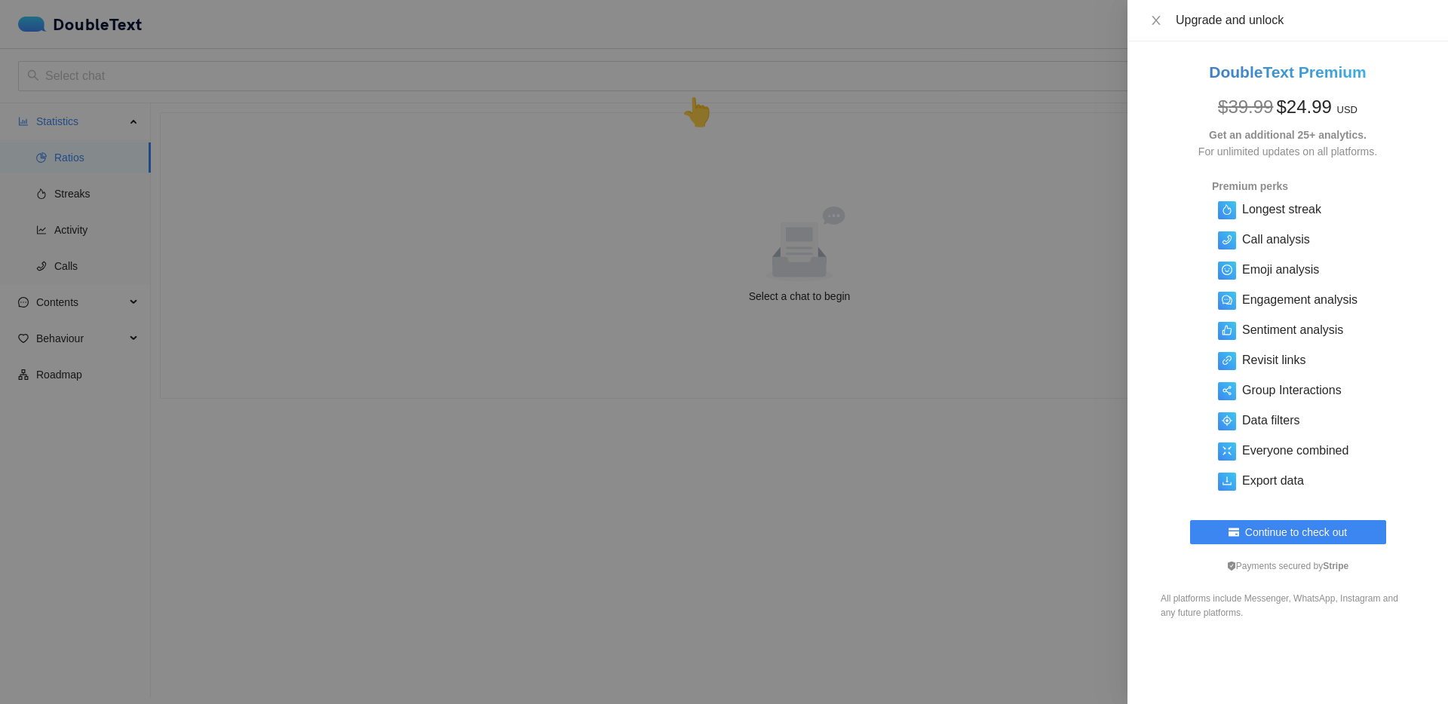
click at [911, 263] on div at bounding box center [724, 352] width 1448 height 704
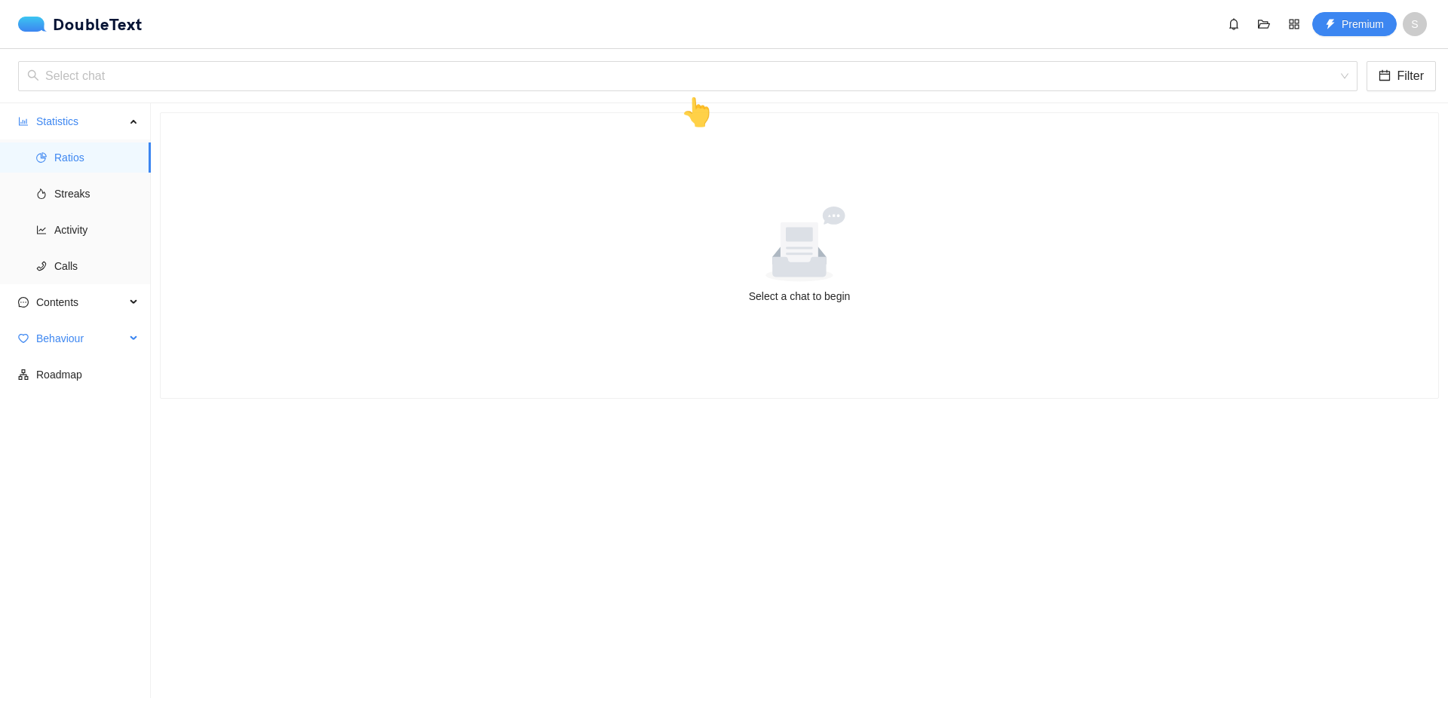
click at [79, 336] on span "Behaviour" at bounding box center [80, 339] width 89 height 30
click at [77, 486] on span "Roadmap" at bounding box center [87, 483] width 103 height 30
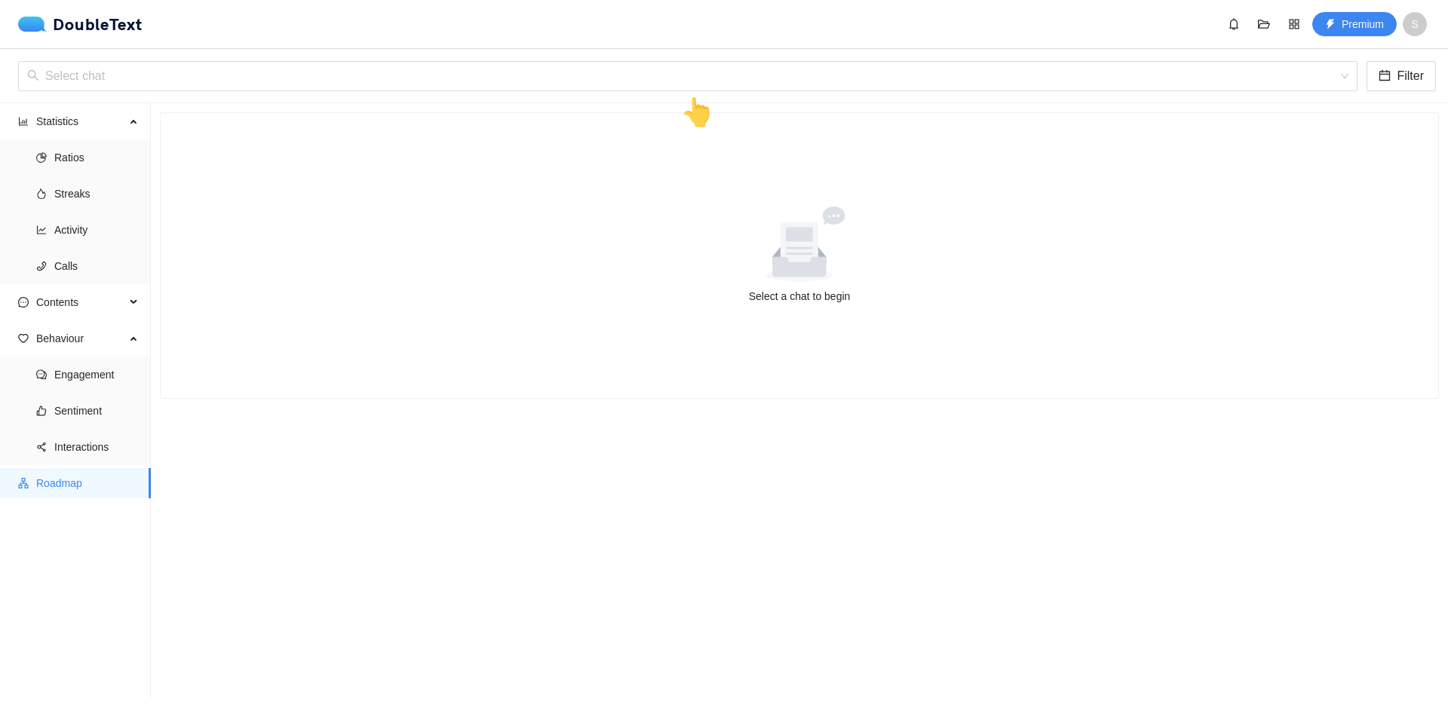
drag, startPoint x: 72, startPoint y: 486, endPoint x: 74, endPoint y: 478, distance: 8.4
click at [72, 486] on span "Roadmap" at bounding box center [87, 483] width 103 height 30
click at [176, 84] on input "search" at bounding box center [682, 76] width 1311 height 29
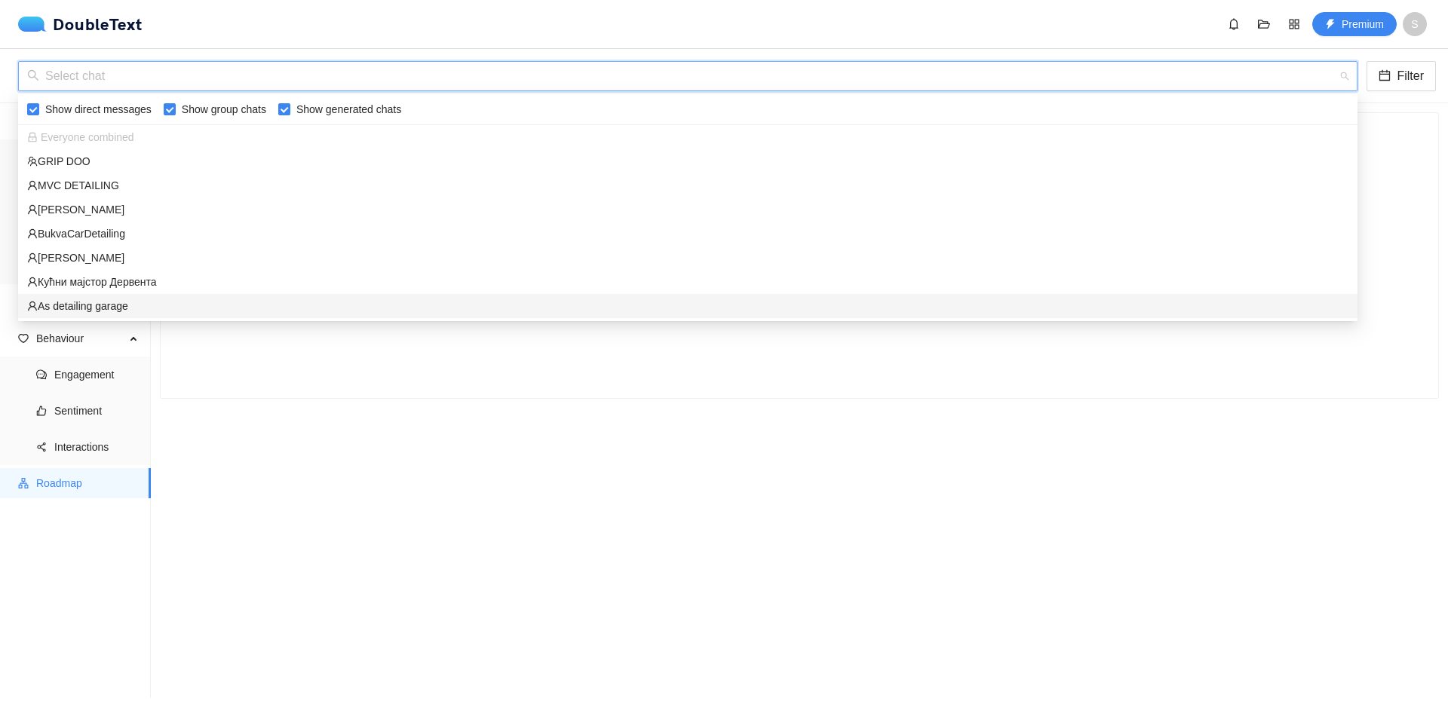
click at [145, 303] on div "As detailing garage" at bounding box center [687, 306] width 1321 height 17
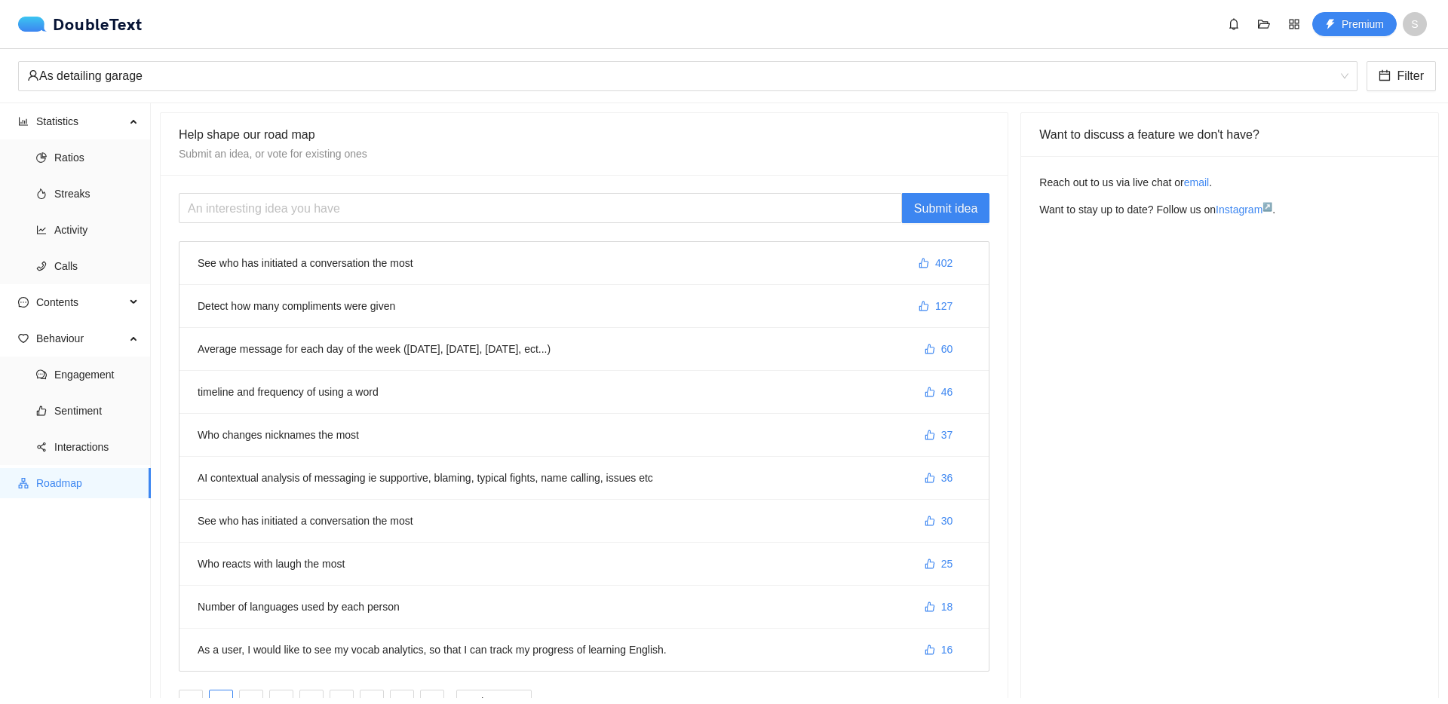
click at [296, 483] on li "AI contextual analysis of messaging ie supportive, blaming, typical fights, nam…" at bounding box center [584, 478] width 809 height 43
drag, startPoint x: 320, startPoint y: 480, endPoint x: 210, endPoint y: 450, distance: 114.2
click at [315, 479] on li "AI contextual analysis of messaging ie supportive, blaming, typical fights, nam…" at bounding box center [584, 478] width 809 height 43
click at [75, 453] on span "Interactions" at bounding box center [96, 447] width 84 height 30
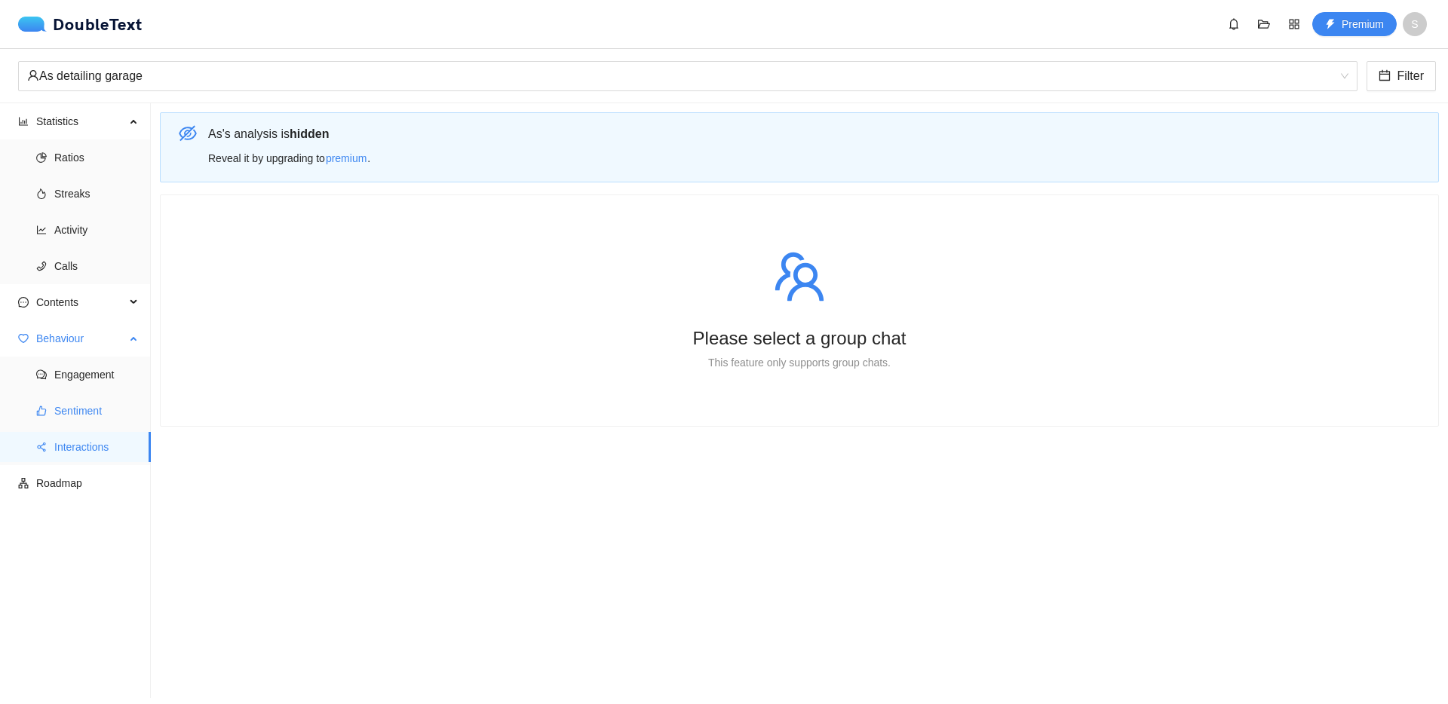
click at [75, 425] on span "Sentiment" at bounding box center [96, 411] width 84 height 30
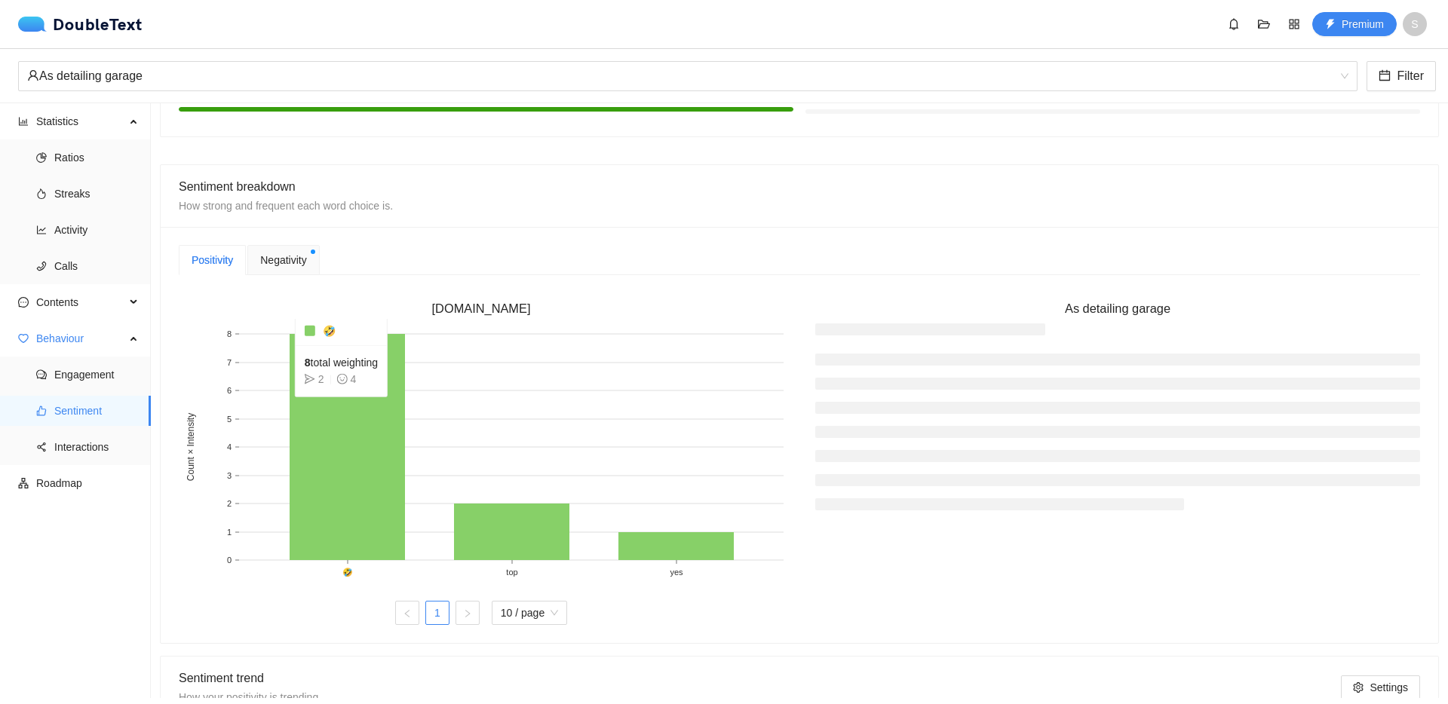
scroll to position [280, 0]
click at [265, 247] on div "Negativity" at bounding box center [283, 261] width 72 height 30
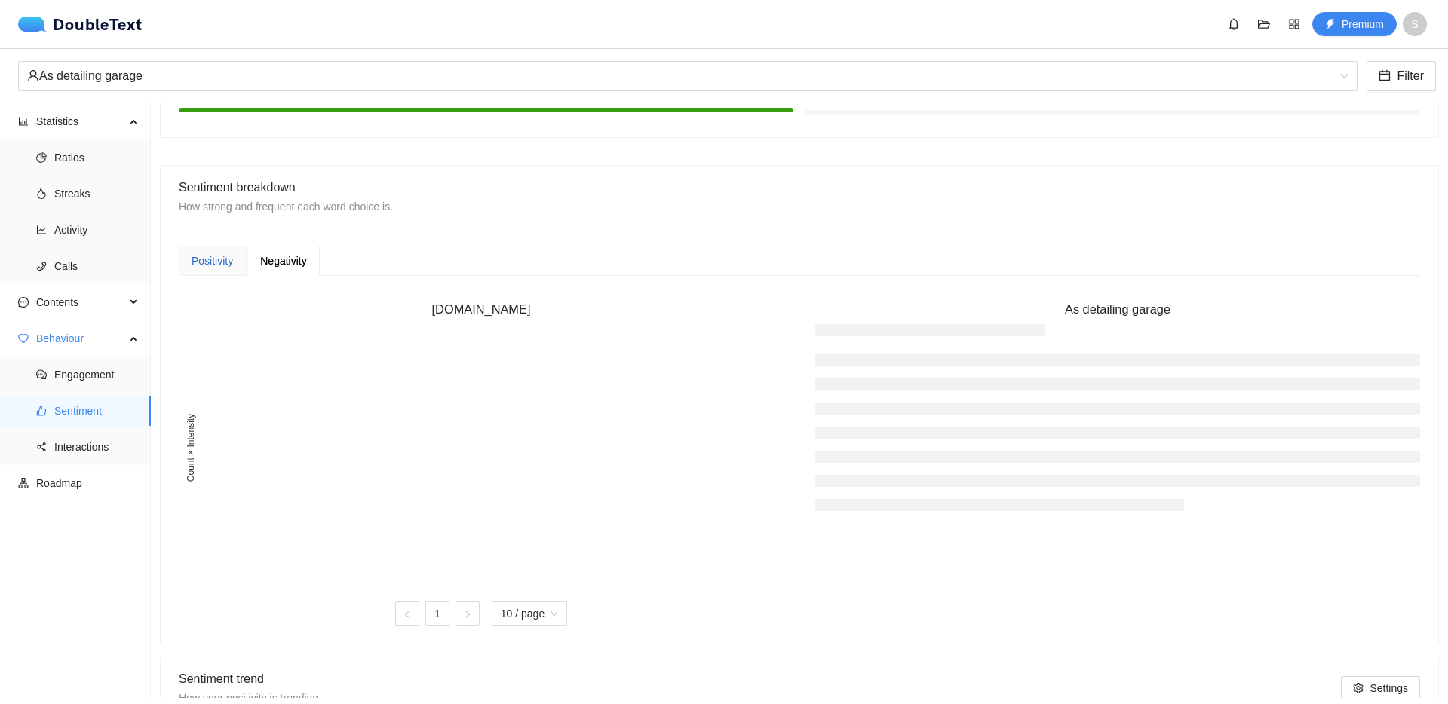
click at [213, 253] on div "Positivity" at bounding box center [212, 261] width 41 height 17
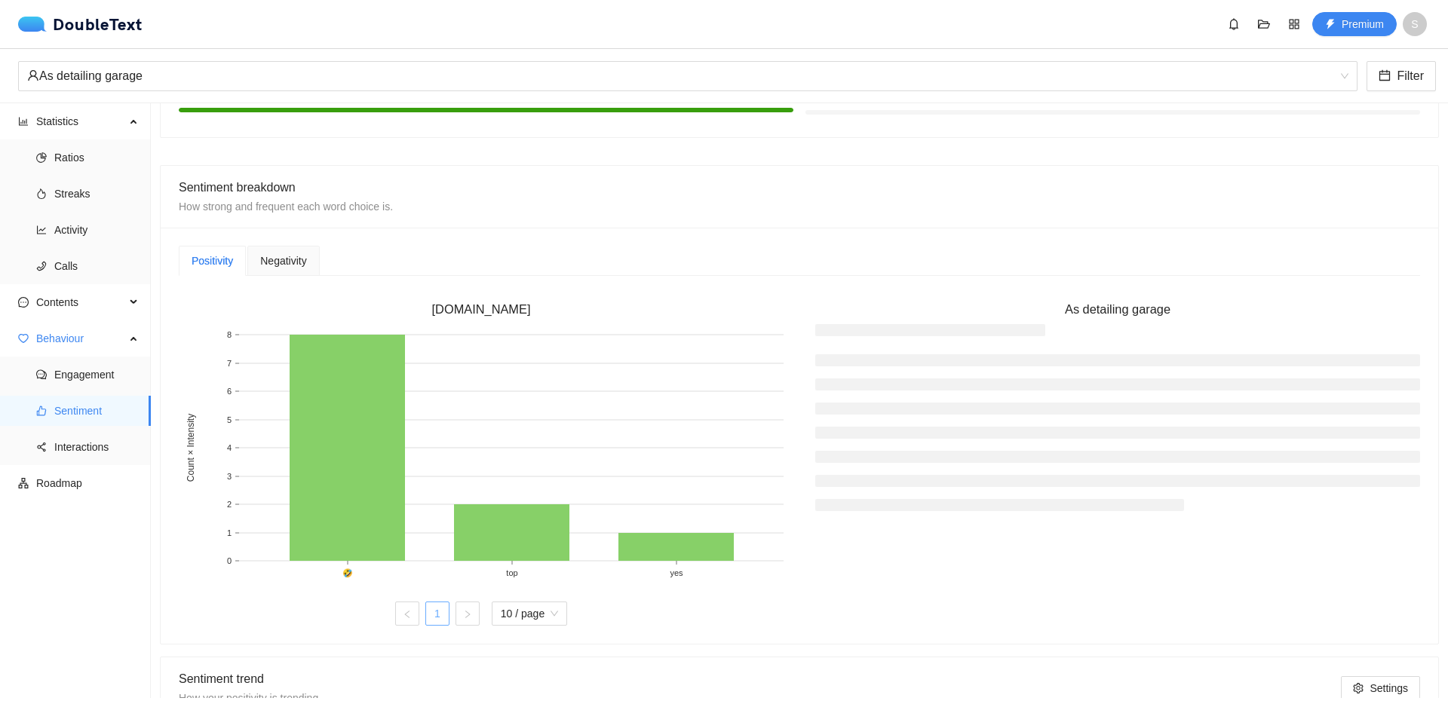
click at [431, 615] on link "1" at bounding box center [437, 614] width 23 height 23
click at [289, 262] on span "Negativity" at bounding box center [283, 261] width 46 height 11
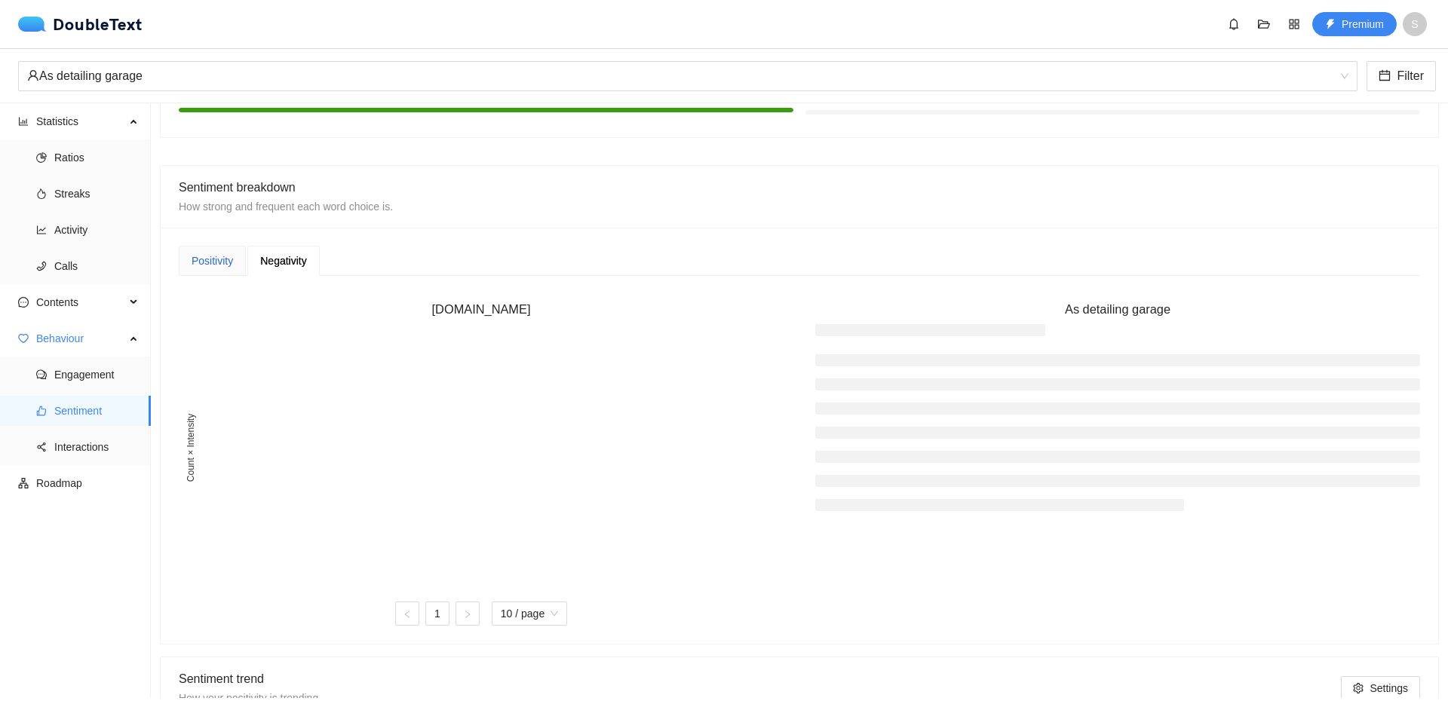
click at [211, 255] on div "Positivity" at bounding box center [212, 261] width 41 height 17
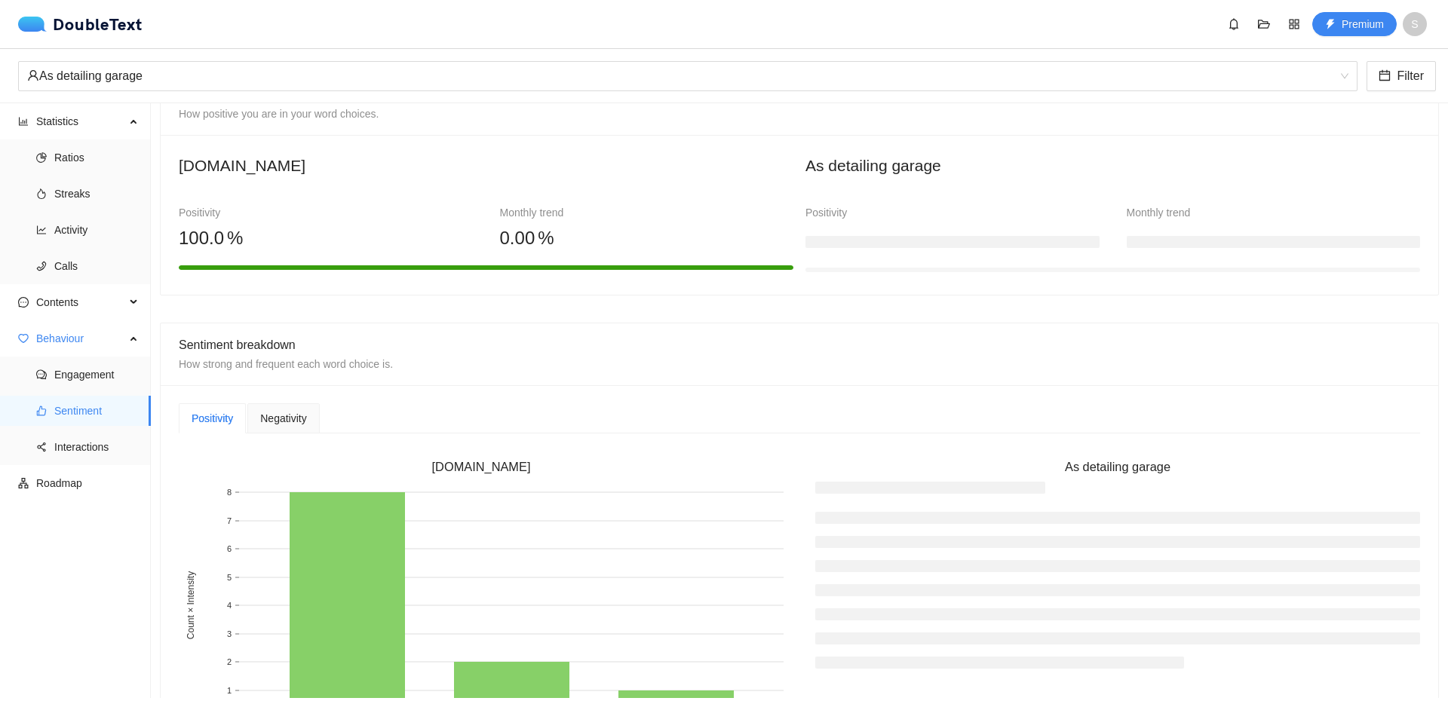
scroll to position [0, 0]
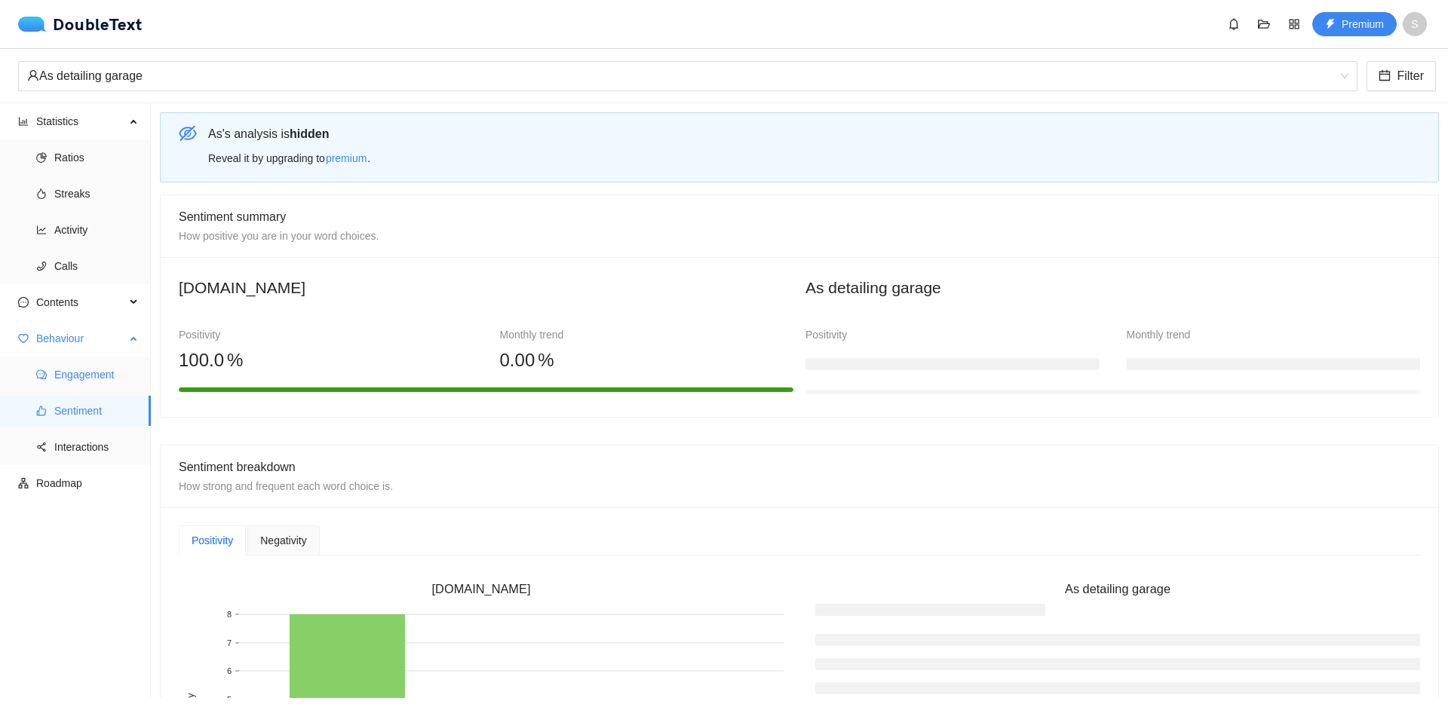
click at [100, 371] on span "Engagement" at bounding box center [96, 375] width 84 height 30
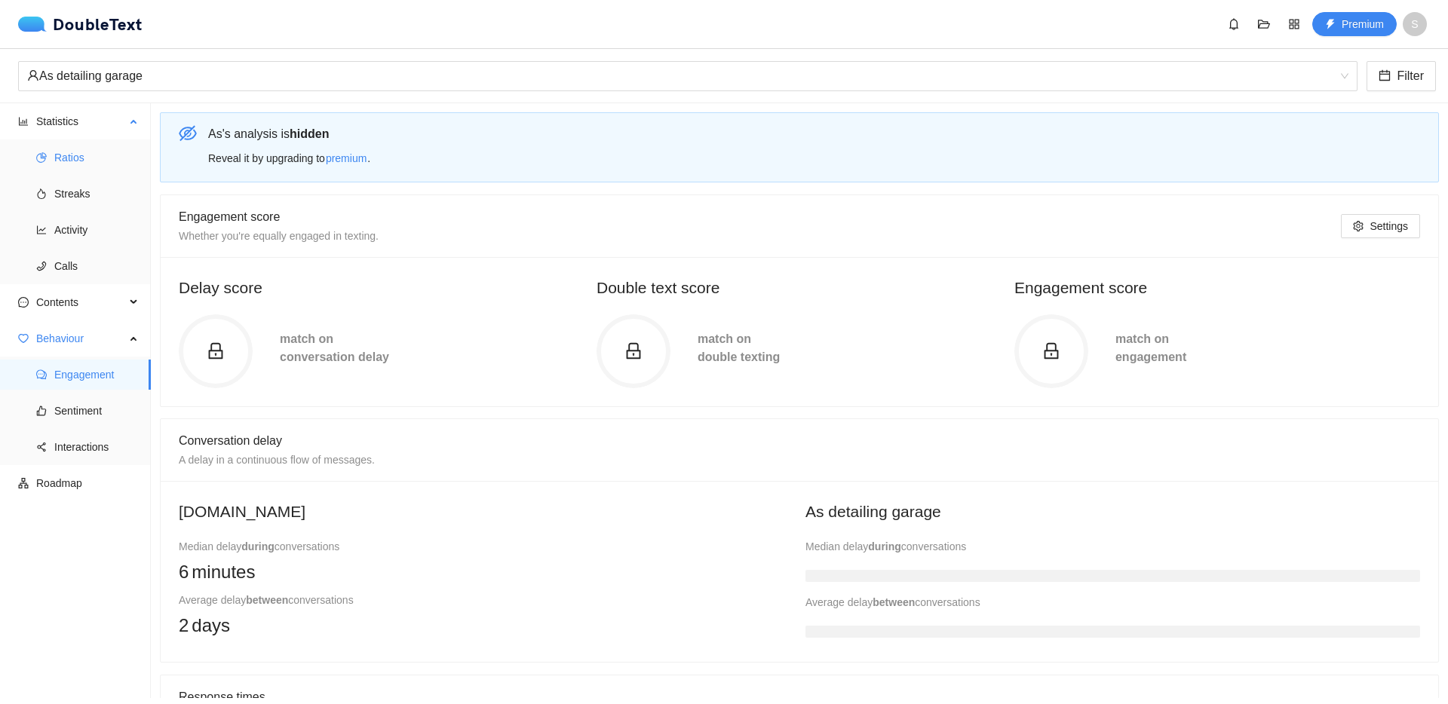
click at [64, 157] on span "Ratios" at bounding box center [96, 158] width 84 height 30
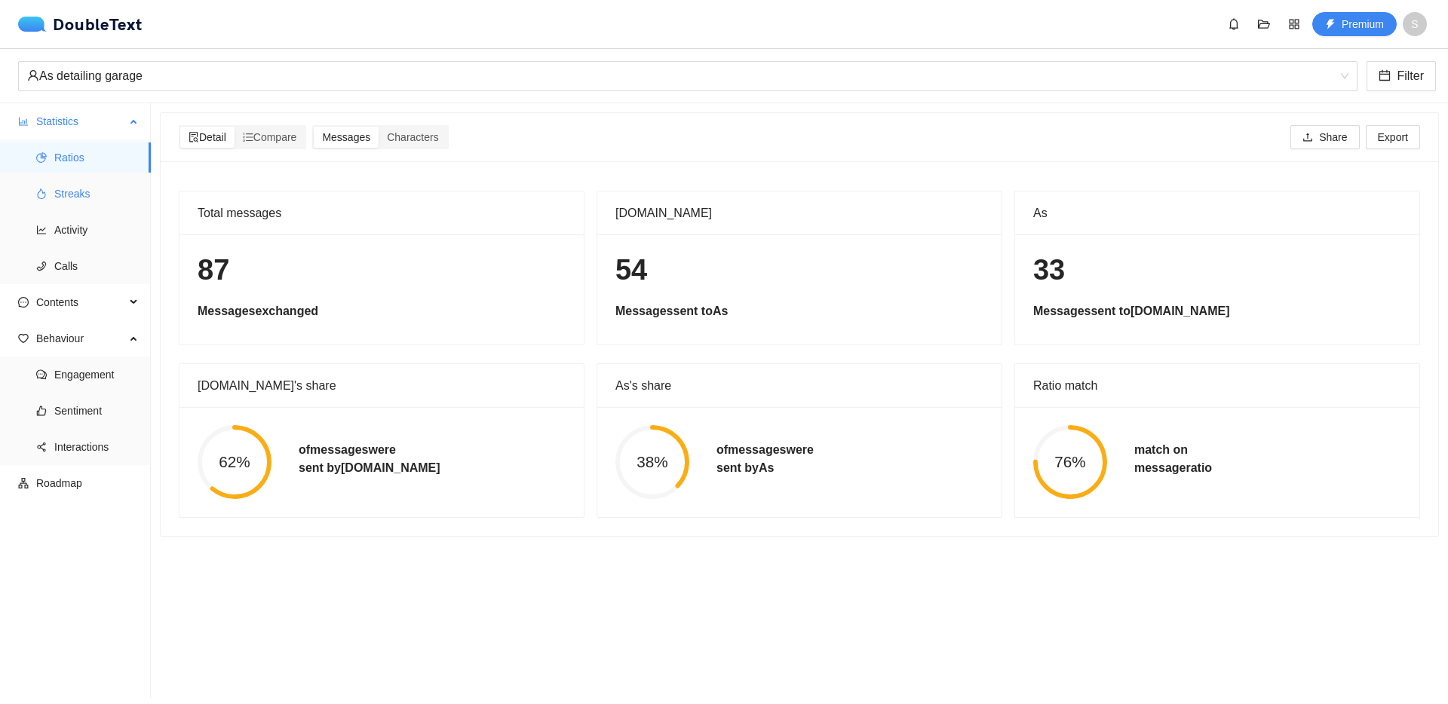
click at [97, 183] on span "Streaks" at bounding box center [96, 194] width 84 height 30
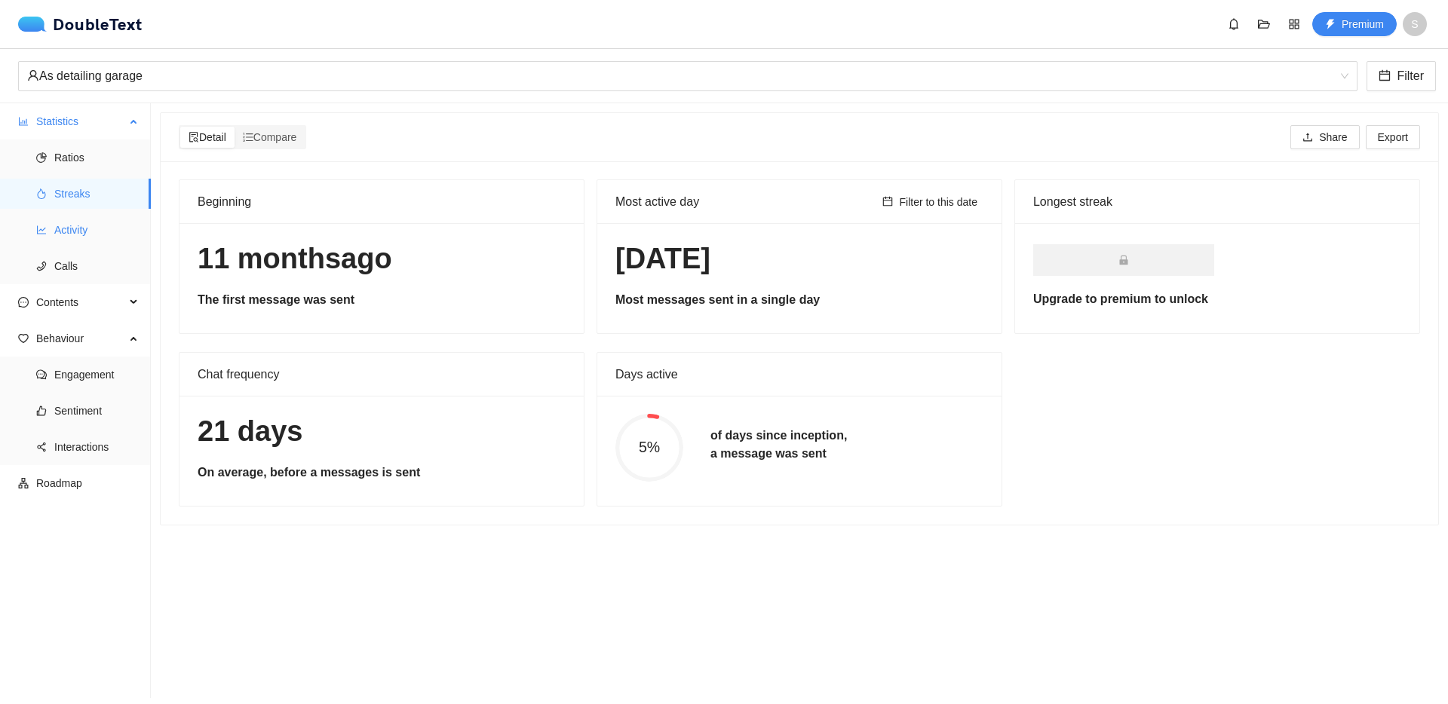
click at [129, 239] on span "Activity" at bounding box center [96, 230] width 84 height 30
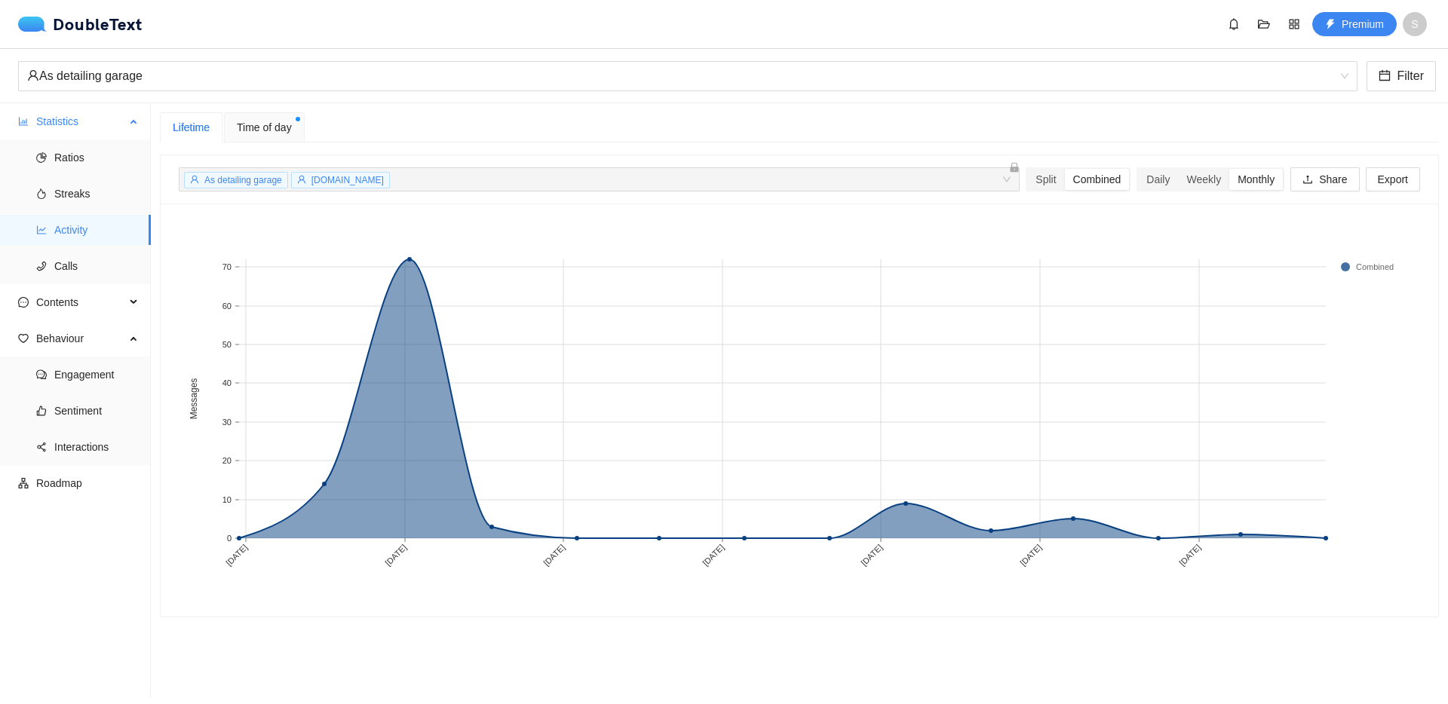
click at [89, 215] on span "Activity" at bounding box center [96, 230] width 84 height 30
click at [87, 198] on span "Streaks" at bounding box center [96, 194] width 84 height 30
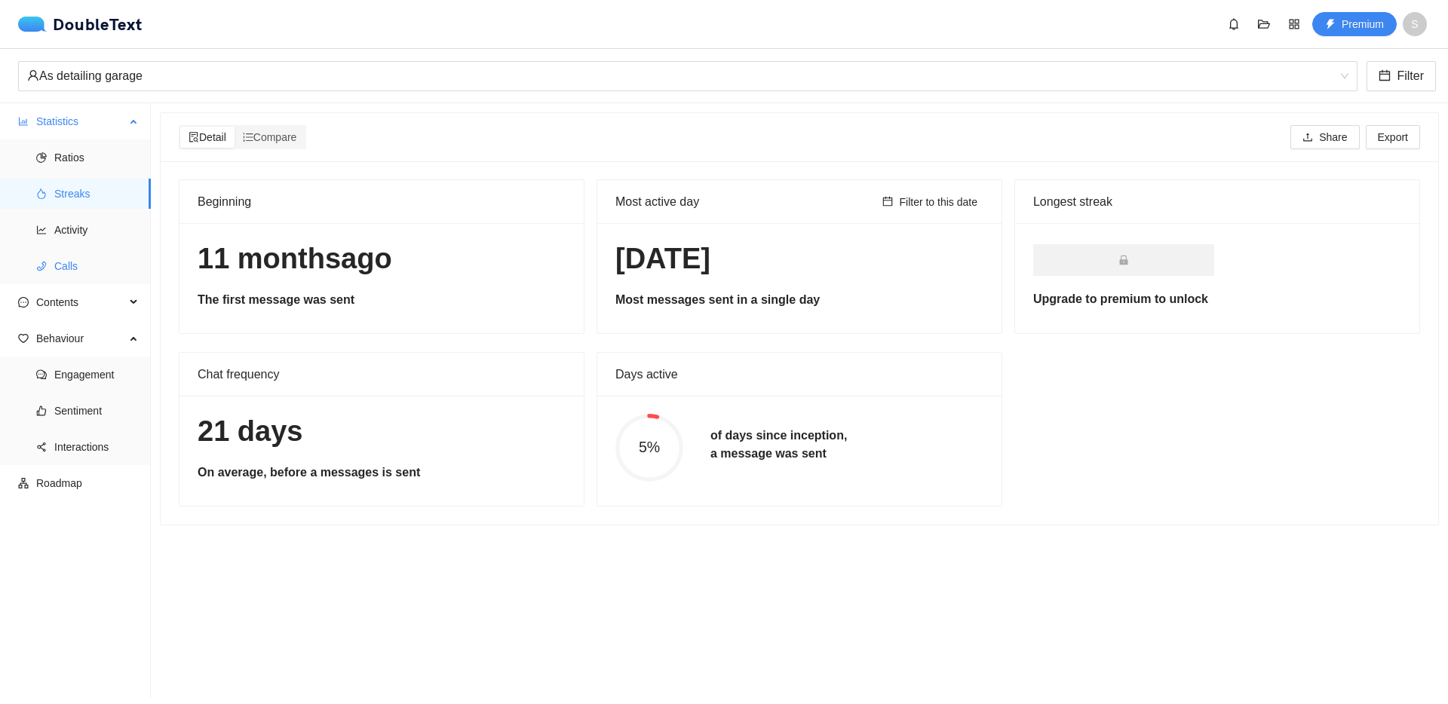
click at [94, 255] on span "Calls" at bounding box center [96, 266] width 84 height 30
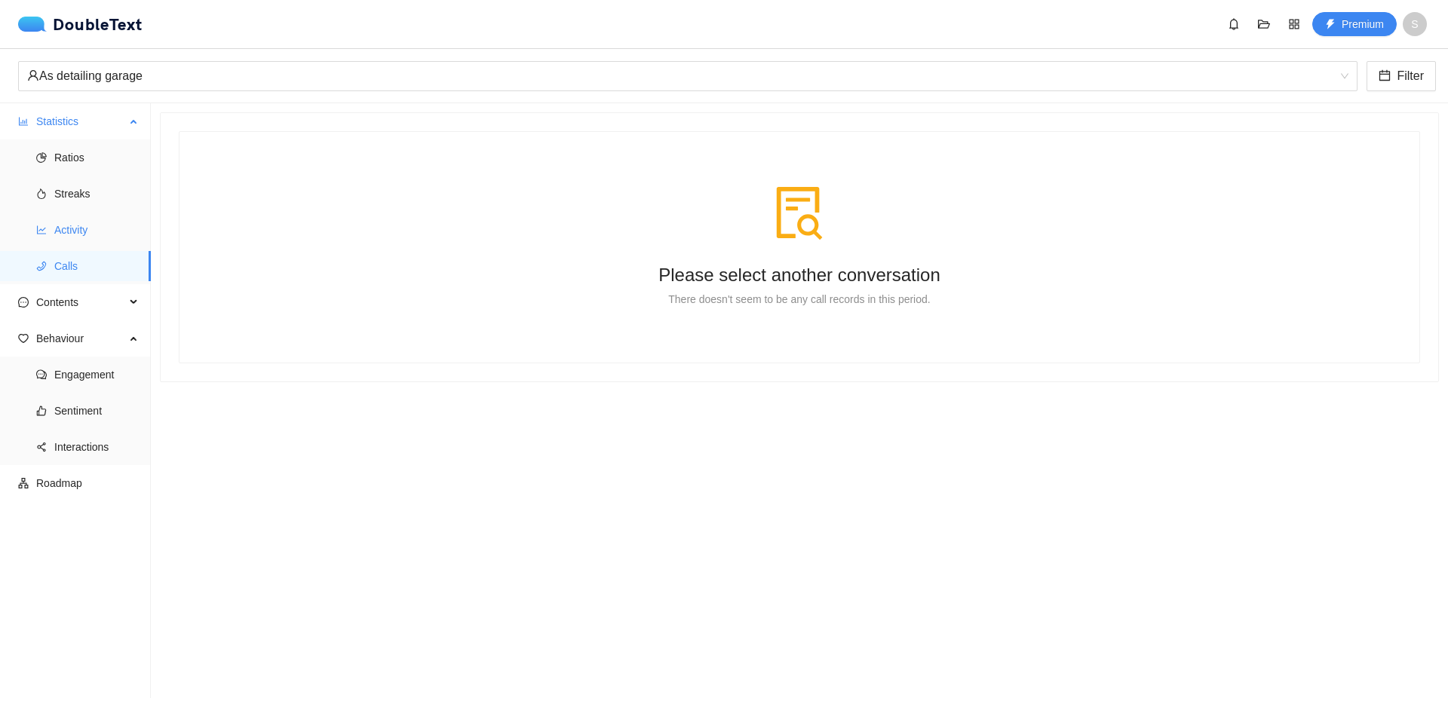
click at [94, 221] on span "Activity" at bounding box center [96, 230] width 84 height 30
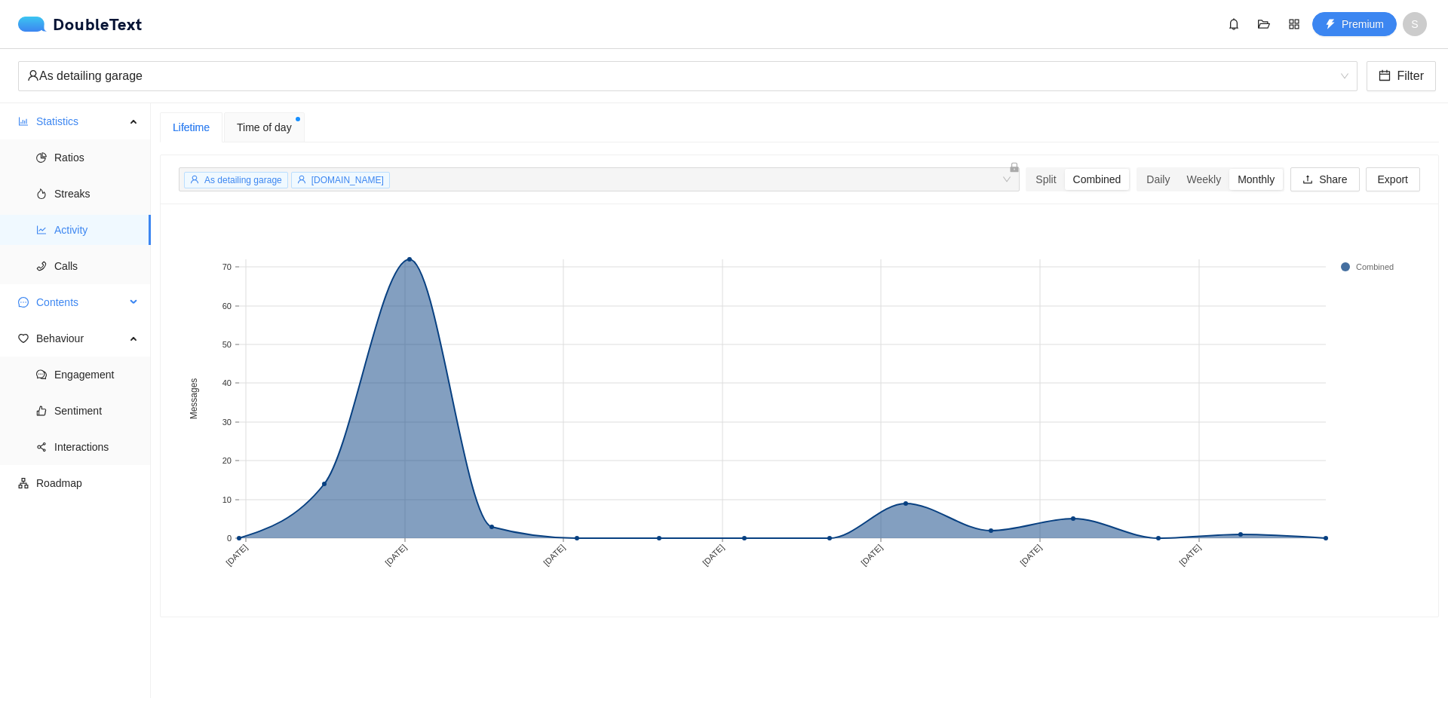
click at [107, 299] on span "Contents" at bounding box center [80, 302] width 89 height 30
click at [105, 336] on span "Word Cloud" at bounding box center [96, 339] width 84 height 30
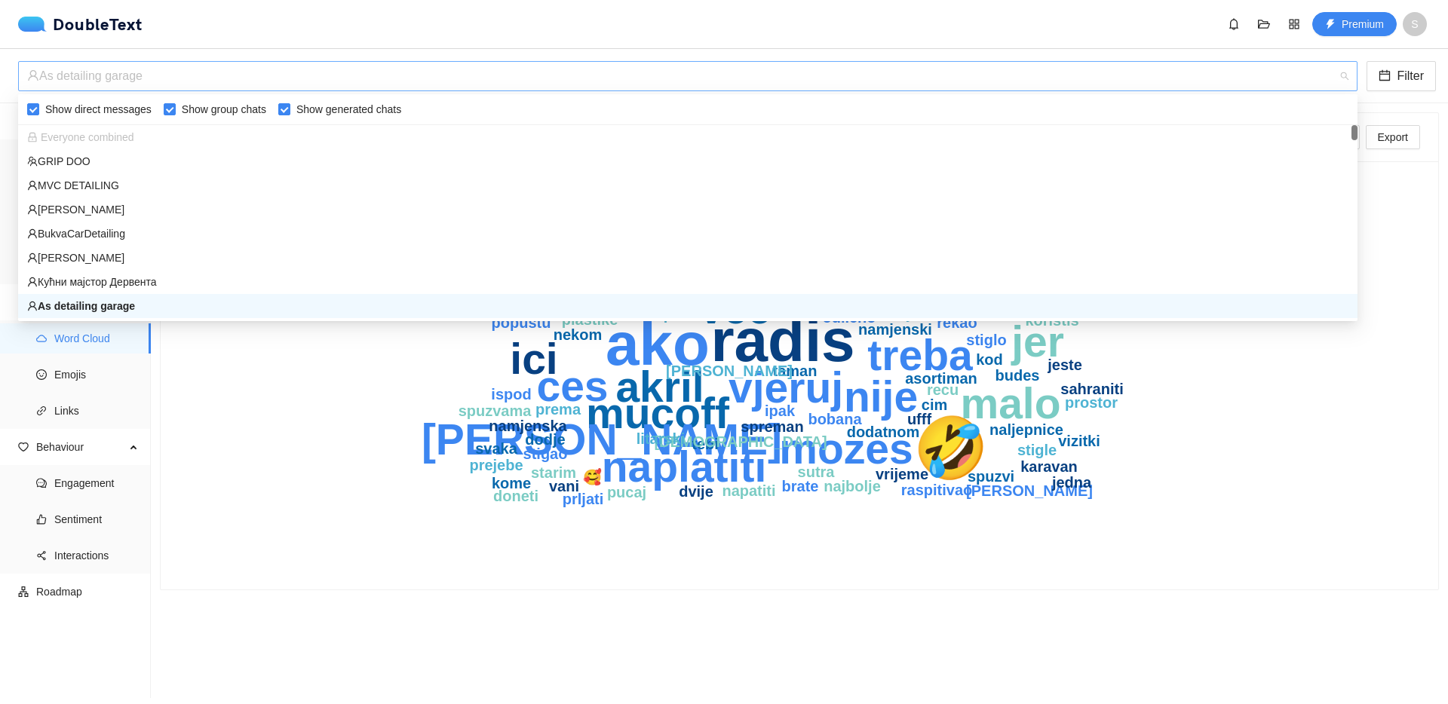
click at [138, 86] on div "As detailing garage" at bounding box center [681, 76] width 1308 height 29
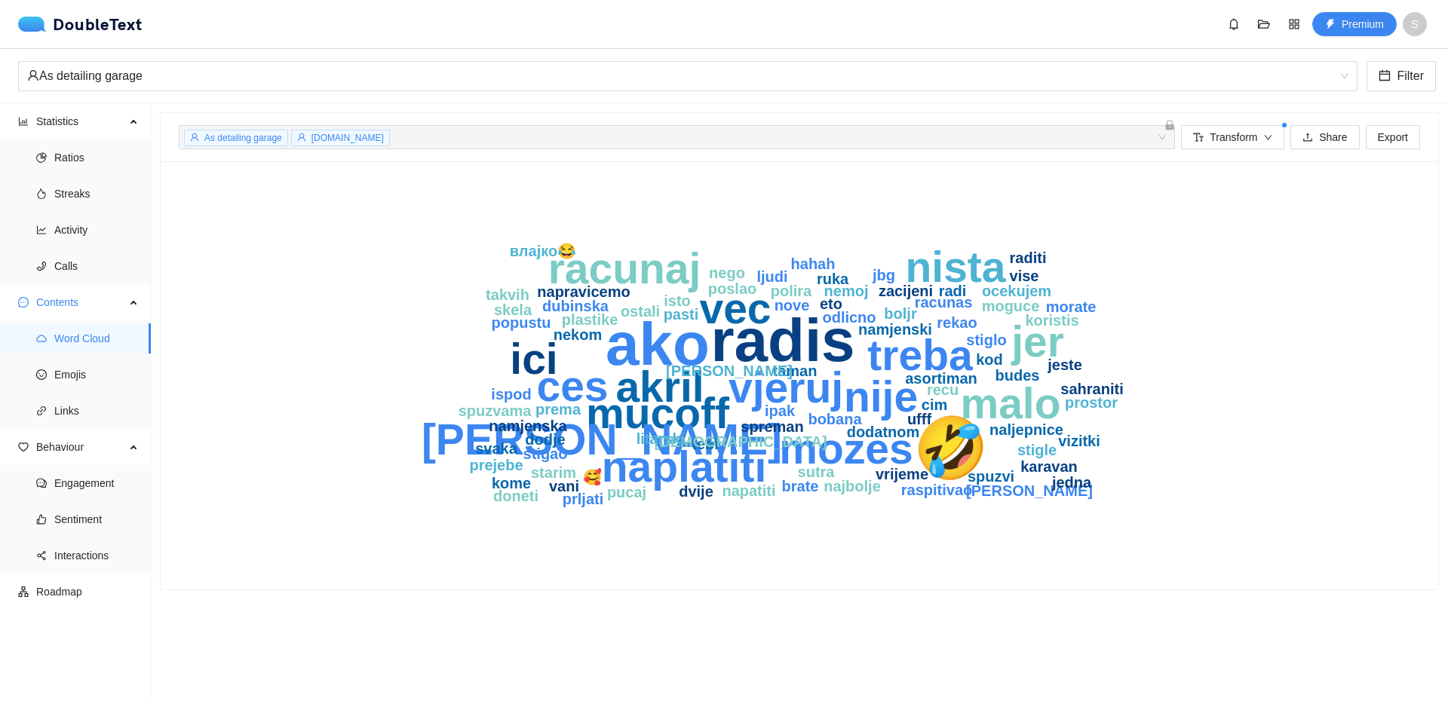
click at [194, 49] on div "As detailing garage Filter" at bounding box center [724, 76] width 1448 height 54
click at [75, 378] on span "Emojis" at bounding box center [96, 375] width 84 height 30
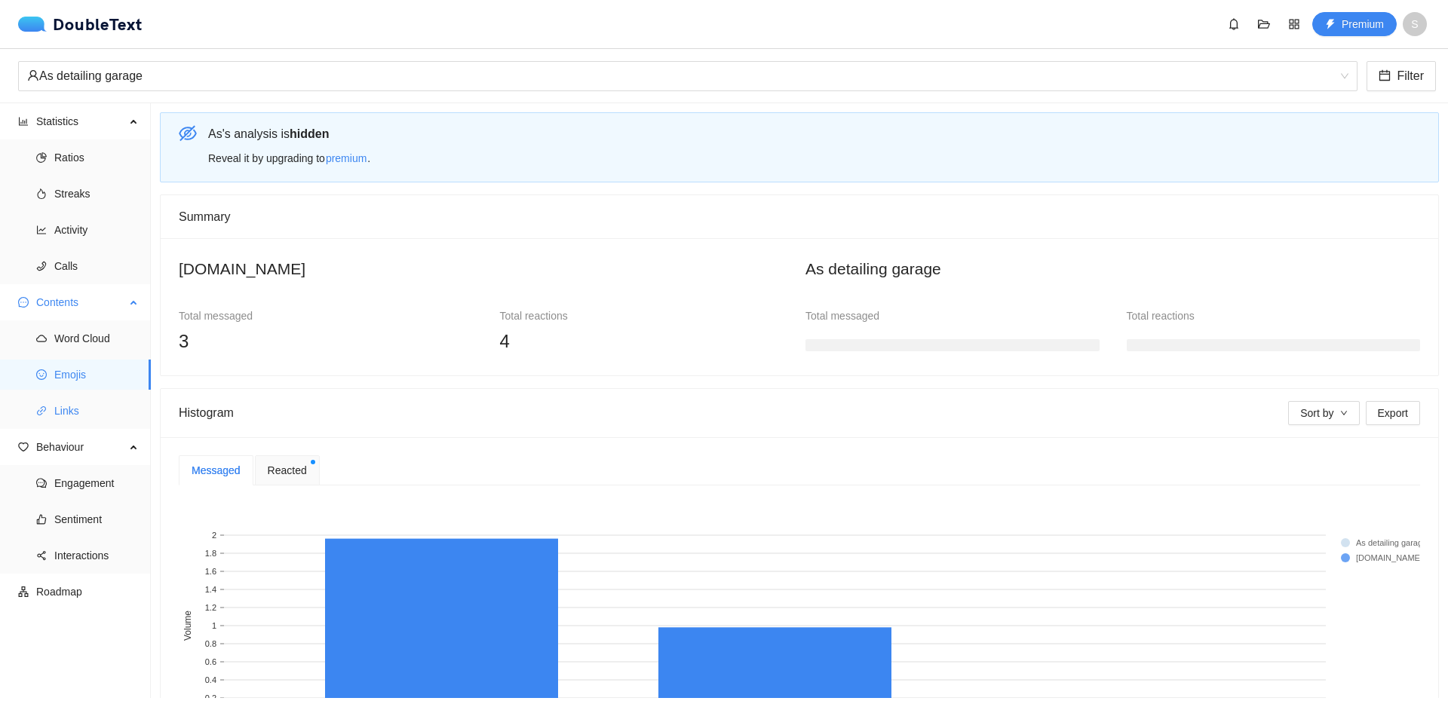
click at [70, 398] on span "Links" at bounding box center [96, 411] width 84 height 30
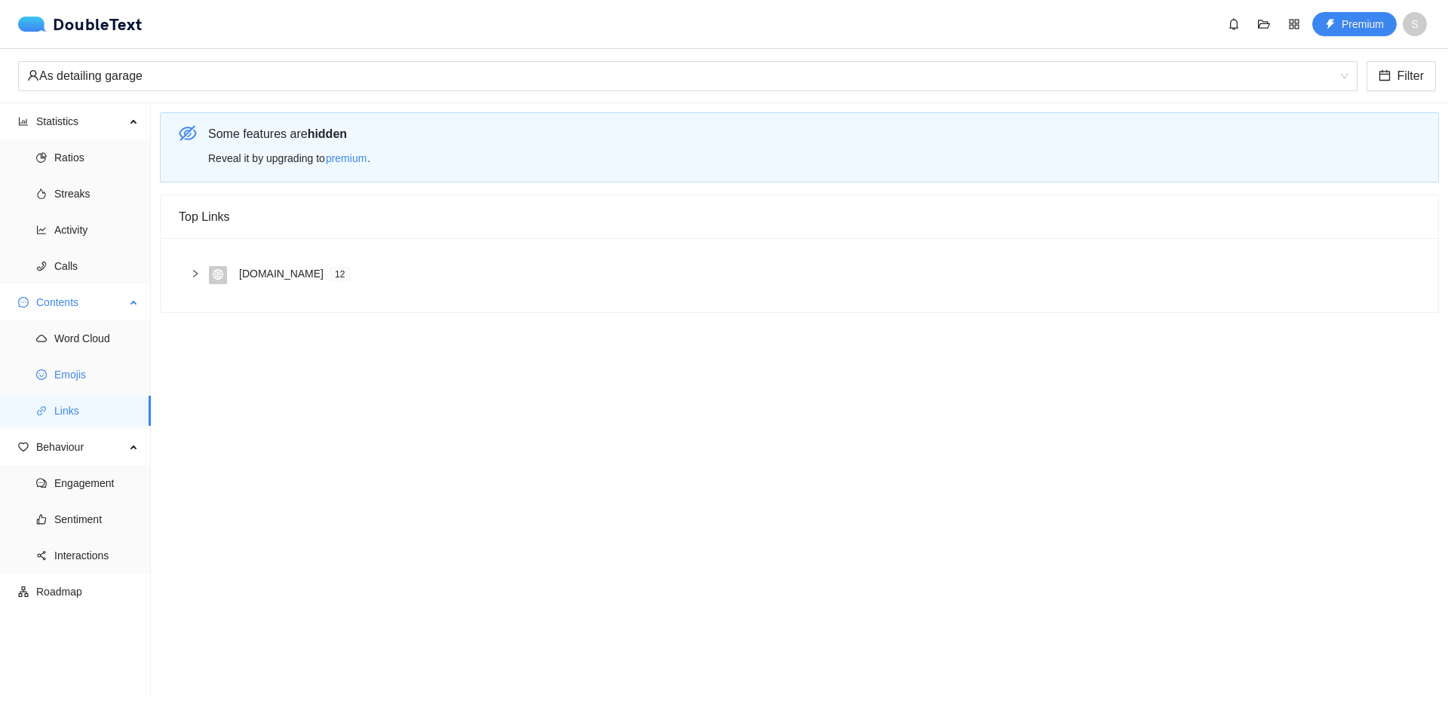
click at [84, 362] on span "Emojis" at bounding box center [96, 375] width 84 height 30
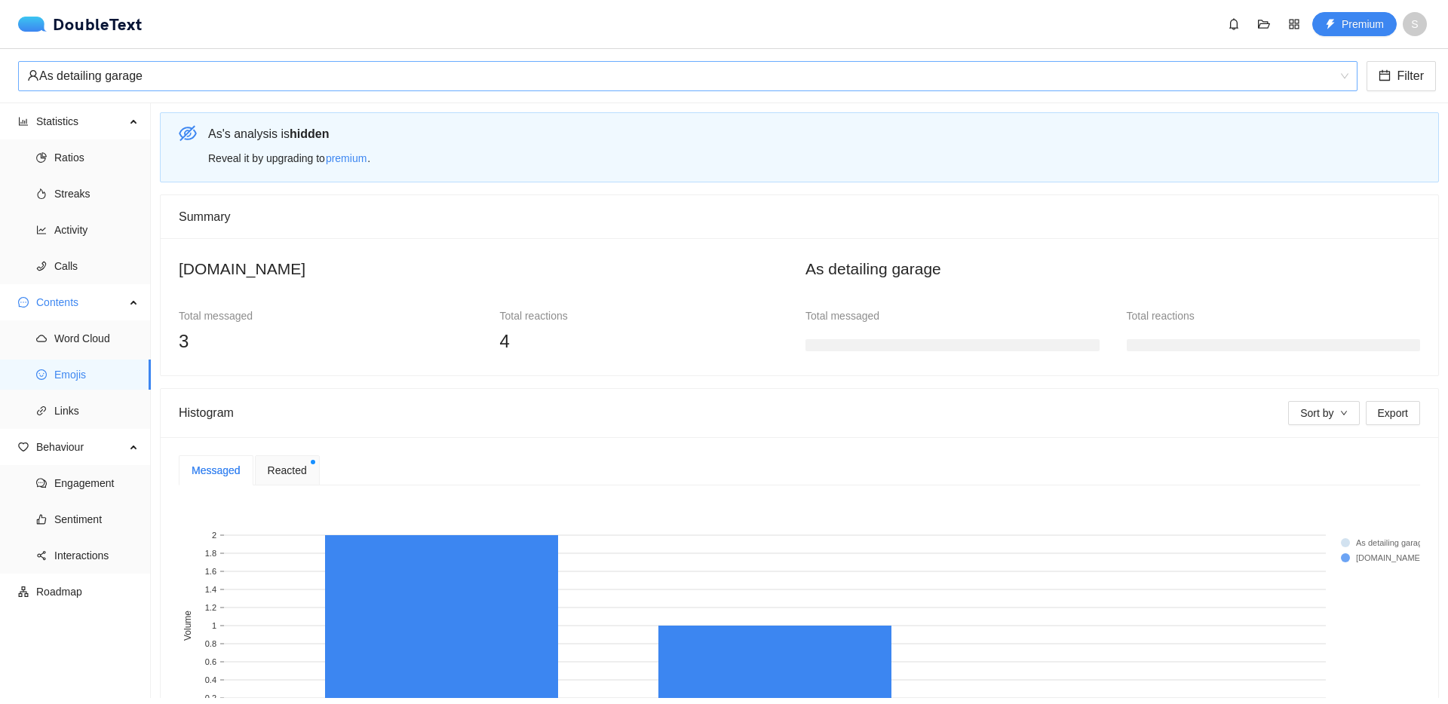
click at [109, 80] on div "As detailing garage" at bounding box center [681, 76] width 1308 height 29
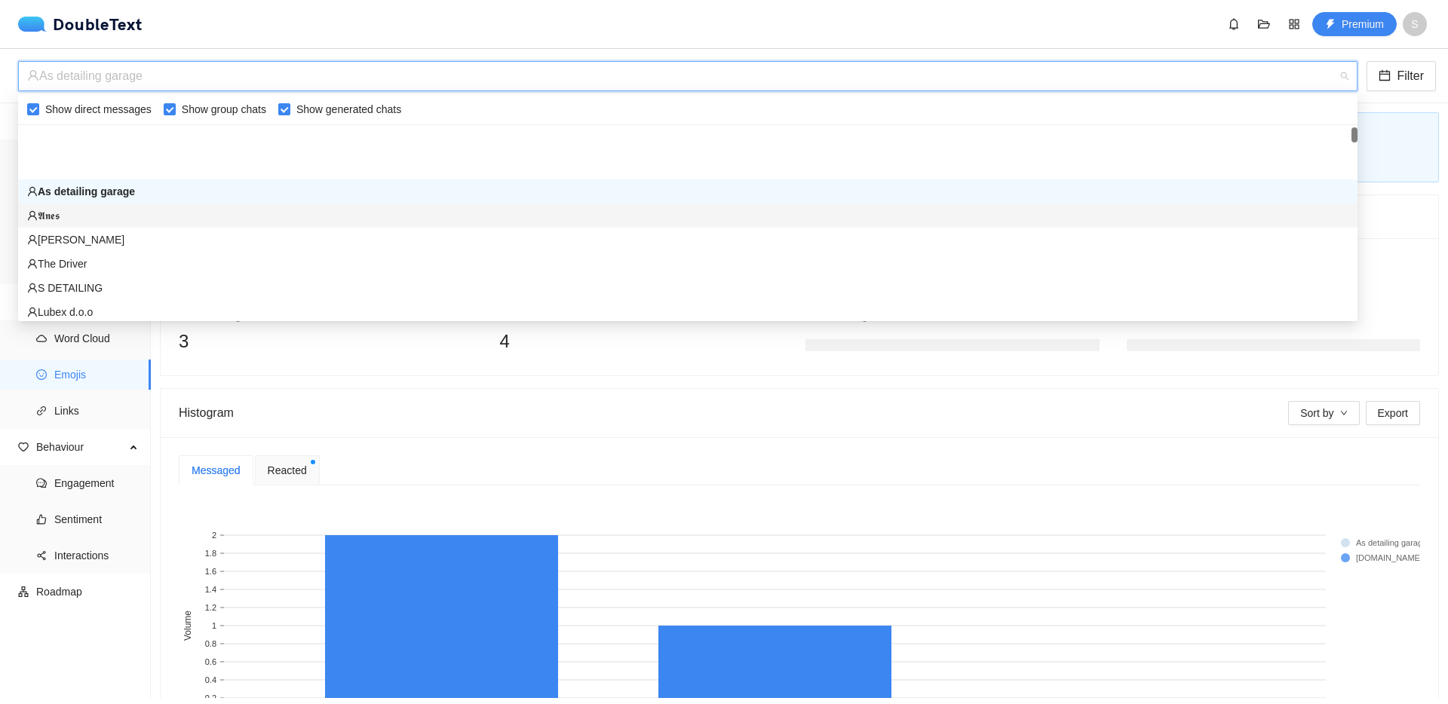
scroll to position [203, 0]
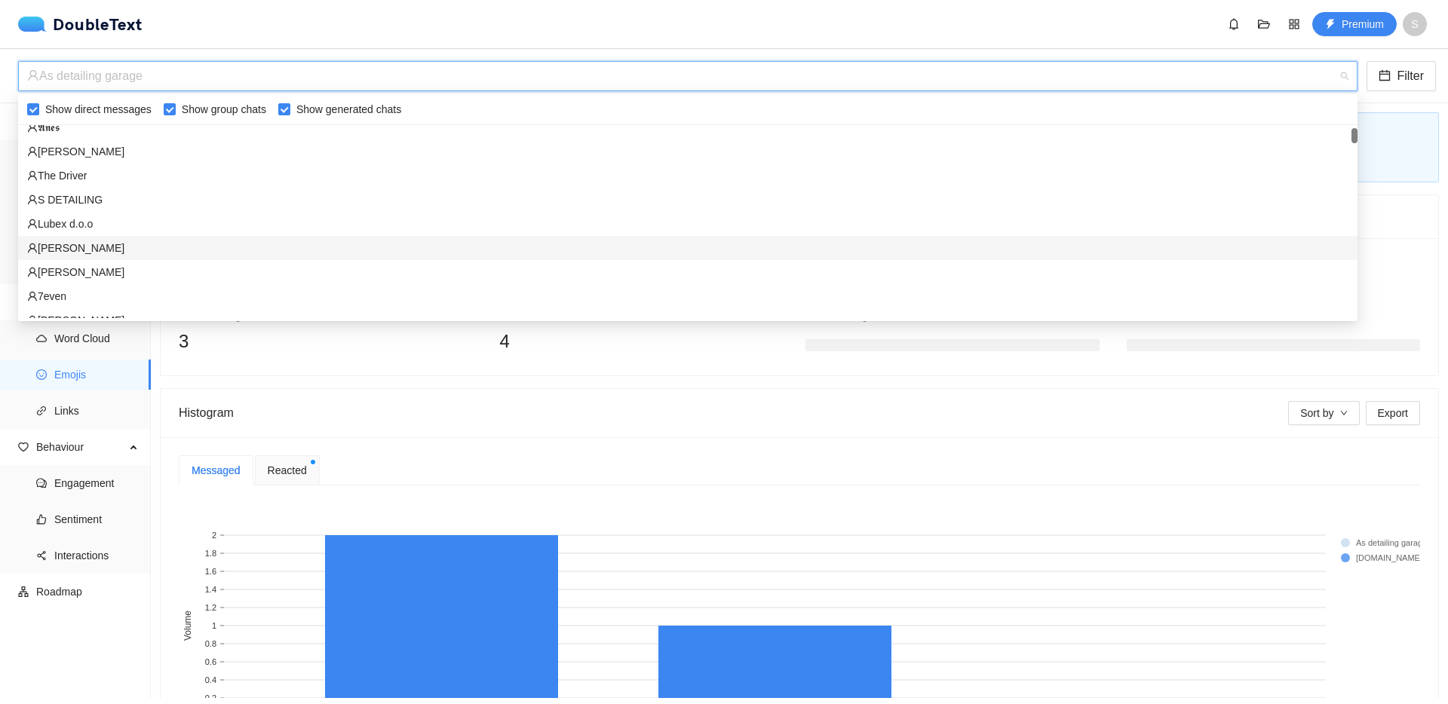
click at [143, 247] on div "Sergej Bjelošević" at bounding box center [687, 248] width 1321 height 17
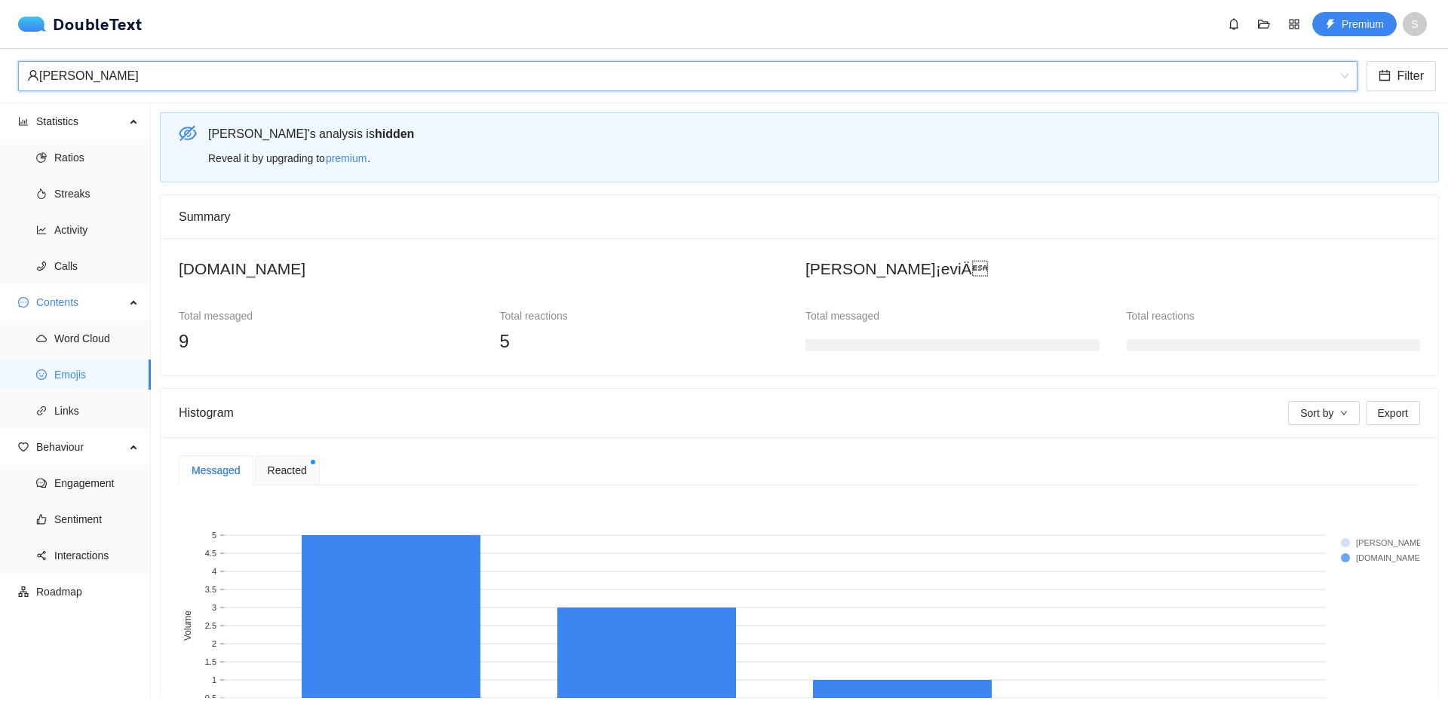
click at [284, 468] on span "Reacted" at bounding box center [287, 470] width 39 height 17
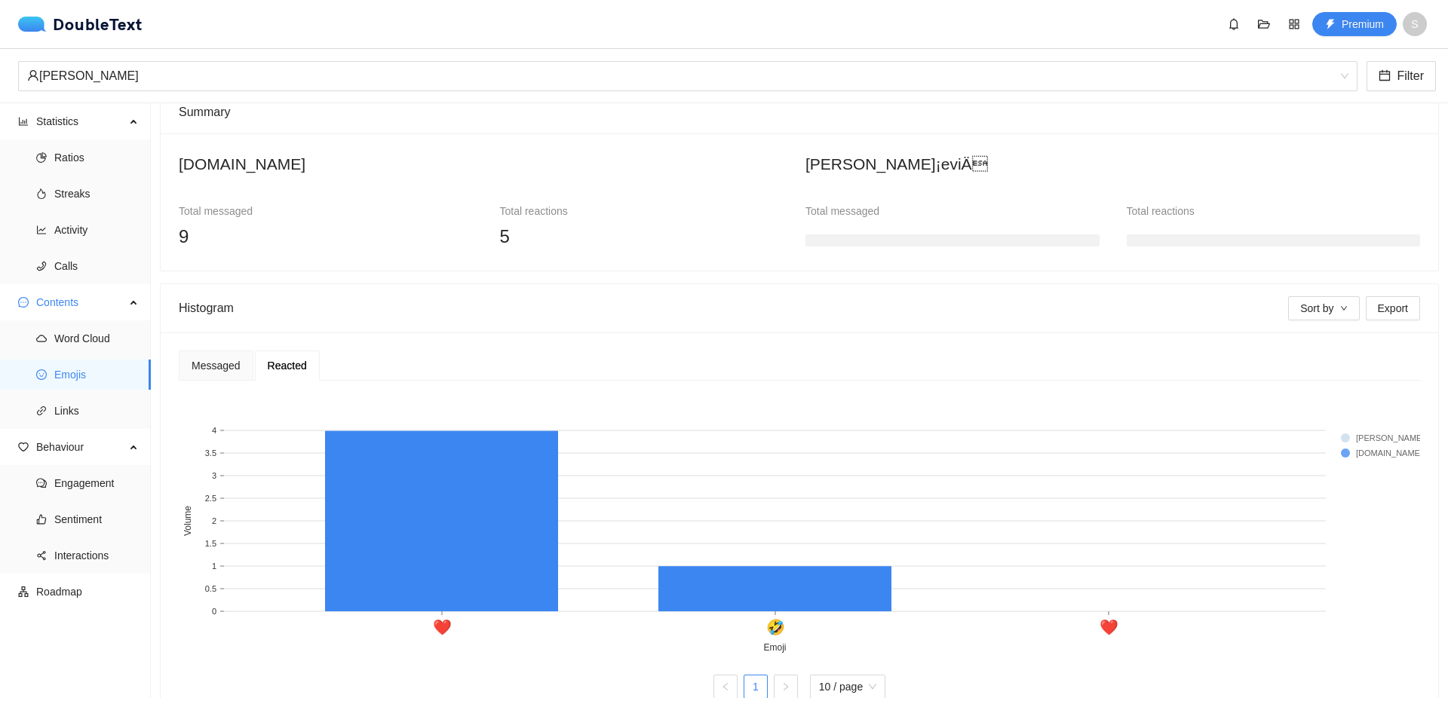
scroll to position [133, 0]
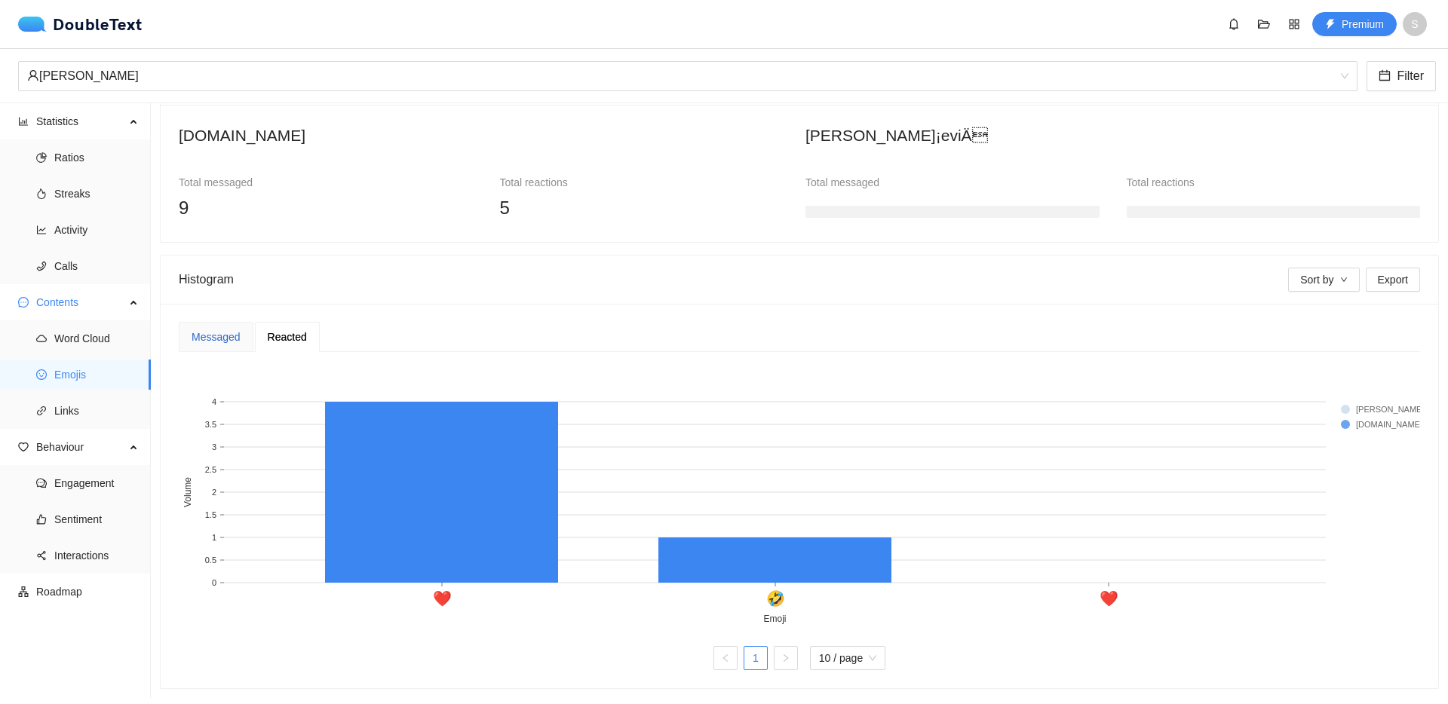
click at [205, 333] on div "Messaged" at bounding box center [216, 337] width 49 height 17
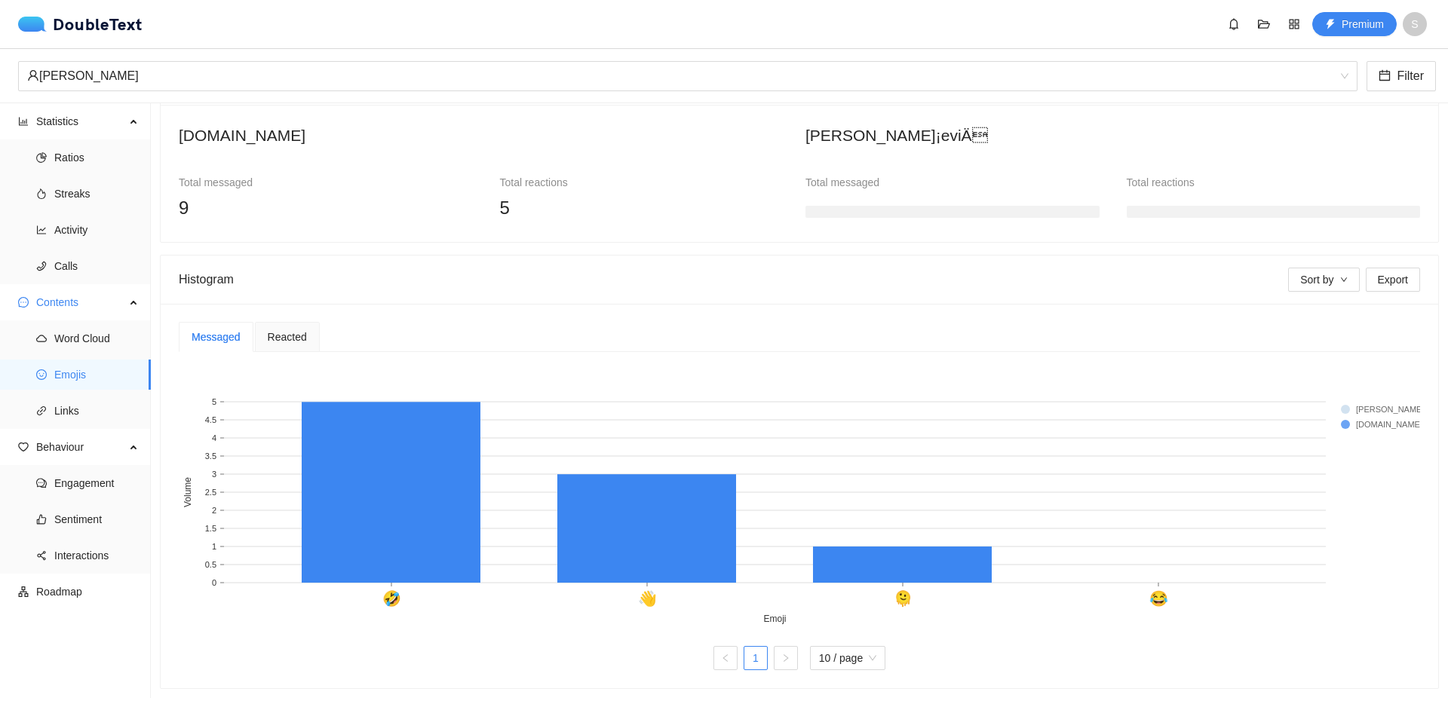
click at [293, 336] on span "Reacted" at bounding box center [287, 337] width 39 height 11
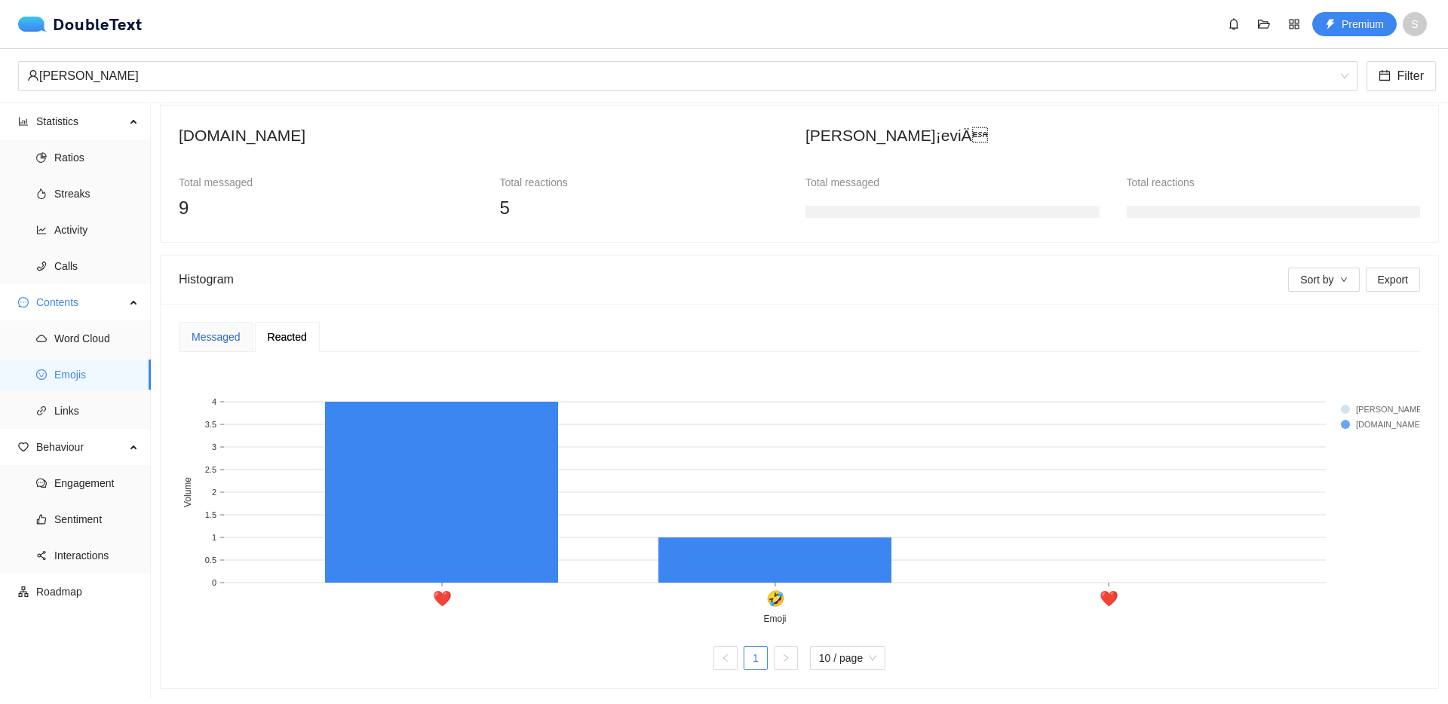
click at [232, 331] on div "Messaged" at bounding box center [216, 337] width 49 height 17
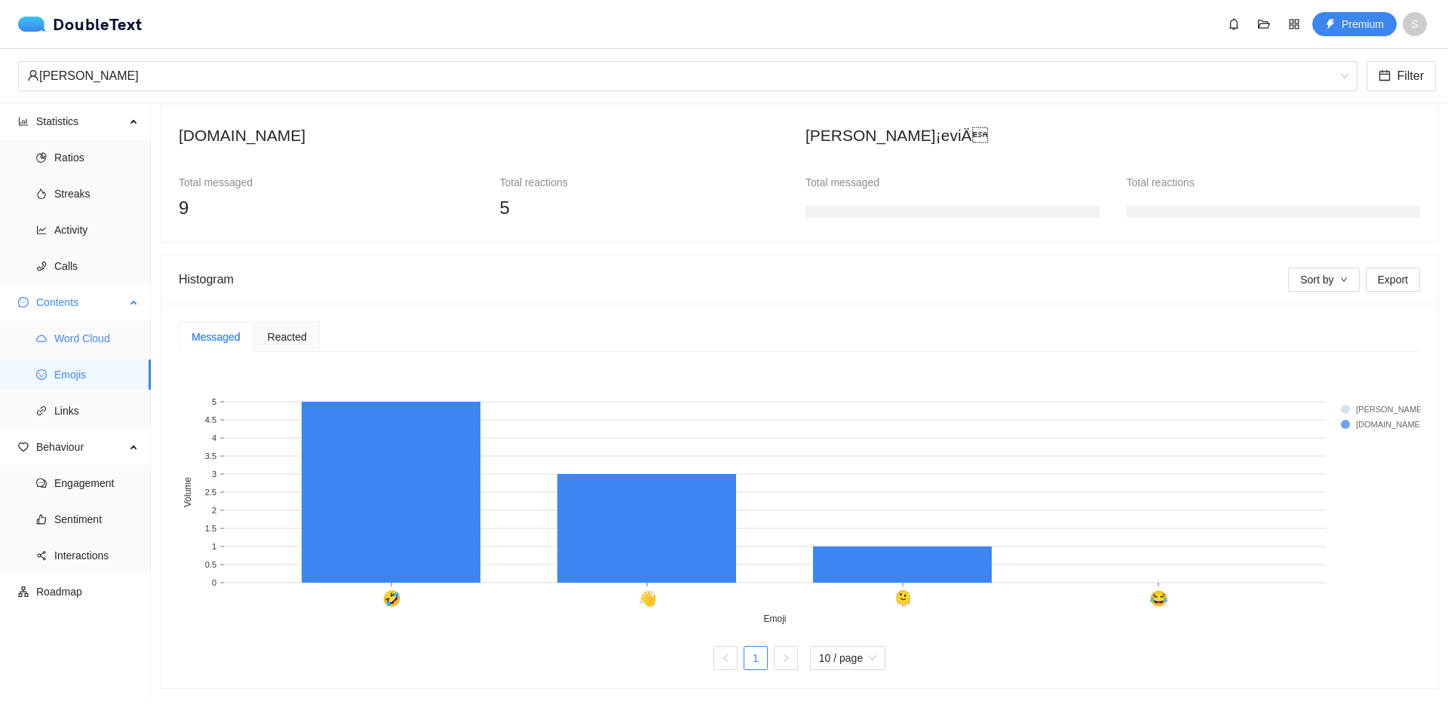
click at [93, 333] on span "Word Cloud" at bounding box center [96, 339] width 84 height 30
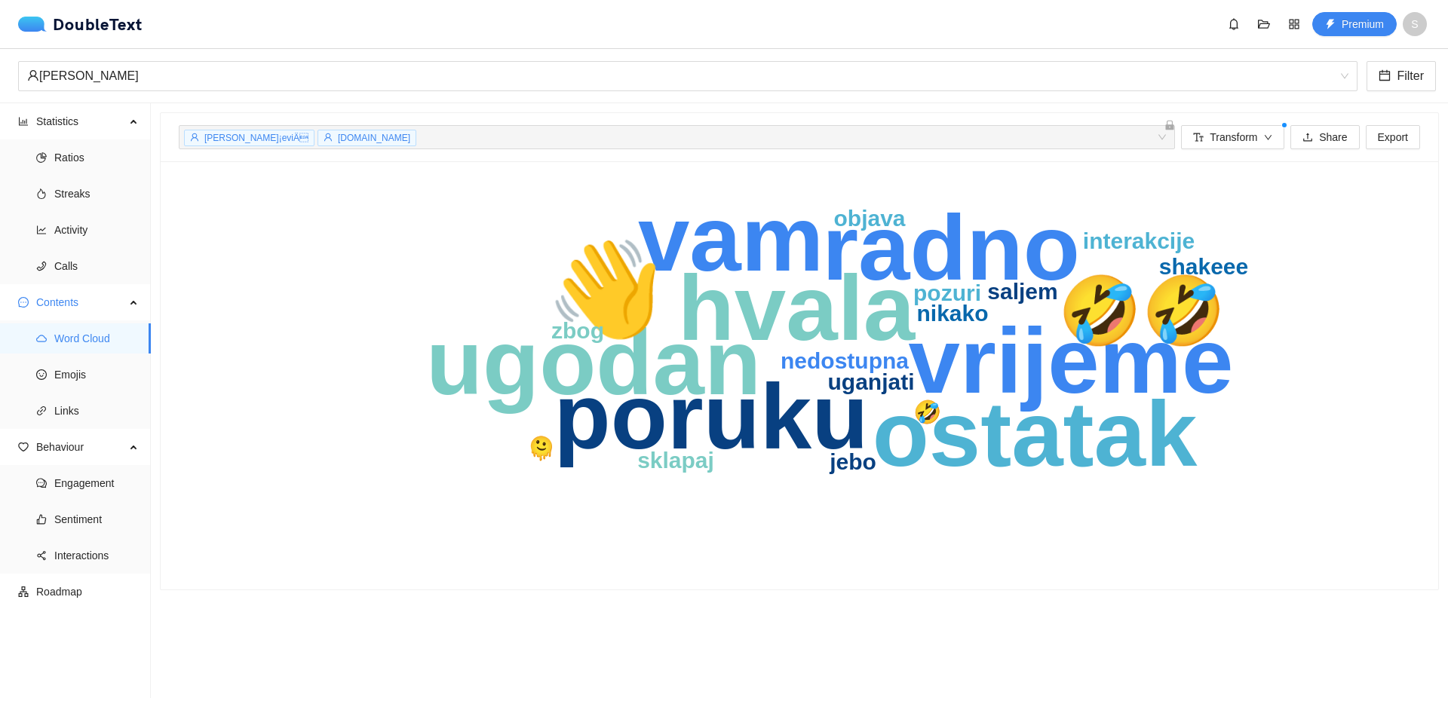
click at [348, 140] on span "GRIP.BA" at bounding box center [374, 138] width 72 height 11
click at [1252, 137] on span "Transform" at bounding box center [1234, 137] width 48 height 17
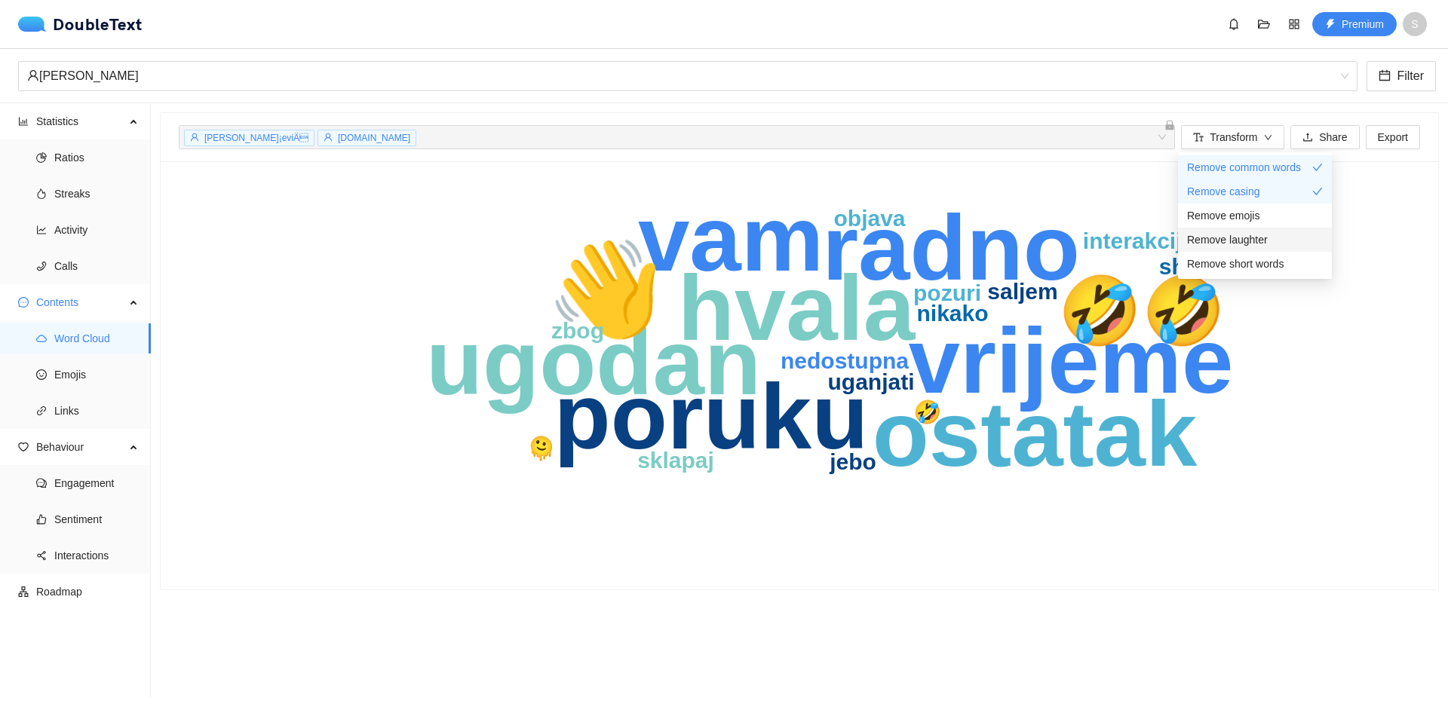
click at [1272, 241] on div "Remove laughter" at bounding box center [1255, 240] width 136 height 17
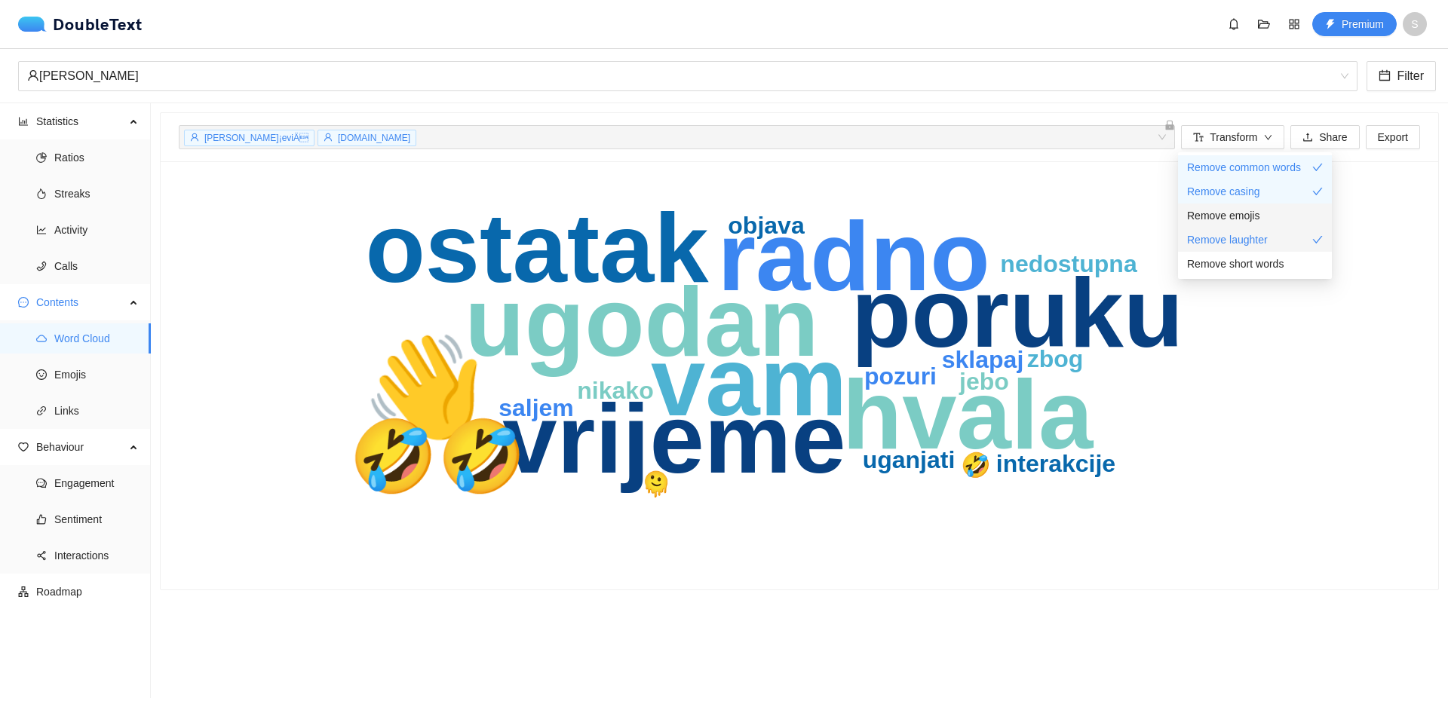
drag, startPoint x: 1283, startPoint y: 237, endPoint x: 1279, endPoint y: 208, distance: 28.9
click at [1283, 236] on div "Remove laughter" at bounding box center [1255, 240] width 136 height 17
click at [1275, 189] on div "Remove casing" at bounding box center [1255, 191] width 136 height 17
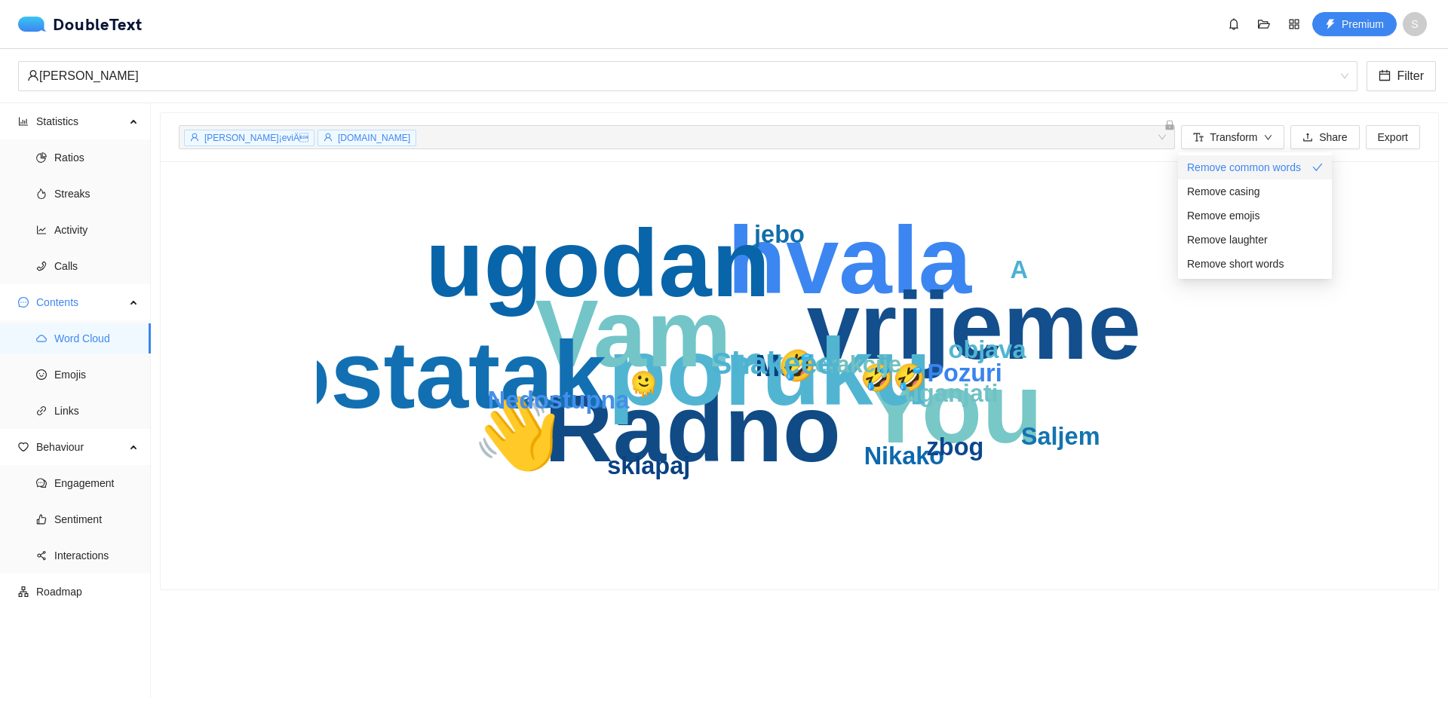
click at [1270, 168] on span "Remove common words" at bounding box center [1244, 167] width 114 height 17
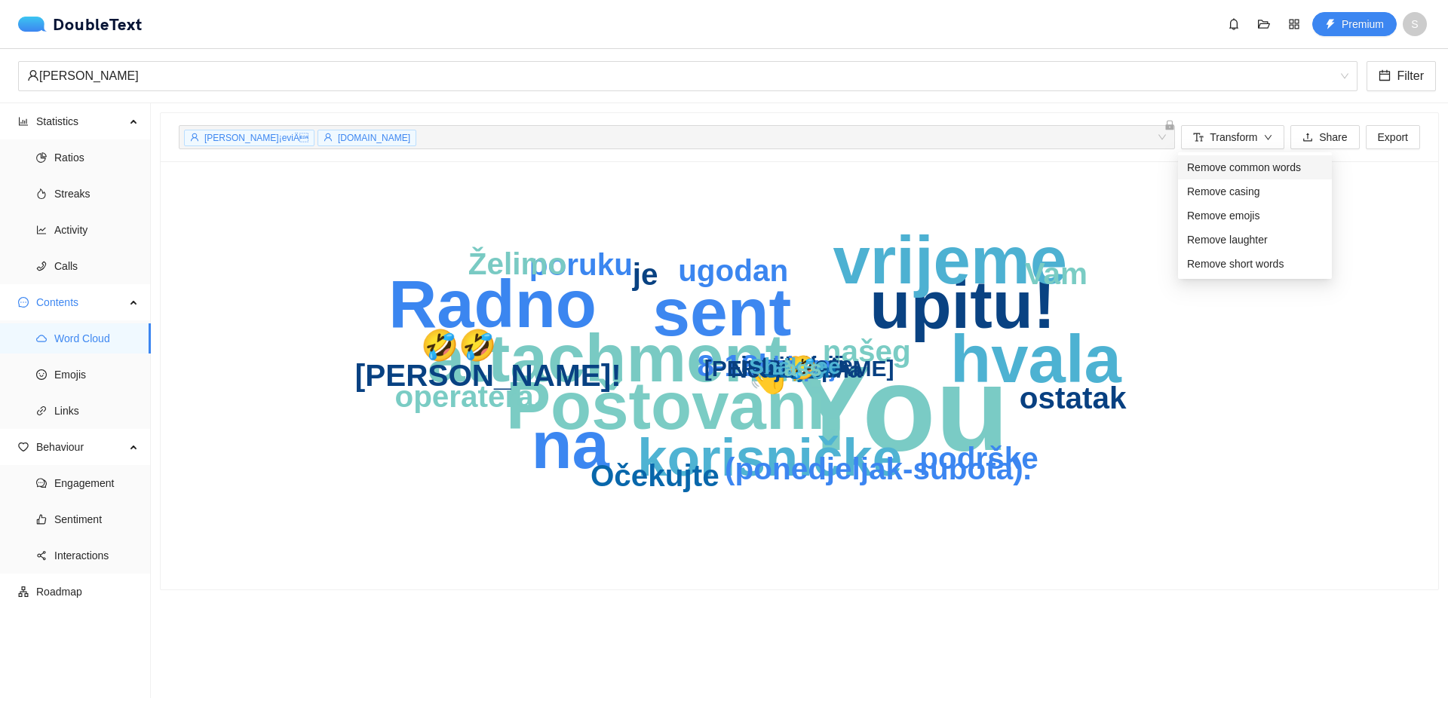
click at [1260, 163] on span "Remove common words" at bounding box center [1244, 167] width 114 height 17
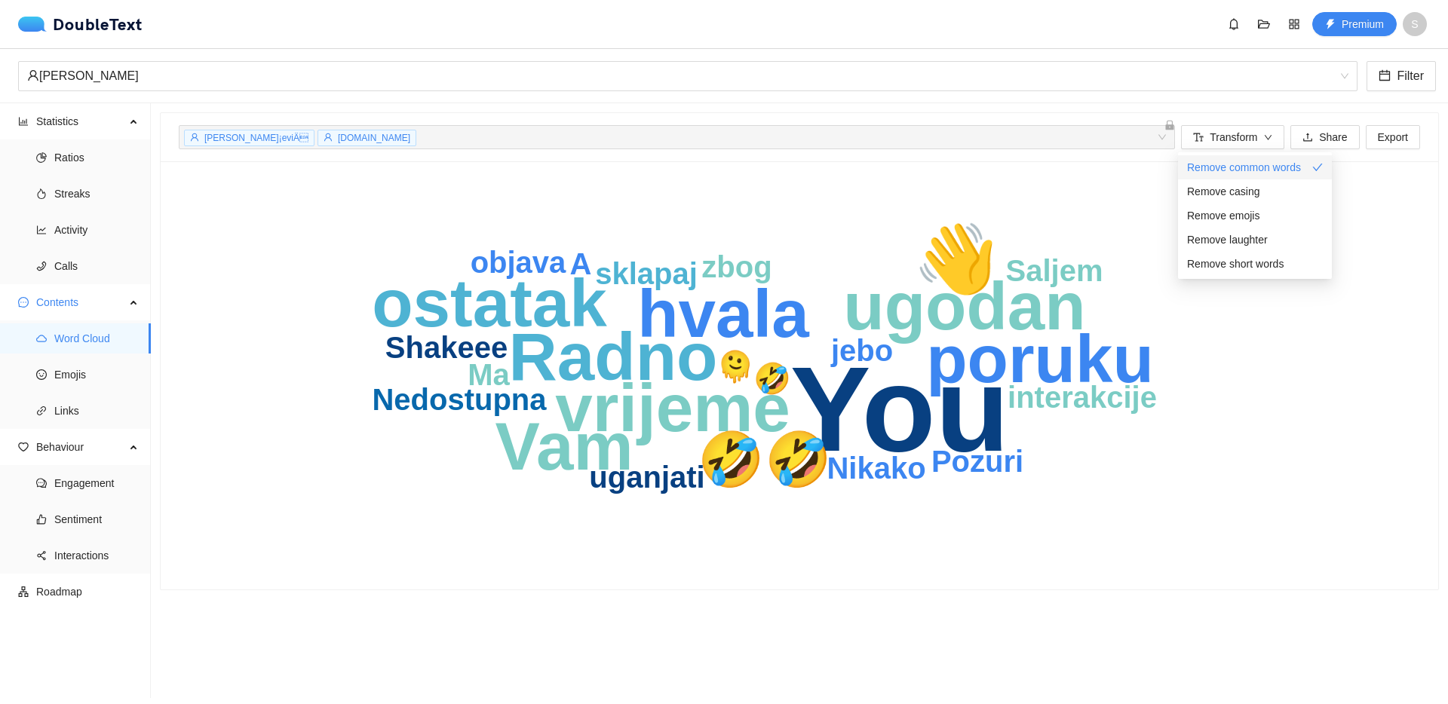
click at [1261, 161] on span "Remove common words" at bounding box center [1244, 167] width 114 height 17
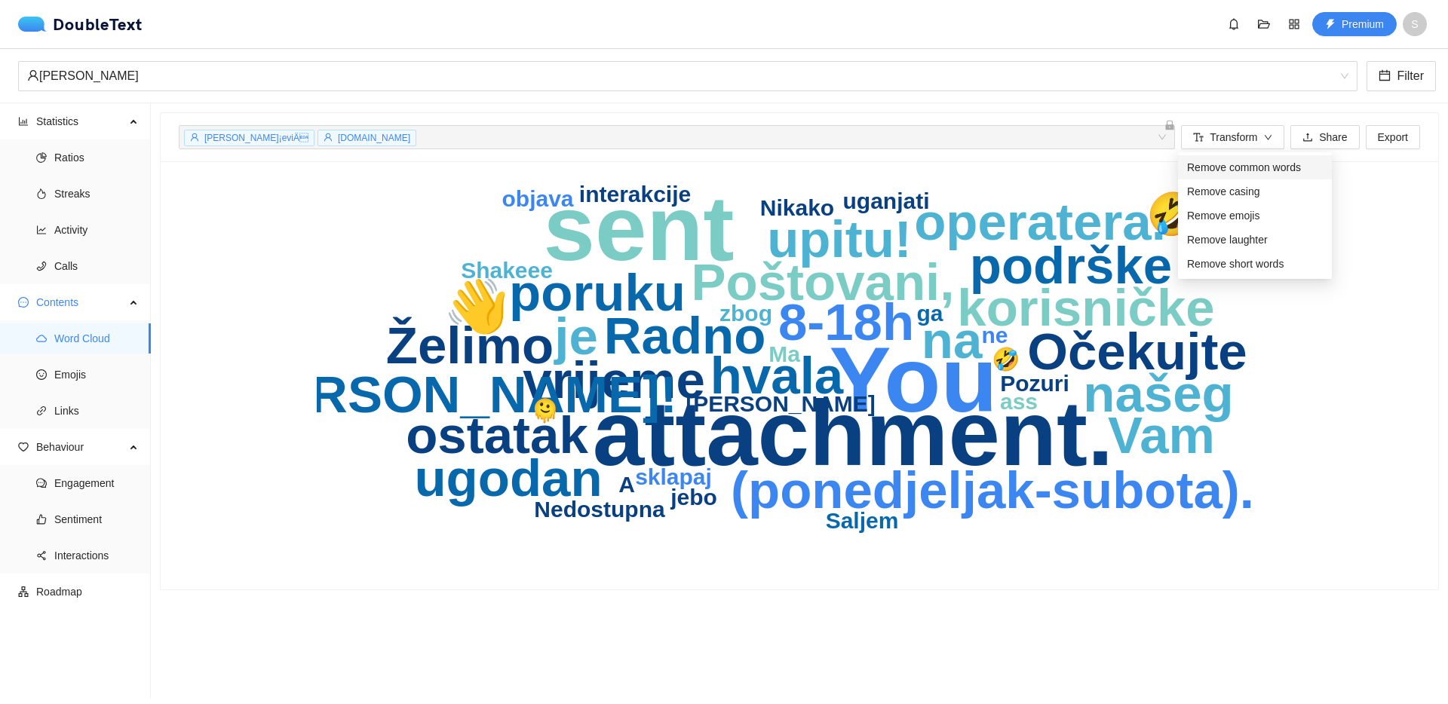
click at [1250, 167] on span "Remove common words" at bounding box center [1244, 167] width 114 height 17
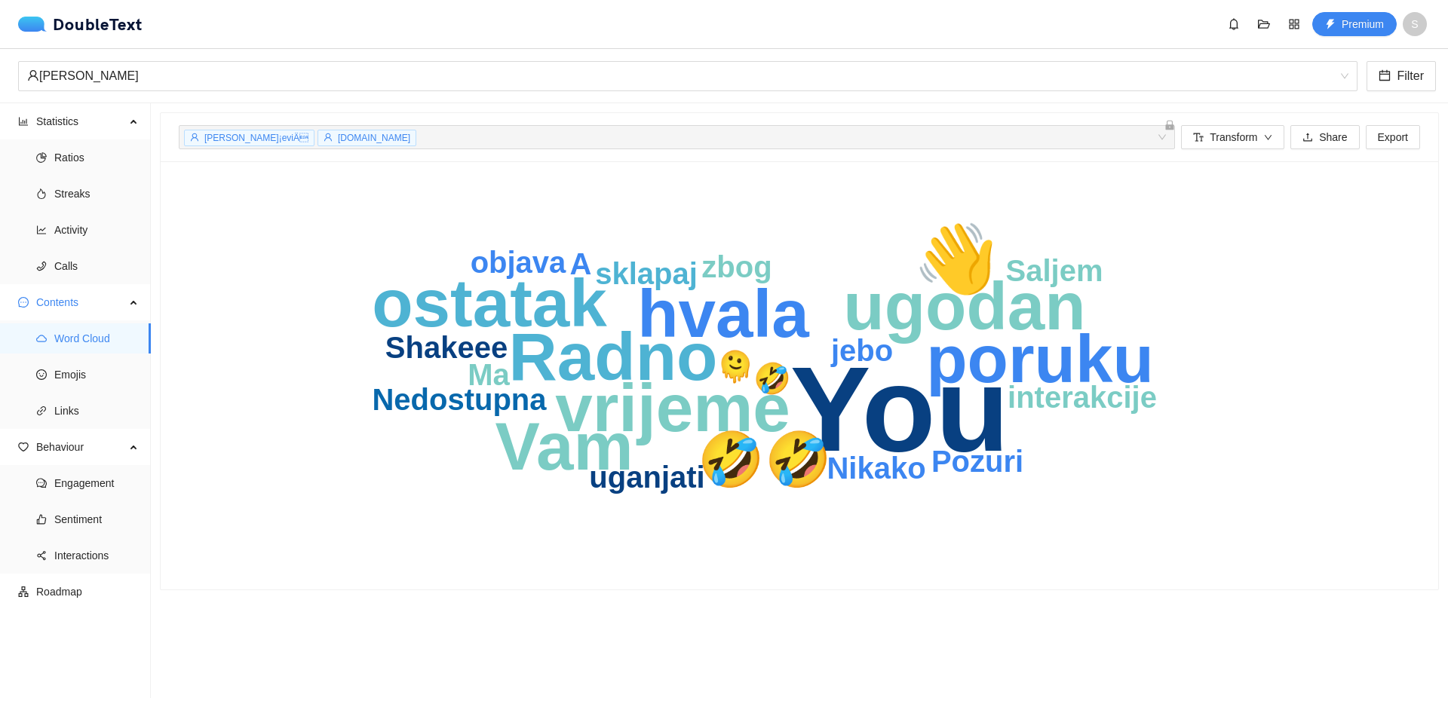
click at [1014, 226] on icon "You hvala Radno vrijeme poruku Vam ugodan ostatak 👋 🤣🤣 Pozuri sklapaj 🫠 Nikako …" at bounding box center [799, 376] width 965 height 392
click at [80, 414] on span "Links" at bounding box center [96, 411] width 84 height 30
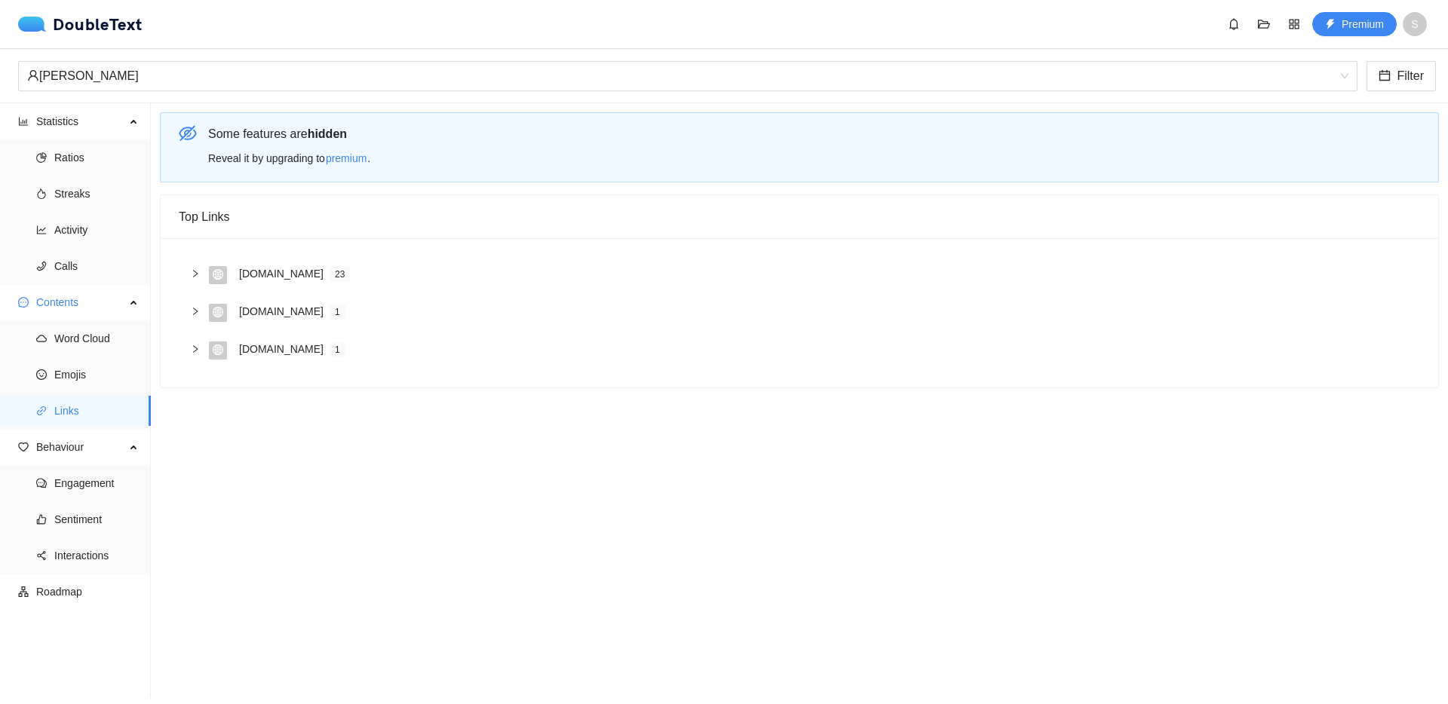
click at [194, 275] on icon "right" at bounding box center [195, 273] width 9 height 9
click at [193, 275] on icon "right" at bounding box center [195, 273] width 9 height 9
click at [100, 373] on span "Emojis" at bounding box center [96, 375] width 84 height 30
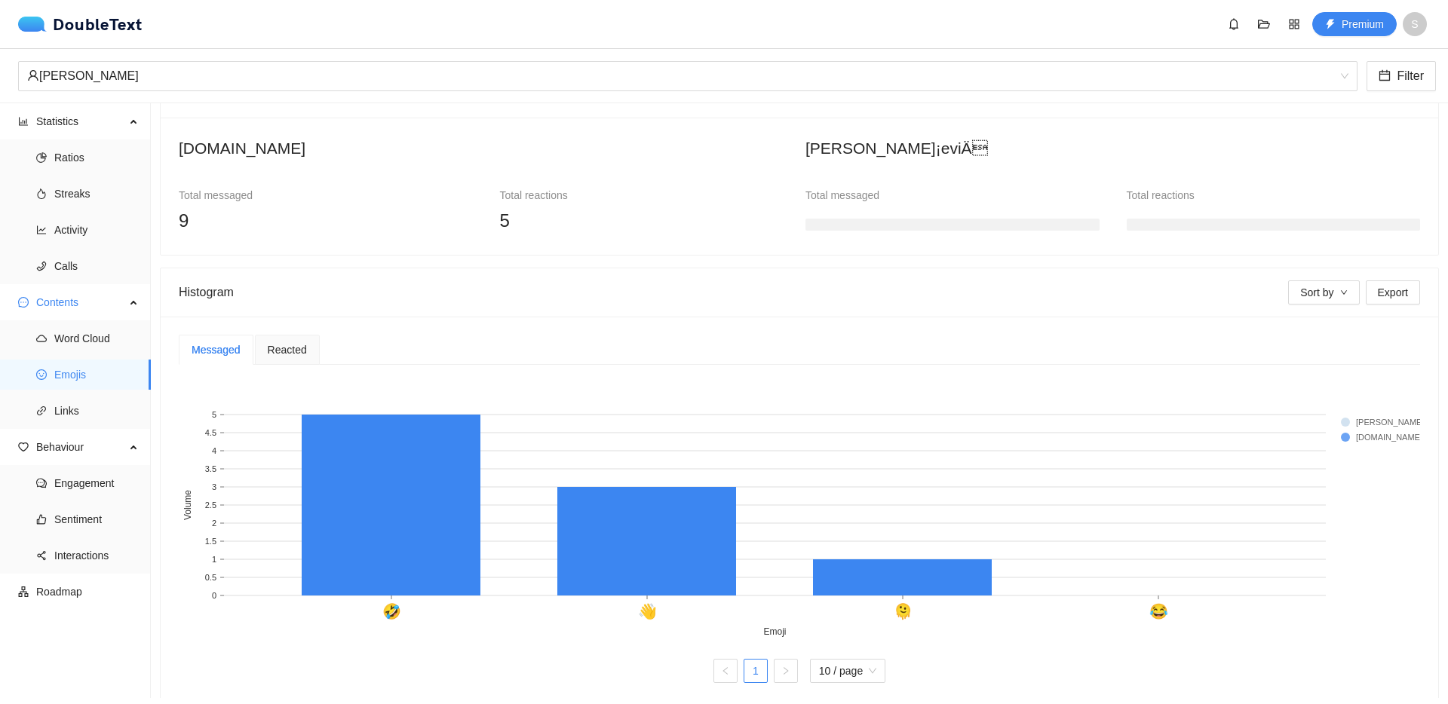
scroll to position [133, 0]
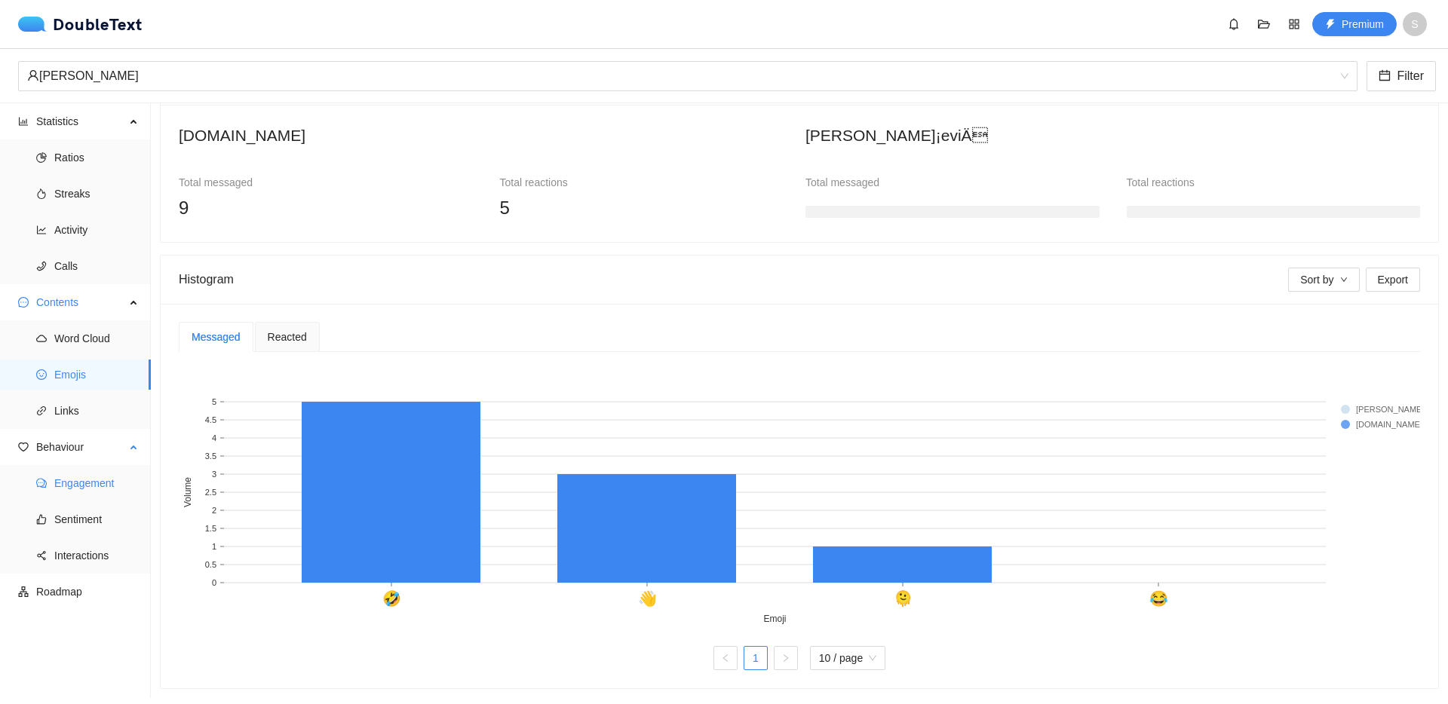
click at [84, 479] on span "Engagement" at bounding box center [96, 483] width 84 height 30
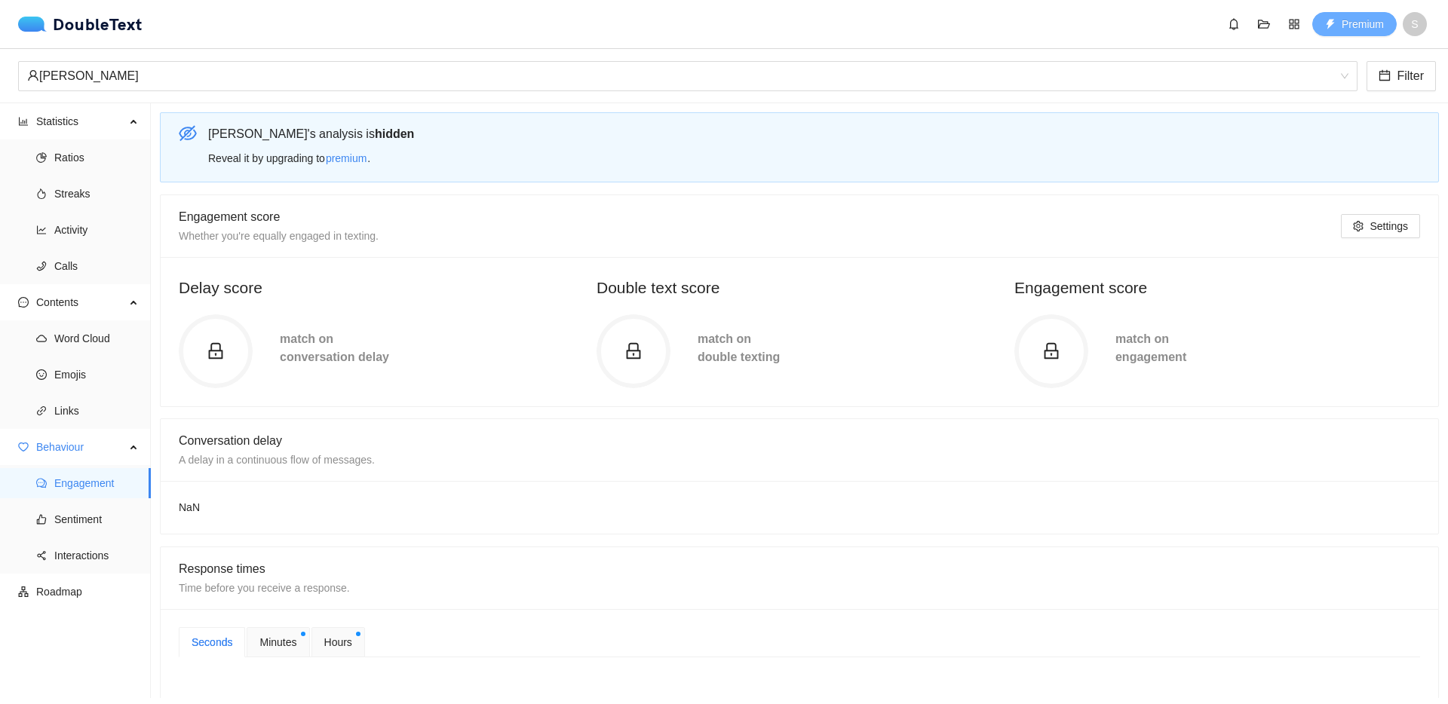
click at [1354, 23] on span "Premium" at bounding box center [1363, 24] width 42 height 17
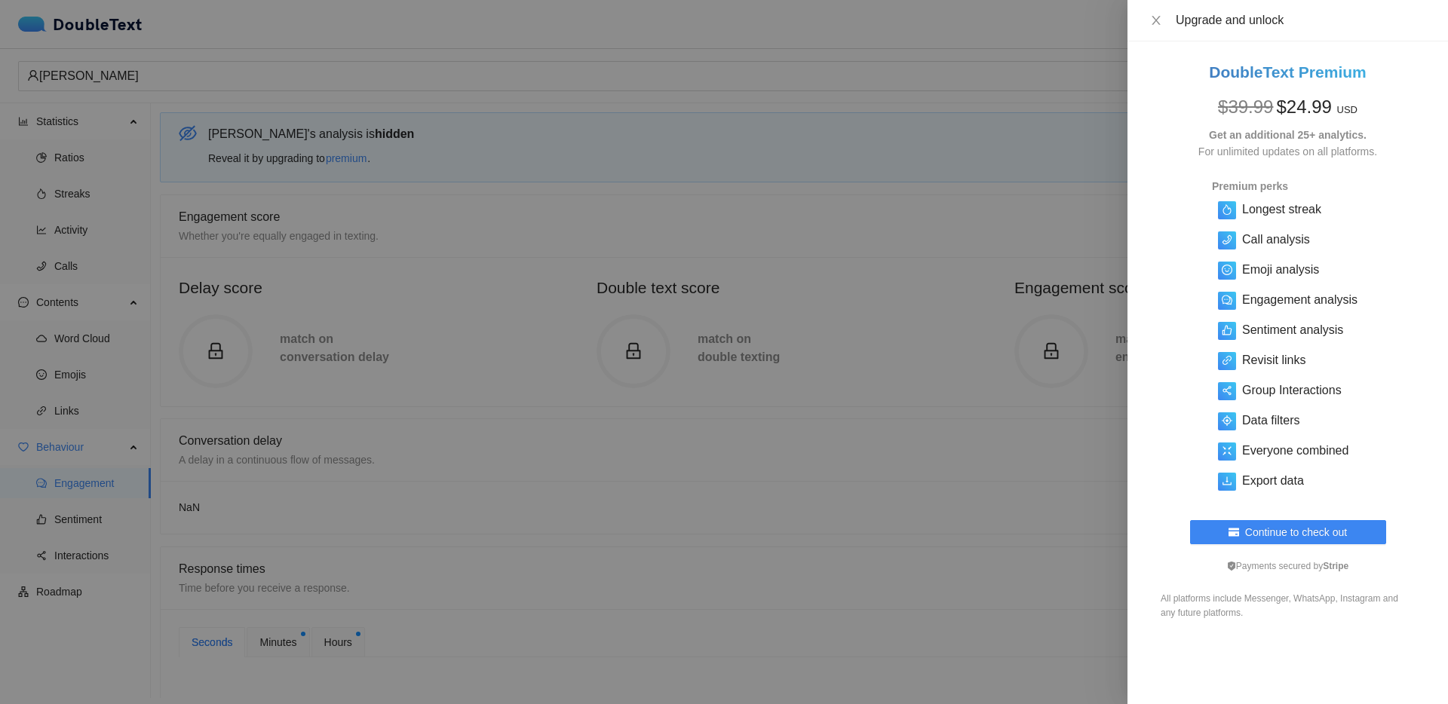
click at [804, 224] on div at bounding box center [724, 352] width 1448 height 704
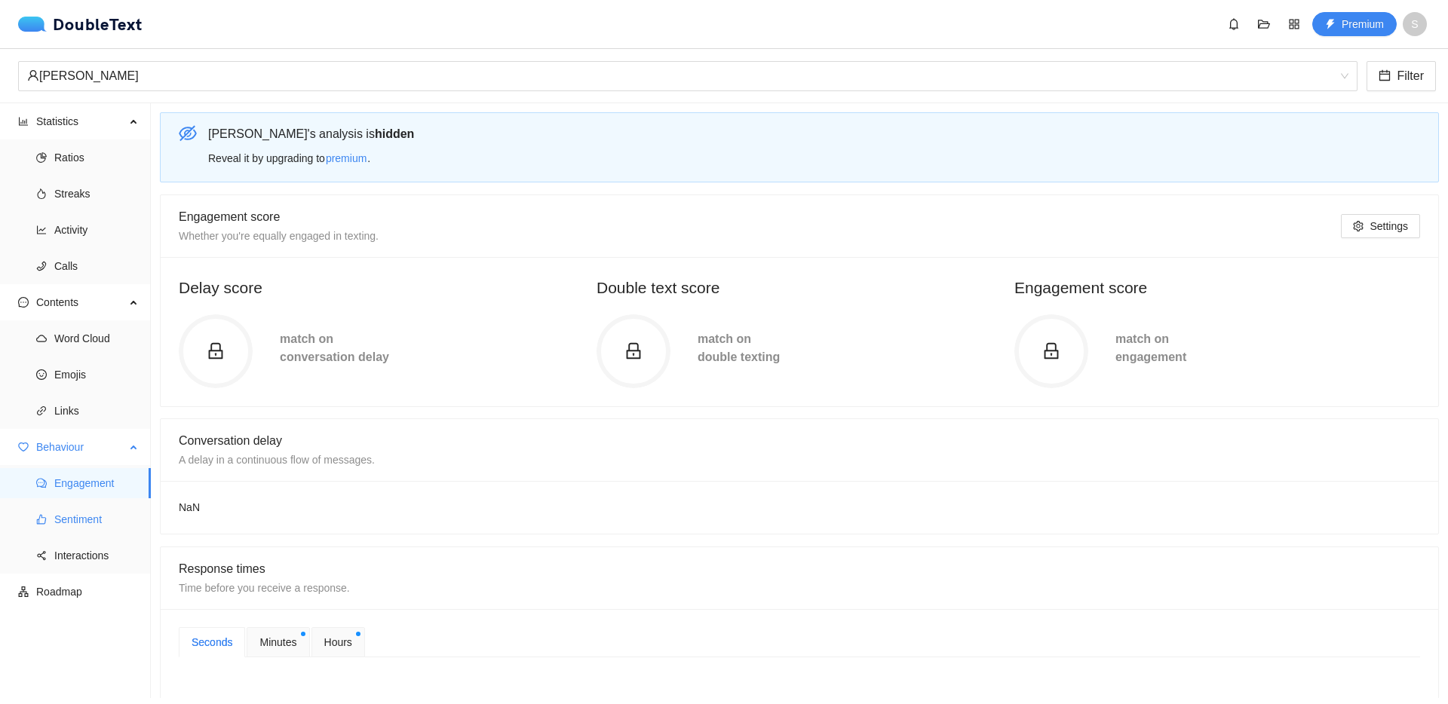
click at [84, 515] on span "Sentiment" at bounding box center [96, 520] width 84 height 30
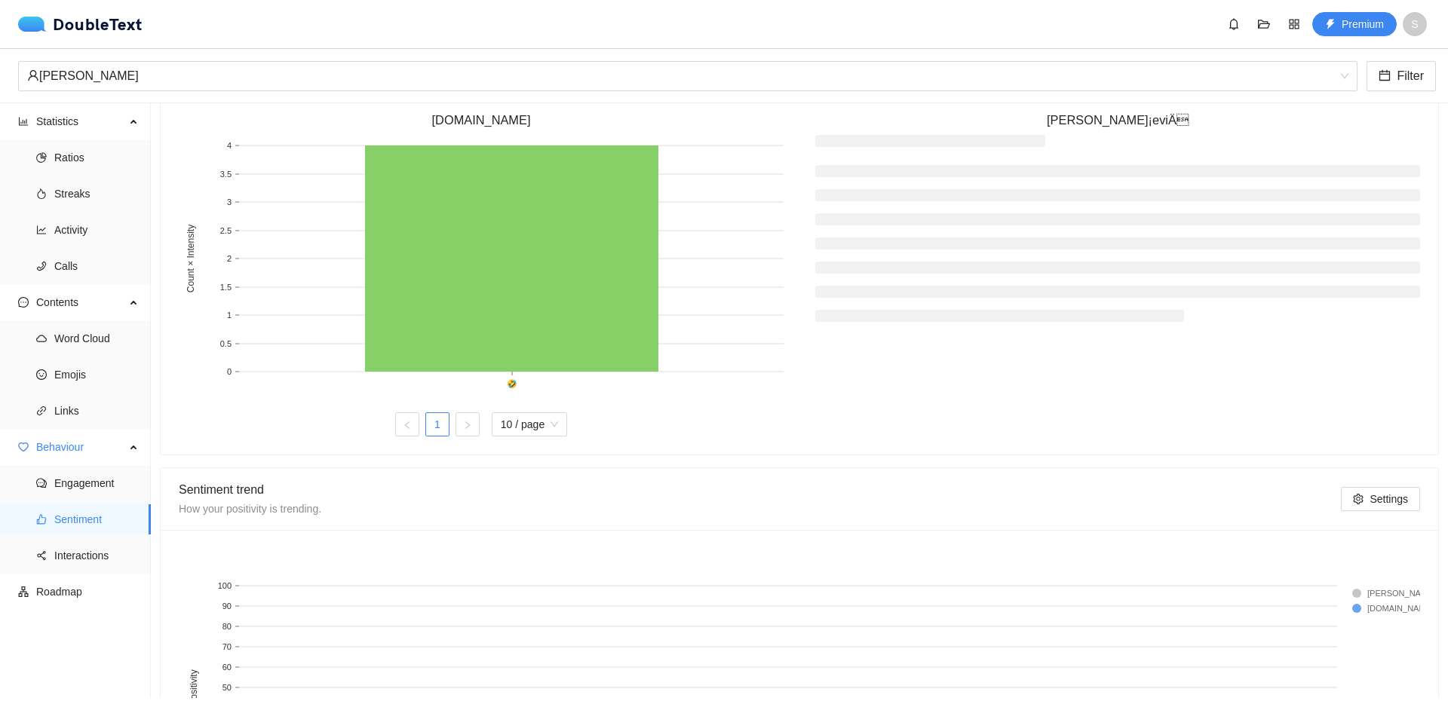
scroll to position [475, 0]
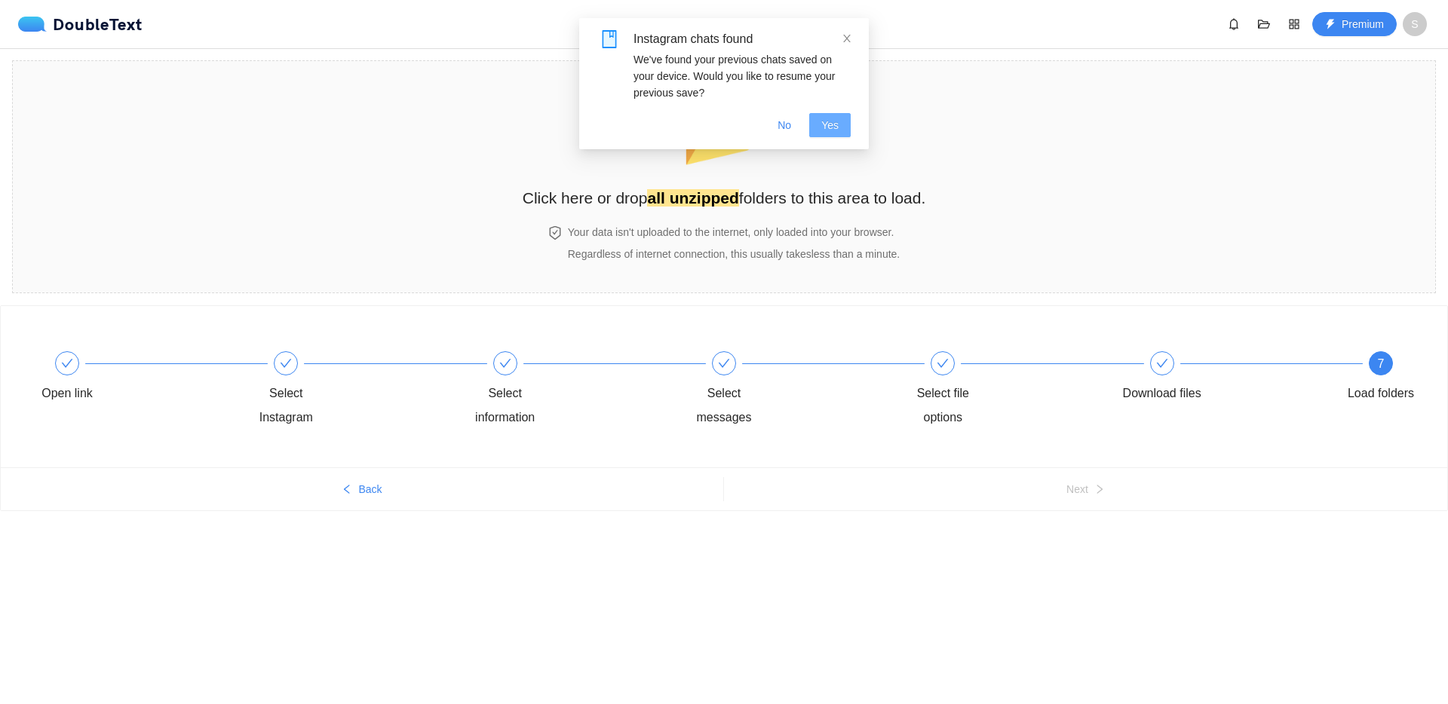
click at [829, 124] on span "Yes" at bounding box center [829, 125] width 17 height 17
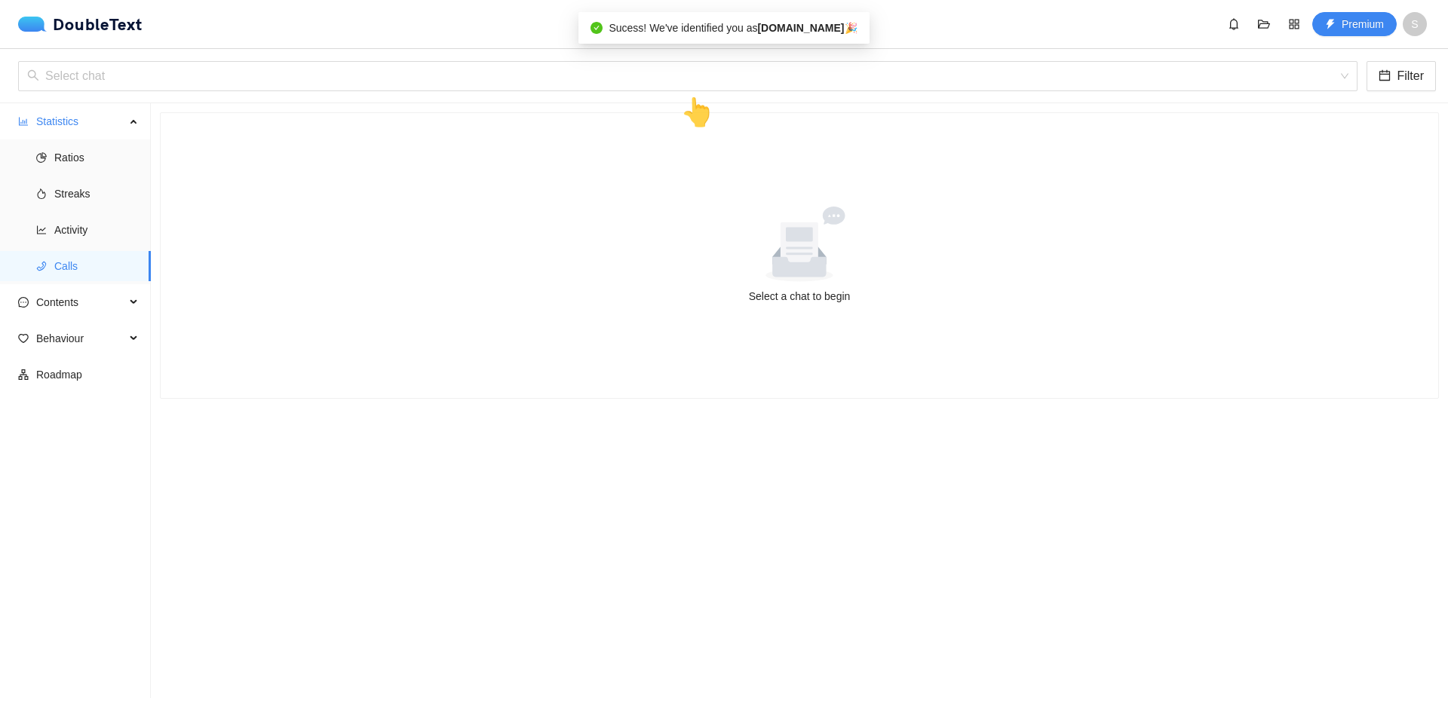
click at [716, 530] on section "Select a chat to begin" at bounding box center [799, 400] width 1297 height 595
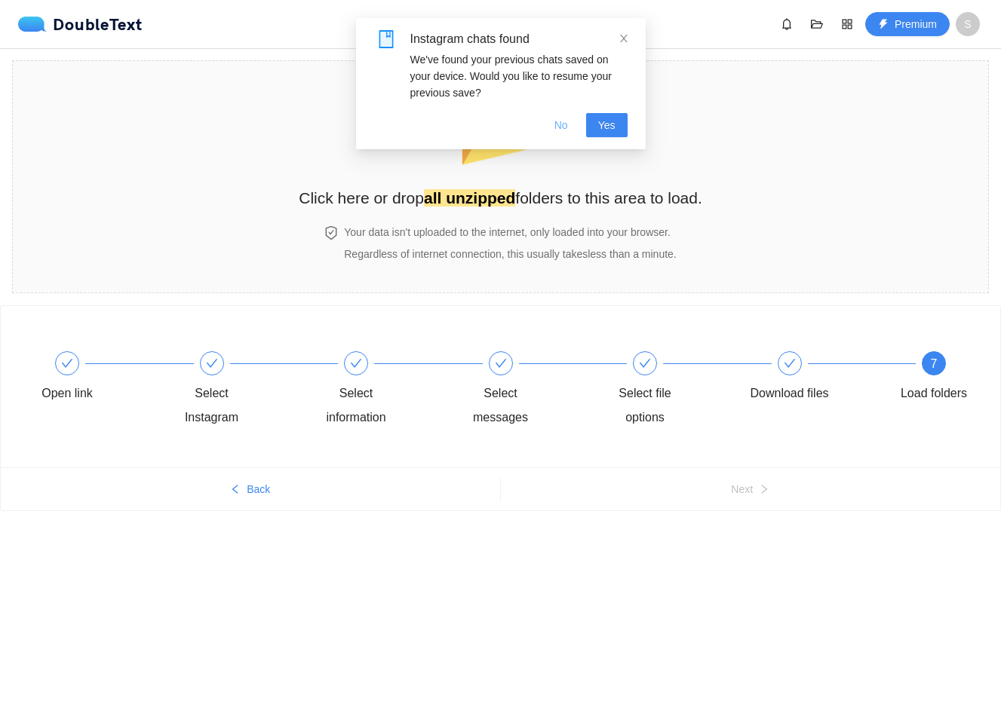
click at [560, 119] on span "No" at bounding box center [561, 125] width 14 height 17
